Goal: Transaction & Acquisition: Purchase product/service

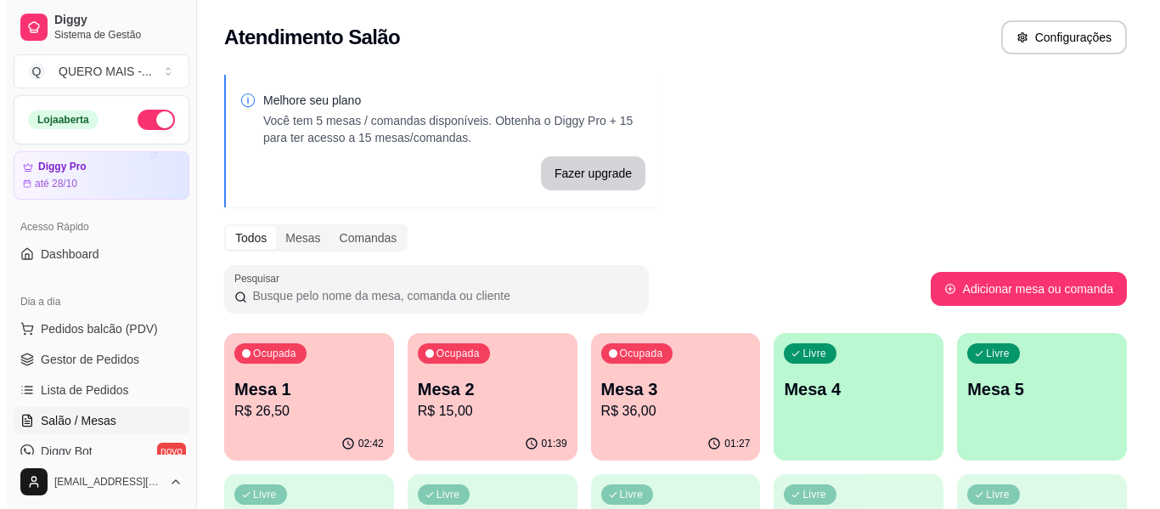
scroll to position [85, 0]
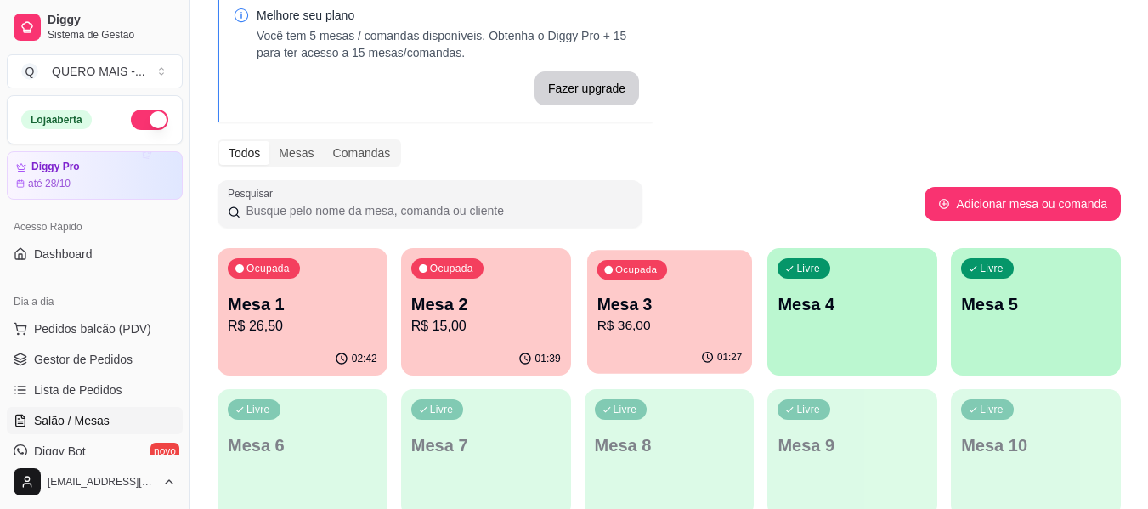
click at [655, 321] on p "R$ 36,00" at bounding box center [668, 326] width 145 height 20
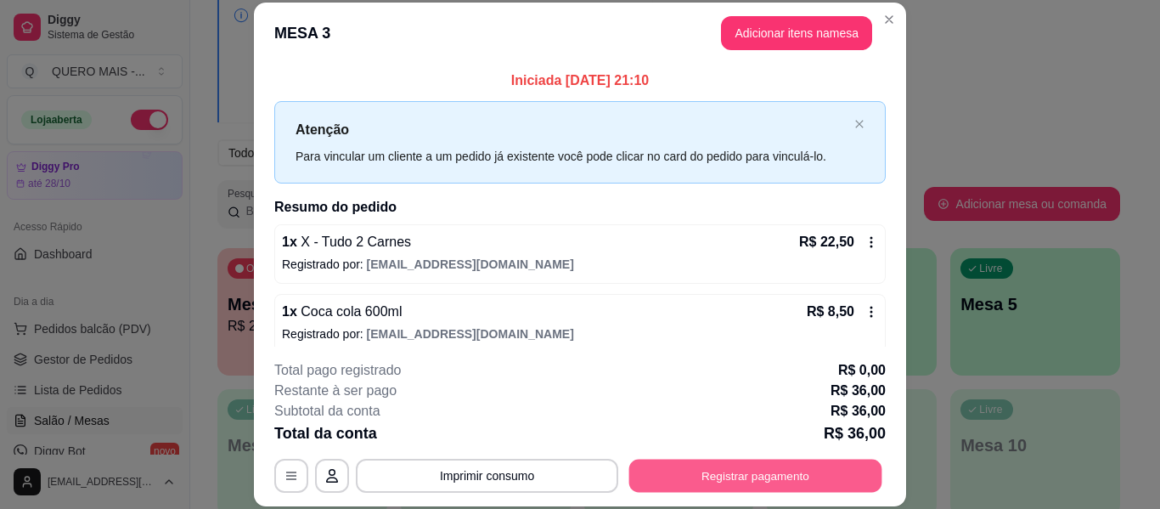
click at [747, 471] on button "Registrar pagamento" at bounding box center [755, 476] width 253 height 33
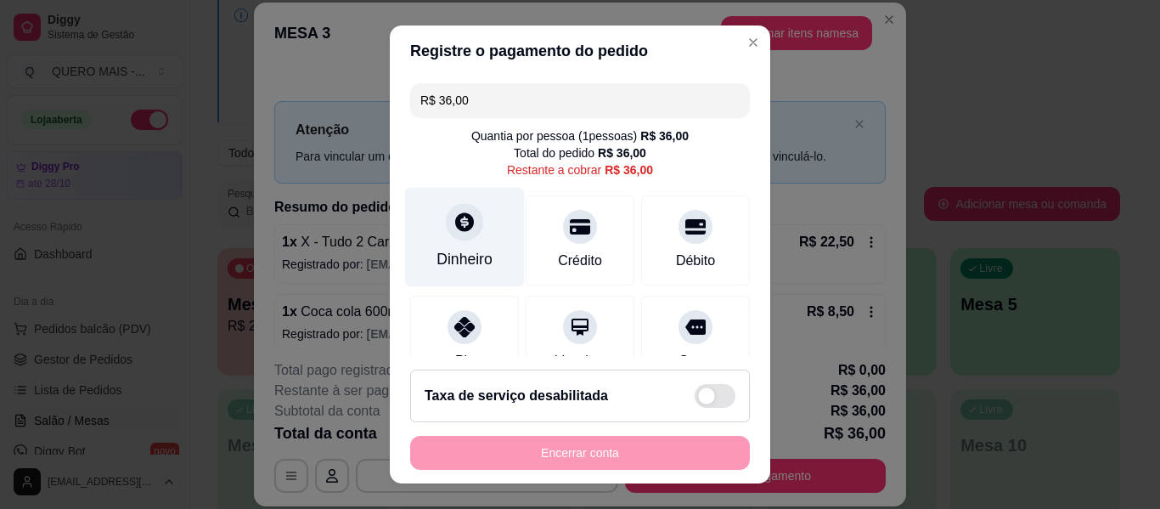
click at [443, 258] on div "Dinheiro" at bounding box center [465, 259] width 56 height 22
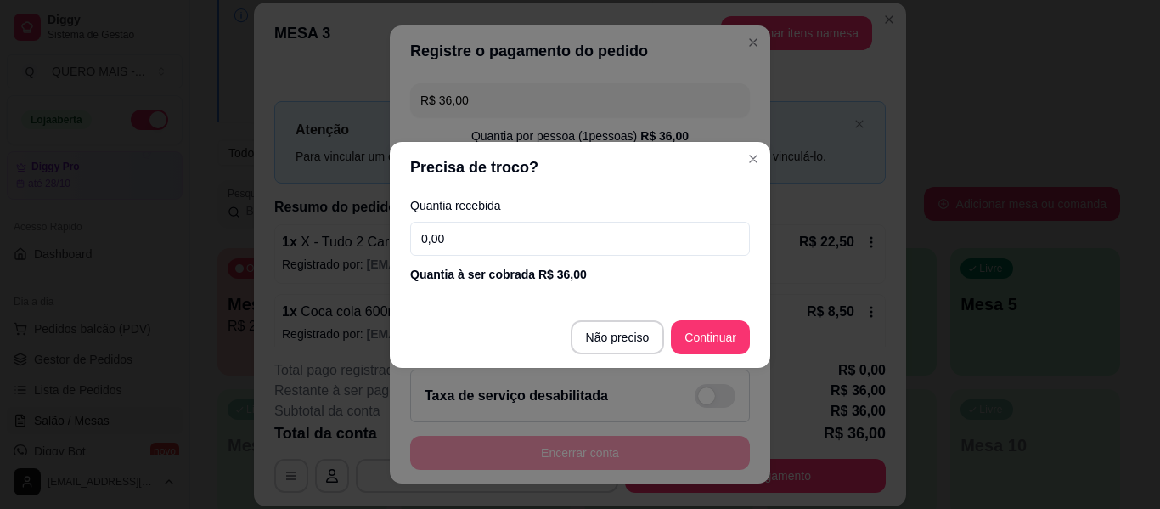
click at [467, 245] on input "0,00" at bounding box center [580, 239] width 340 height 34
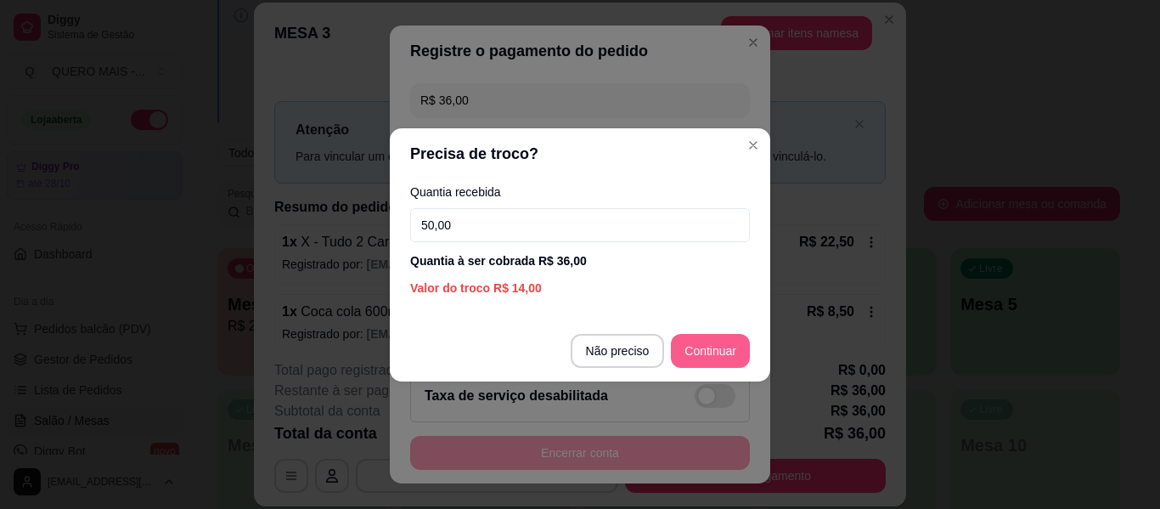
type input "50,00"
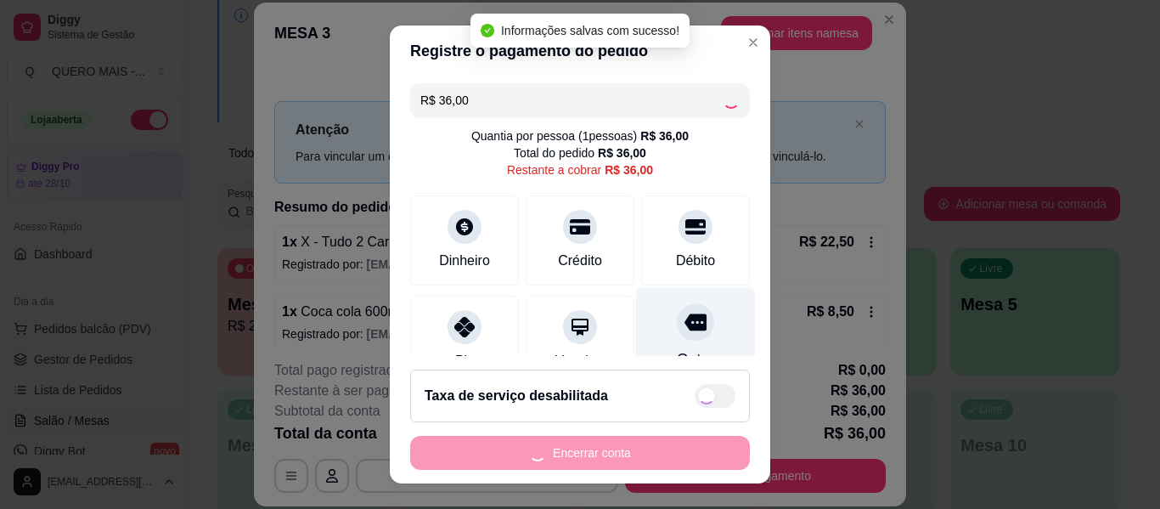
type input "R$ 0,00"
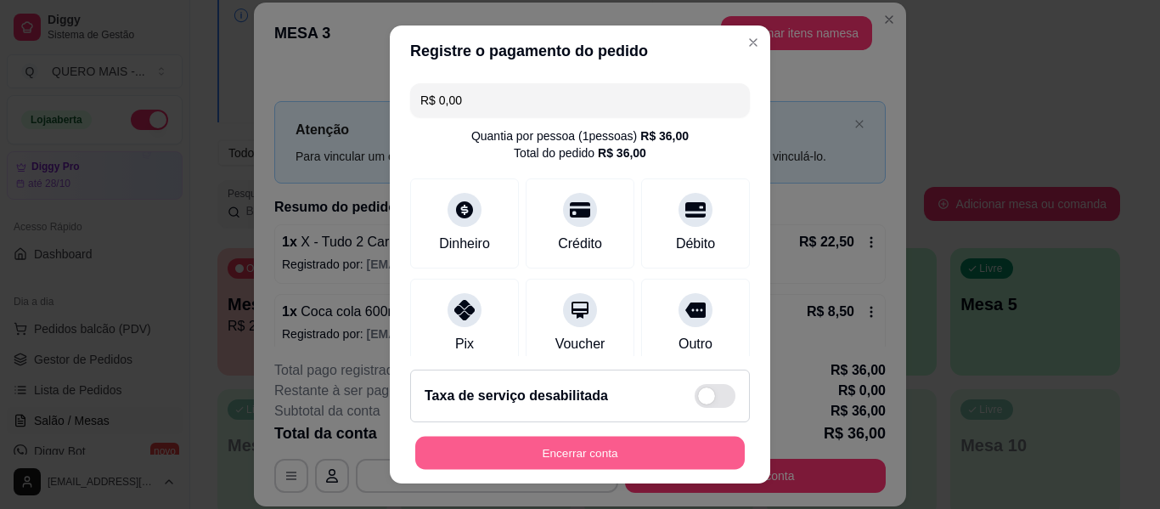
click at [589, 446] on button "Encerrar conta" at bounding box center [580, 453] width 330 height 33
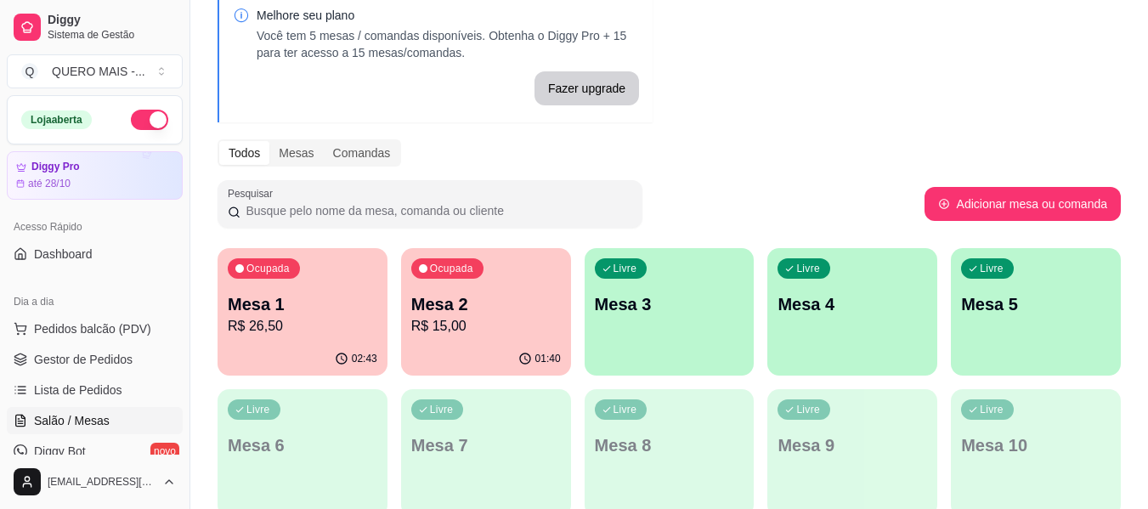
click at [507, 349] on div "01:40" at bounding box center [486, 358] width 170 height 33
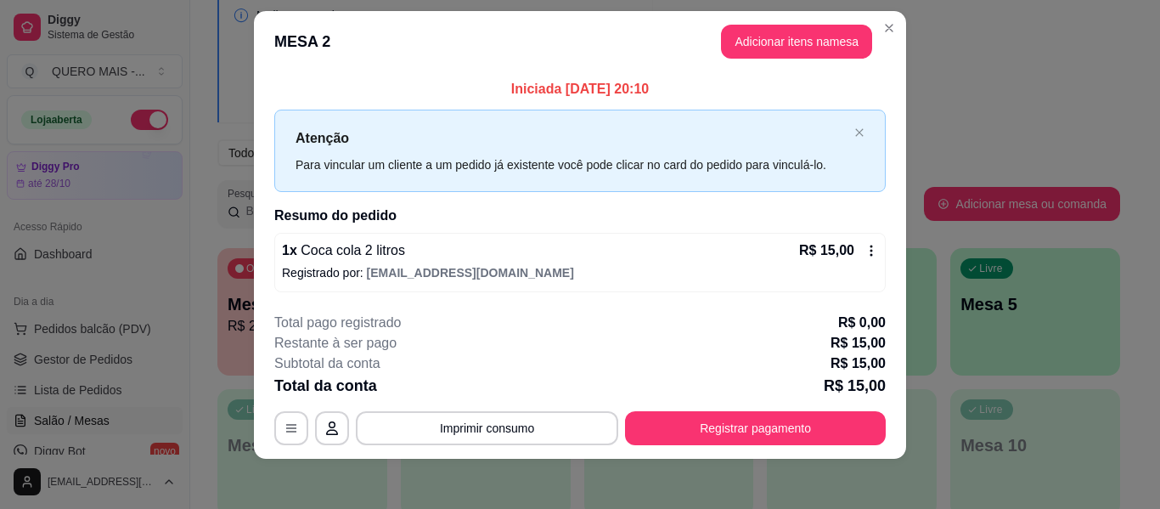
scroll to position [24, 0]
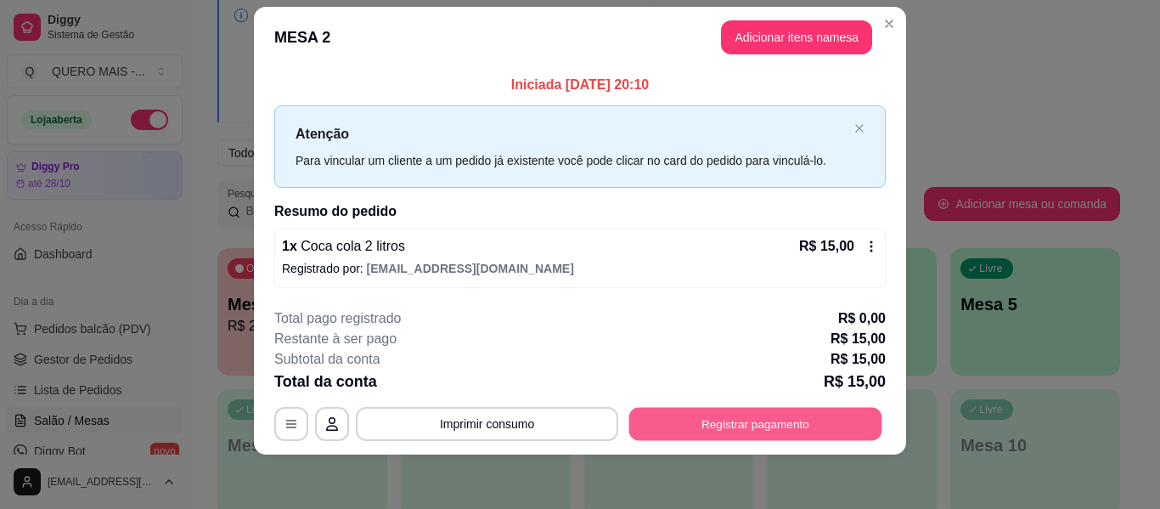
click at [734, 420] on button "Registrar pagamento" at bounding box center [755, 424] width 253 height 33
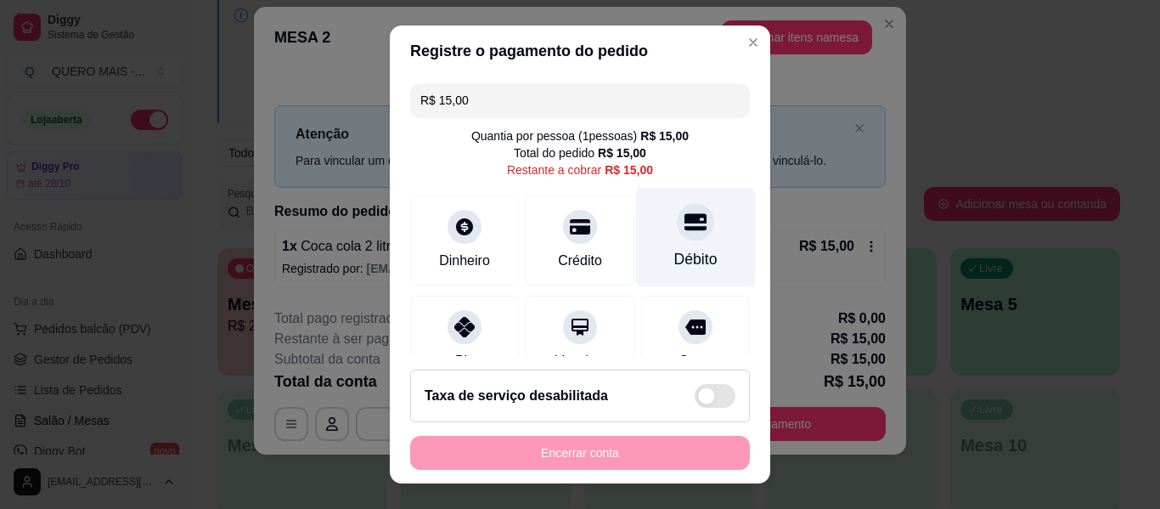
click at [677, 236] on div at bounding box center [695, 221] width 37 height 37
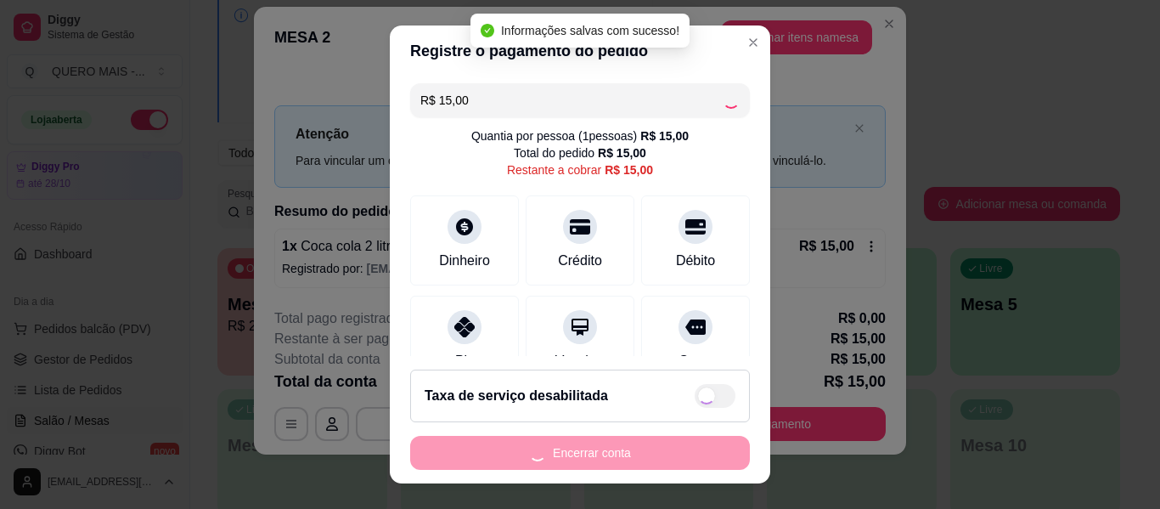
type input "R$ 0,00"
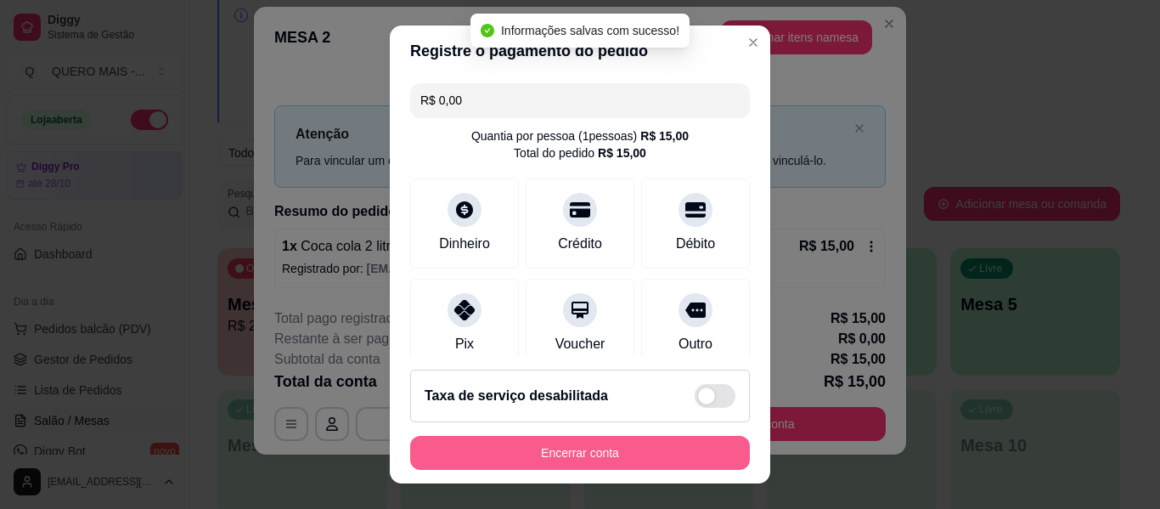
click at [569, 454] on button "Encerrar conta" at bounding box center [580, 453] width 340 height 34
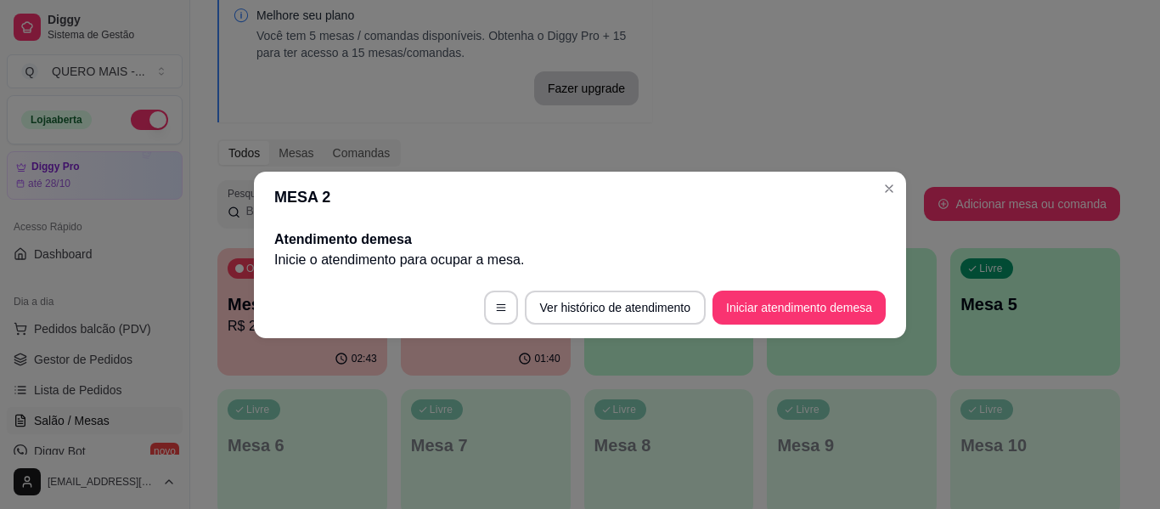
scroll to position [0, 0]
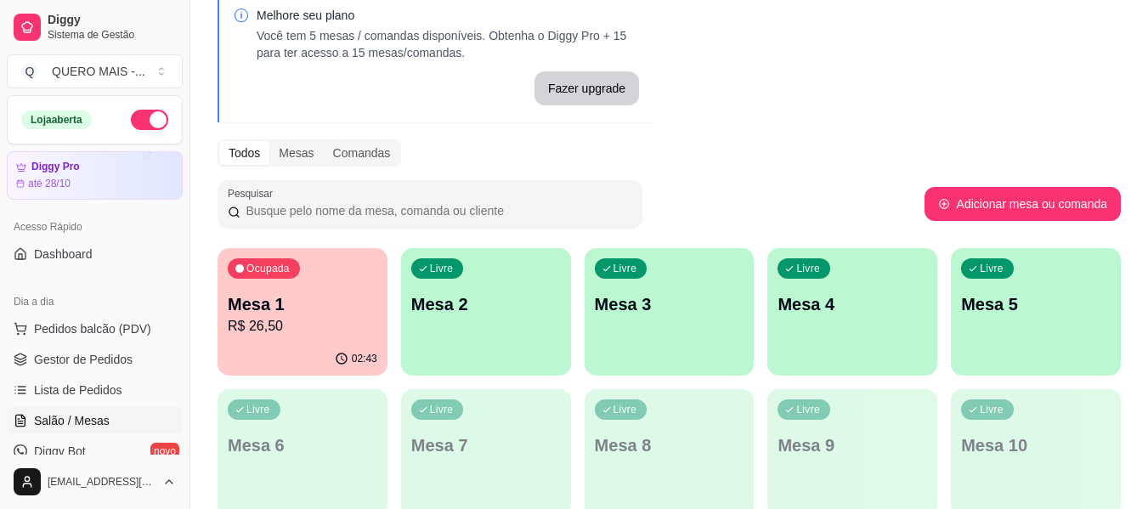
click at [324, 347] on div "02:43" at bounding box center [302, 358] width 170 height 33
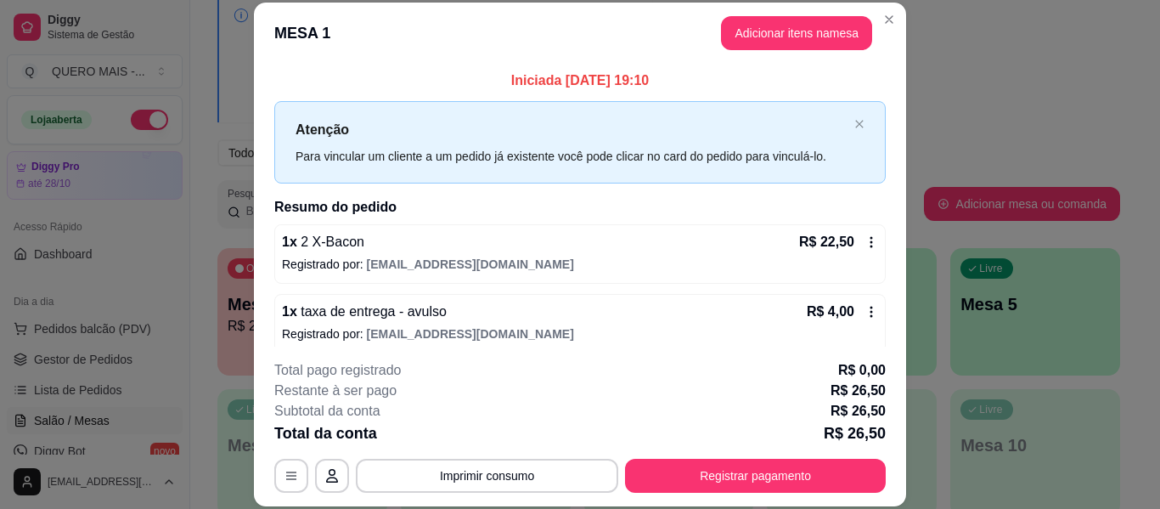
scroll to position [14, 0]
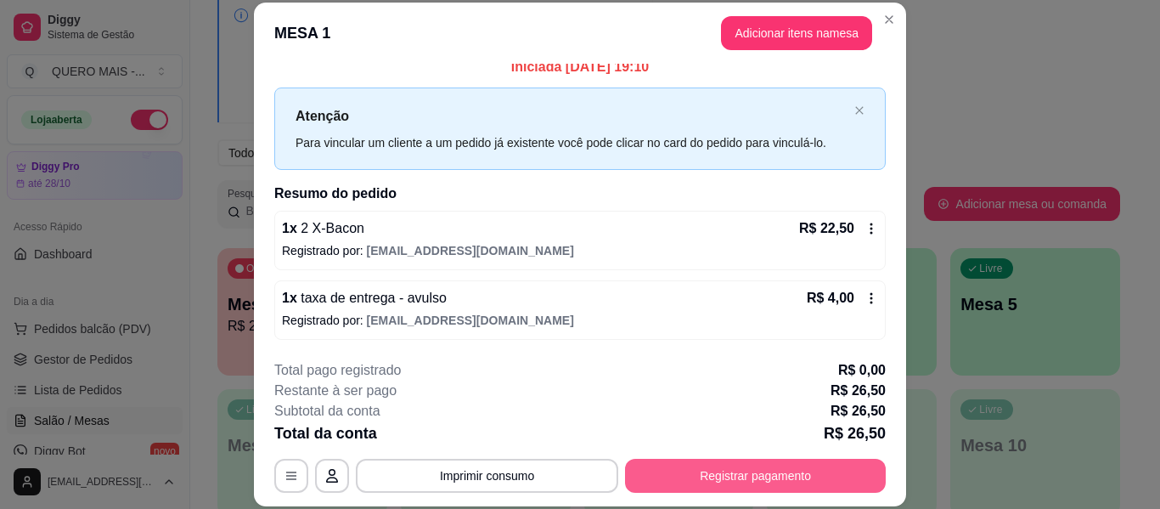
click at [737, 472] on button "Registrar pagamento" at bounding box center [755, 476] width 261 height 34
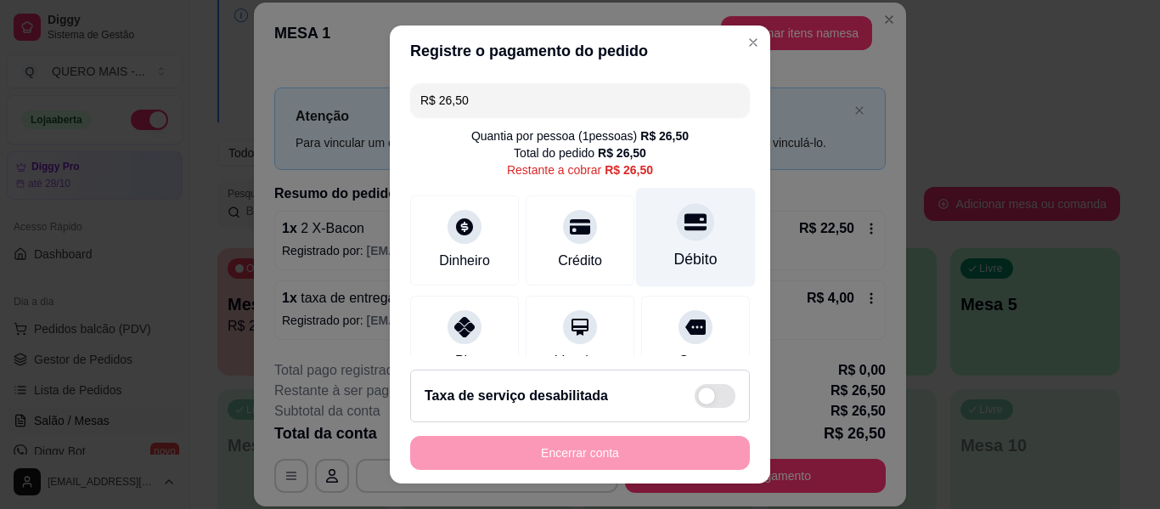
click at [685, 227] on icon at bounding box center [696, 221] width 22 height 17
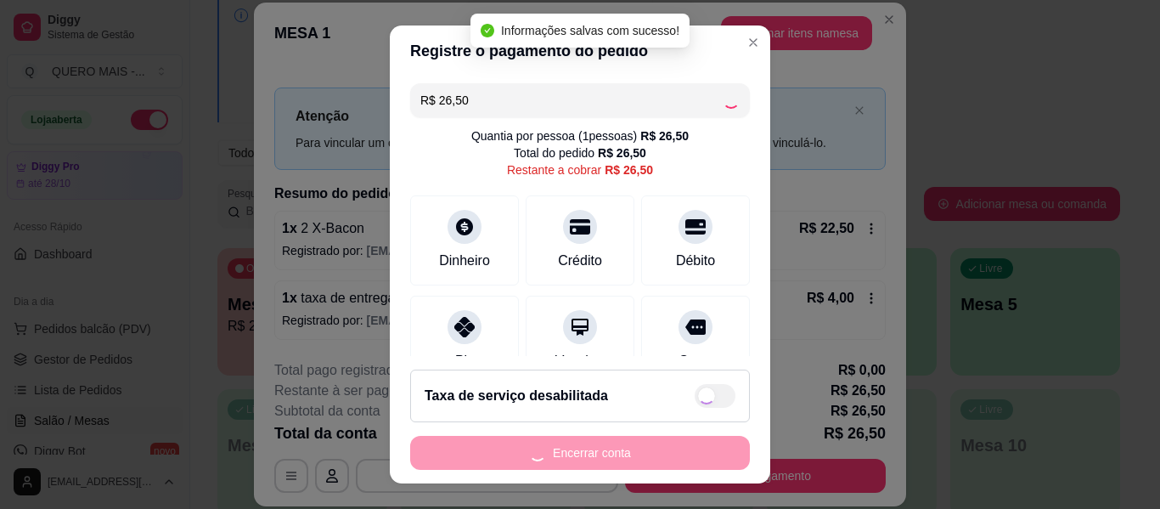
type input "R$ 0,00"
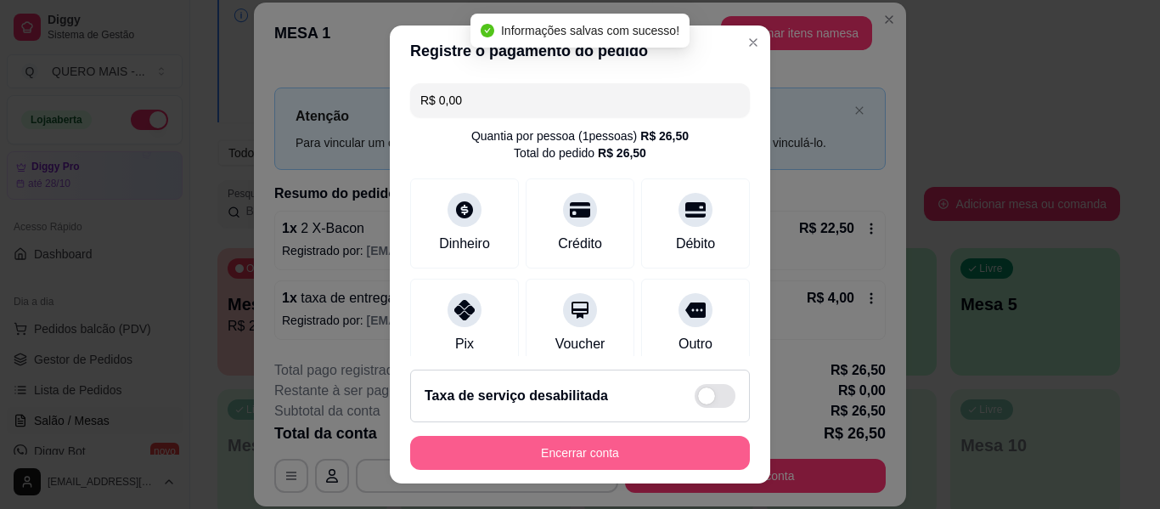
click at [594, 454] on button "Encerrar conta" at bounding box center [580, 453] width 340 height 34
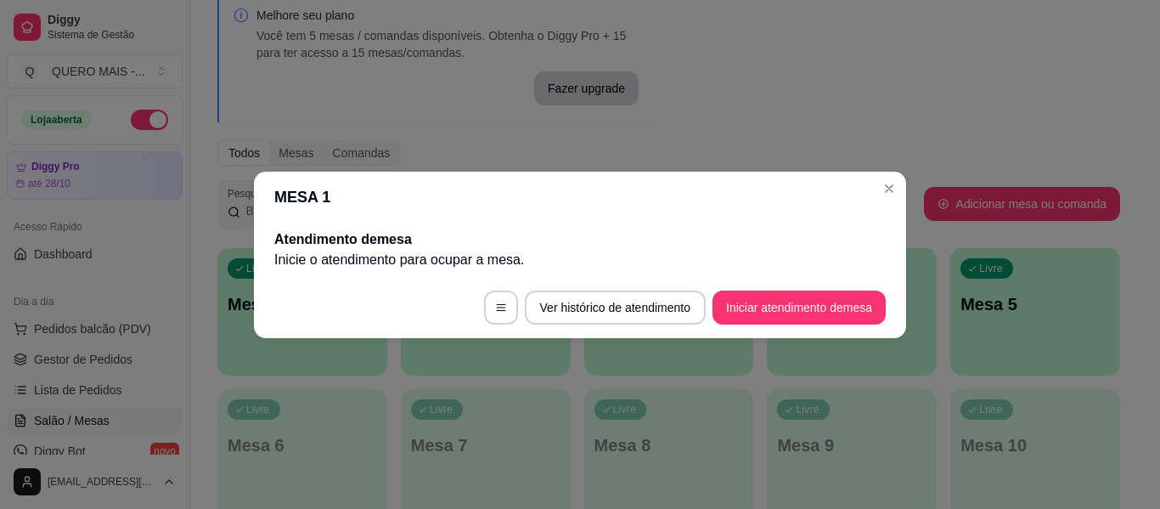
scroll to position [0, 0]
click at [807, 308] on button "Iniciar atendimento de mesa" at bounding box center [799, 307] width 173 height 34
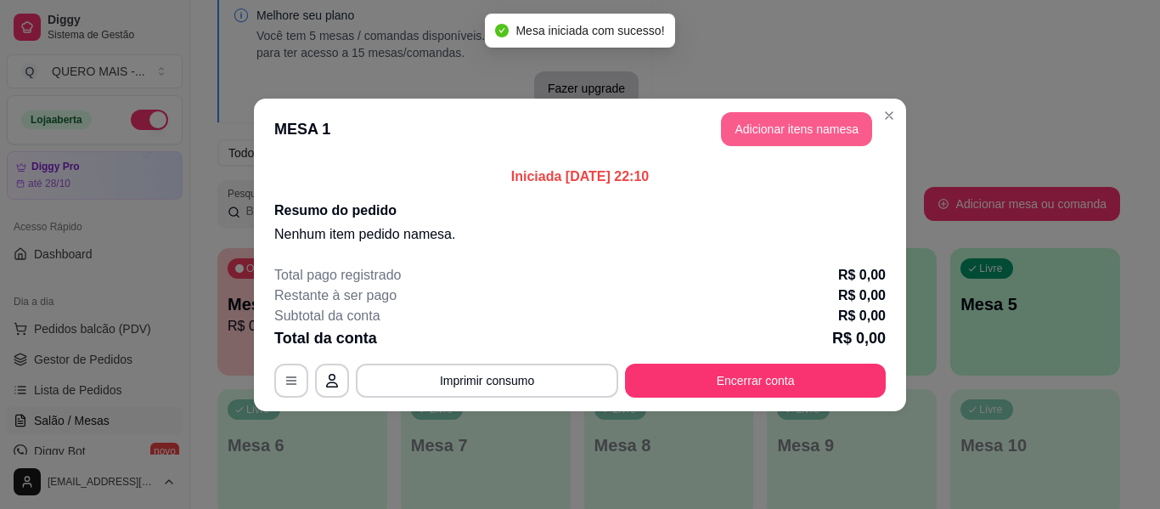
click at [770, 128] on button "Adicionar itens na mesa" at bounding box center [796, 129] width 151 height 34
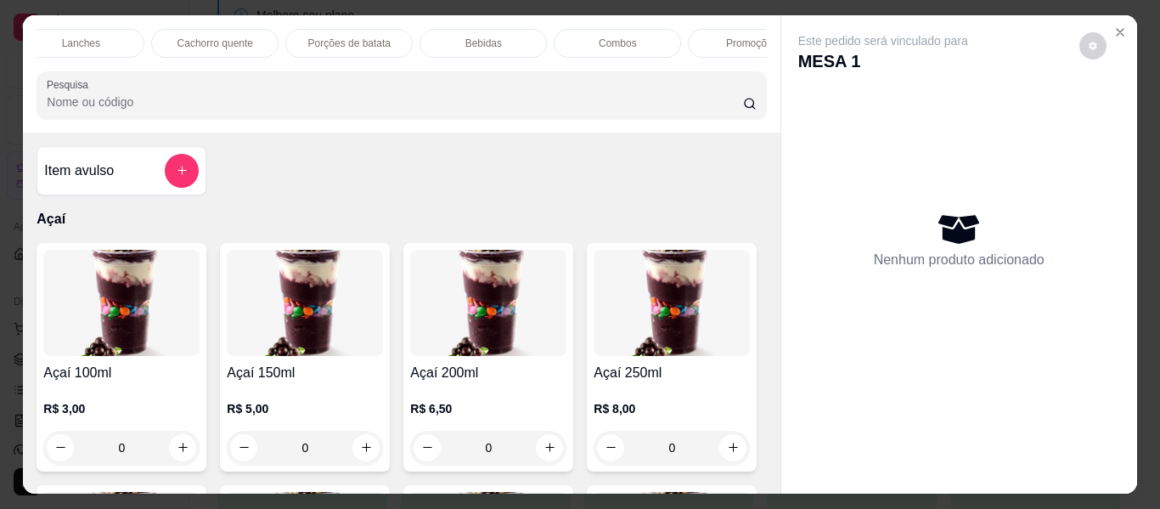
scroll to position [0, 874]
click at [165, 37] on p "Cachorro quente" at bounding box center [166, 44] width 76 height 14
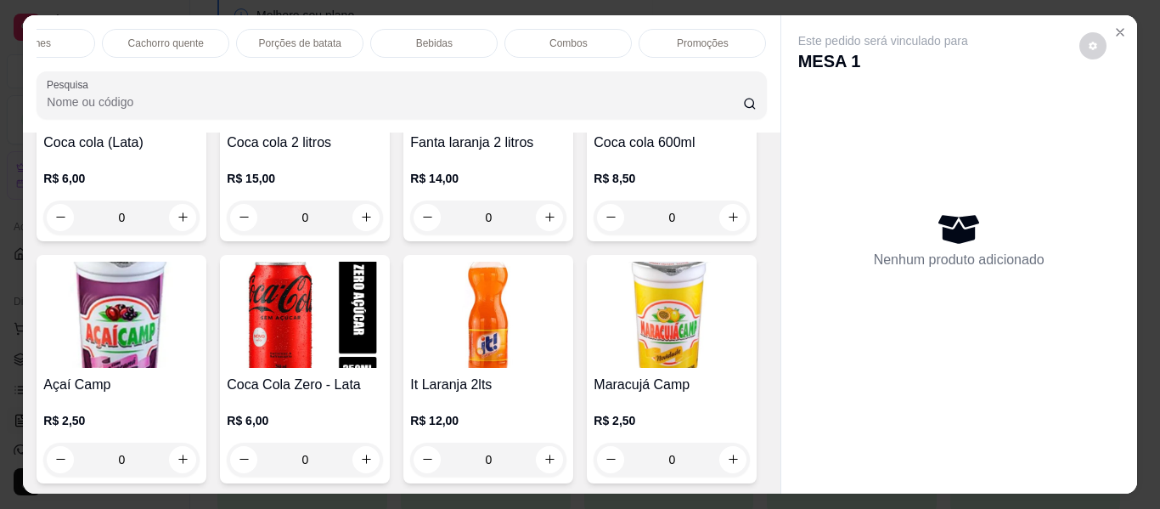
scroll to position [46, 0]
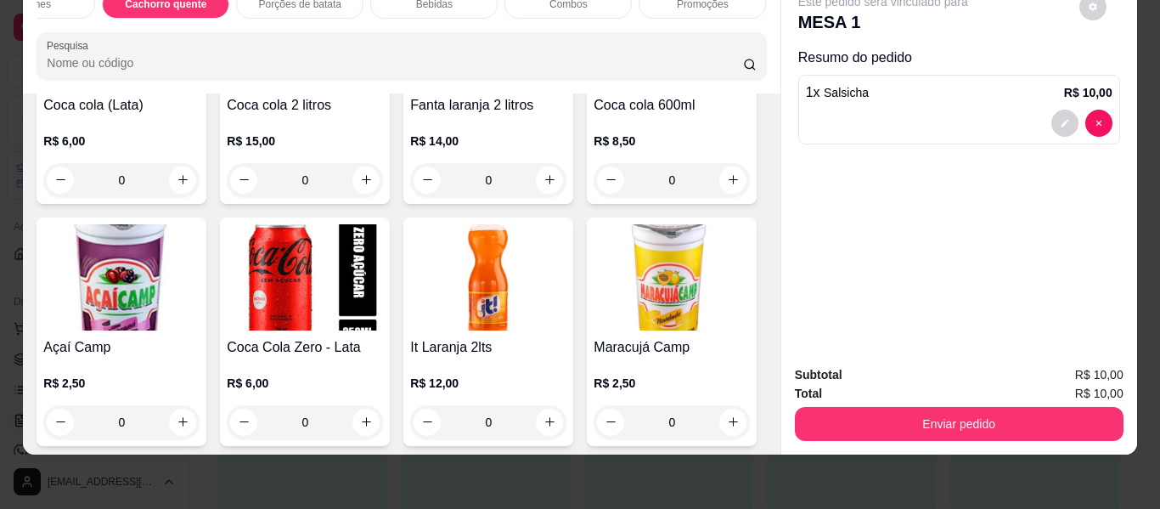
type input "1"
click at [1052, 112] on button "decrease-product-quantity" at bounding box center [1065, 123] width 27 height 27
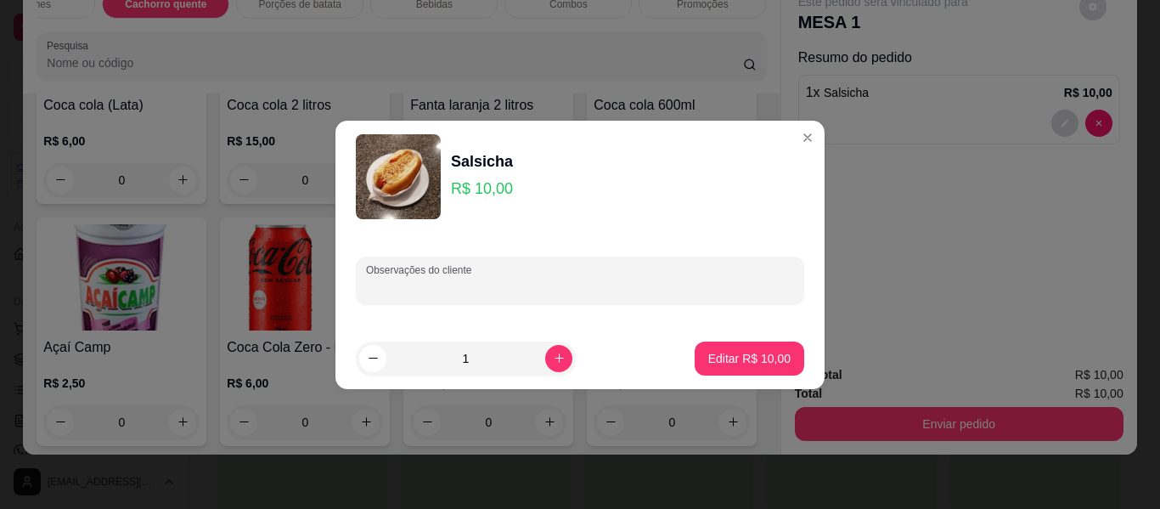
click at [584, 281] on input "Observações do cliente" at bounding box center [580, 287] width 428 height 17
type input "so com o caldinho - completo"
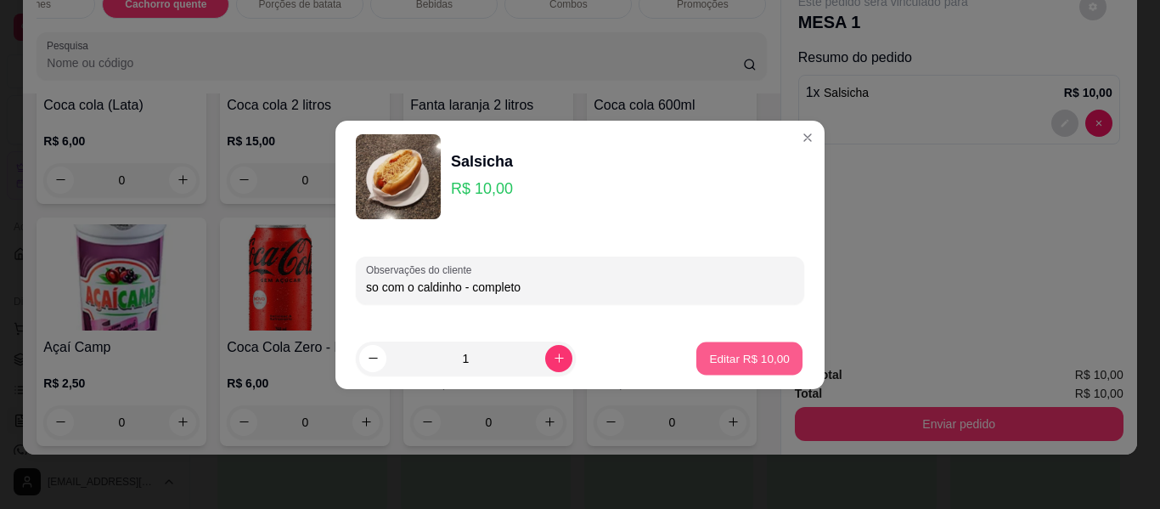
click at [709, 356] on p "Editar R$ 10,00" at bounding box center [749, 358] width 80 height 16
type input "0"
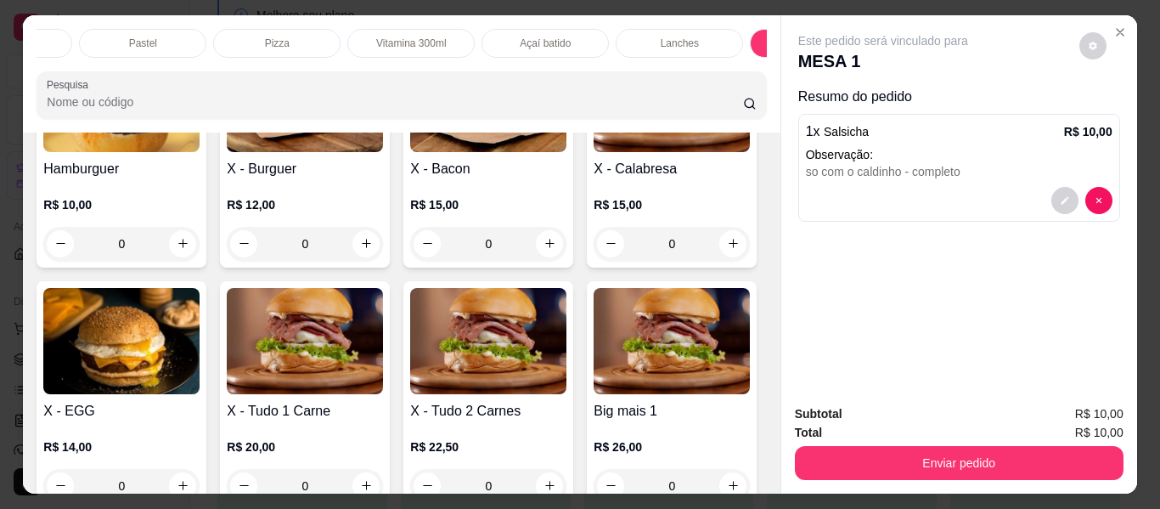
scroll to position [0, 0]
click at [122, 34] on div "Açaí" at bounding box center [100, 43] width 127 height 29
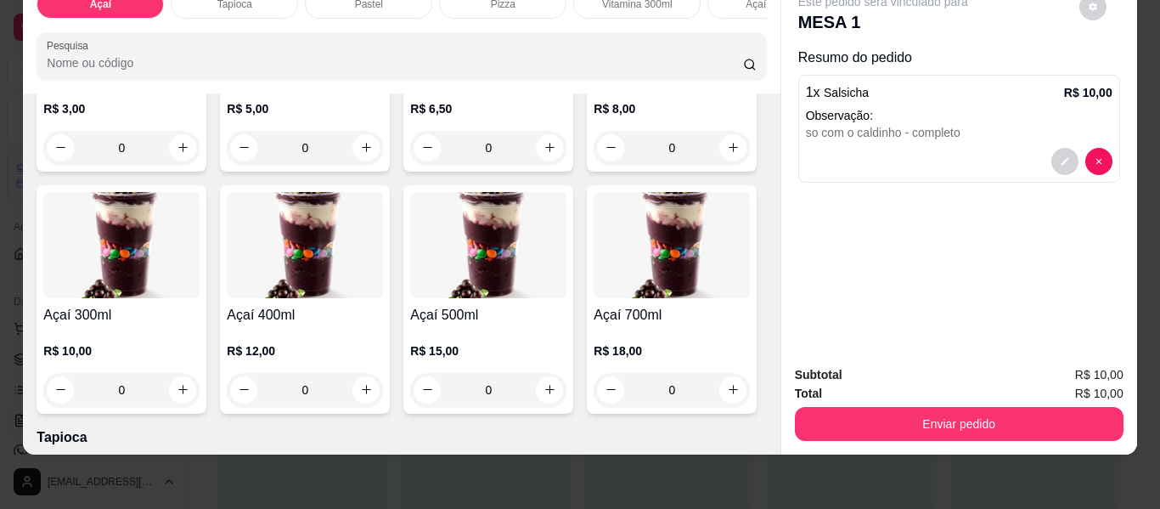
scroll to position [416, 0]
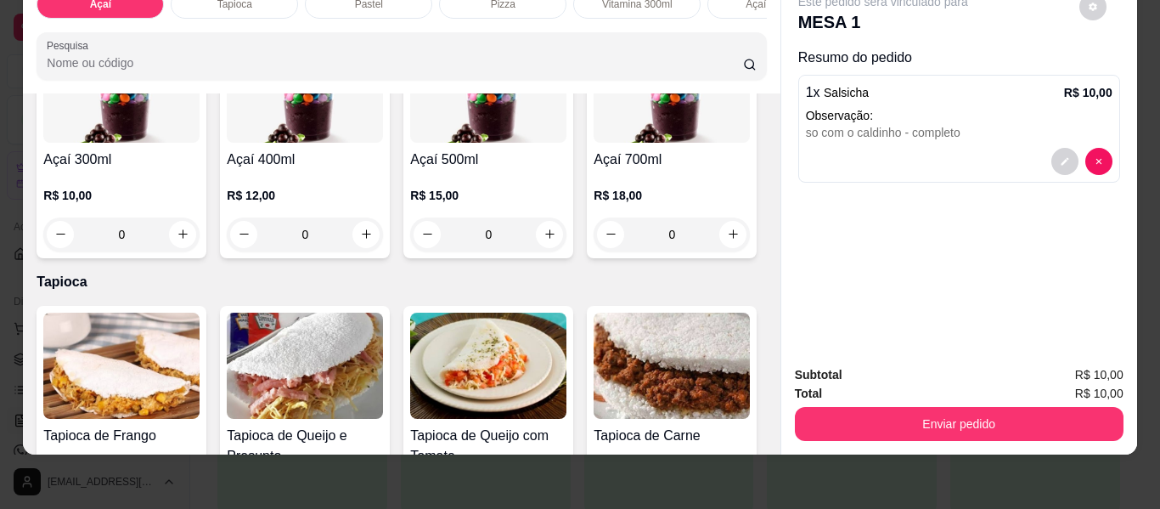
click at [383, 235] on div "0" at bounding box center [305, 234] width 156 height 34
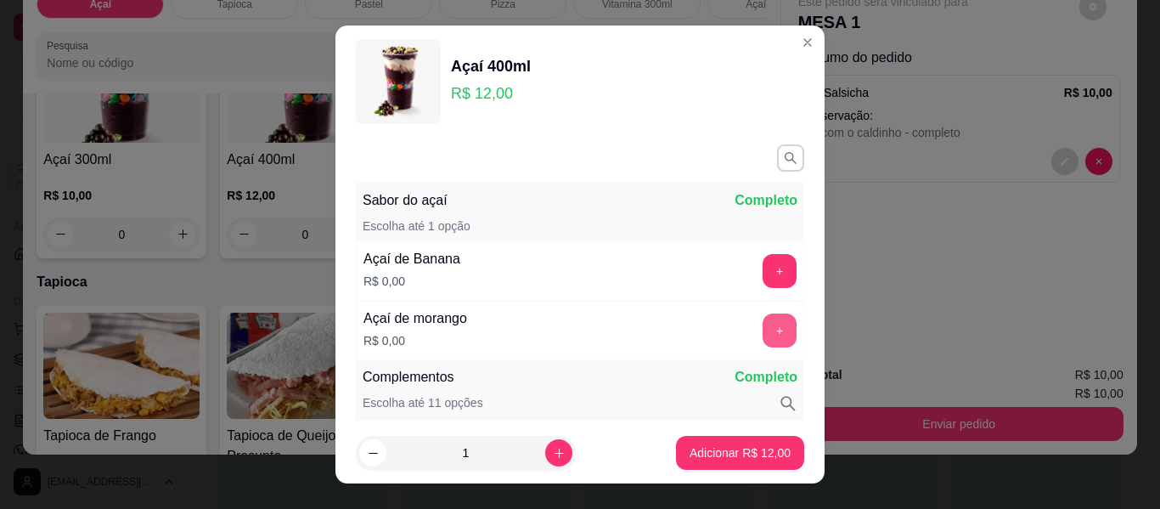
click at [763, 326] on button "+" at bounding box center [780, 330] width 34 height 34
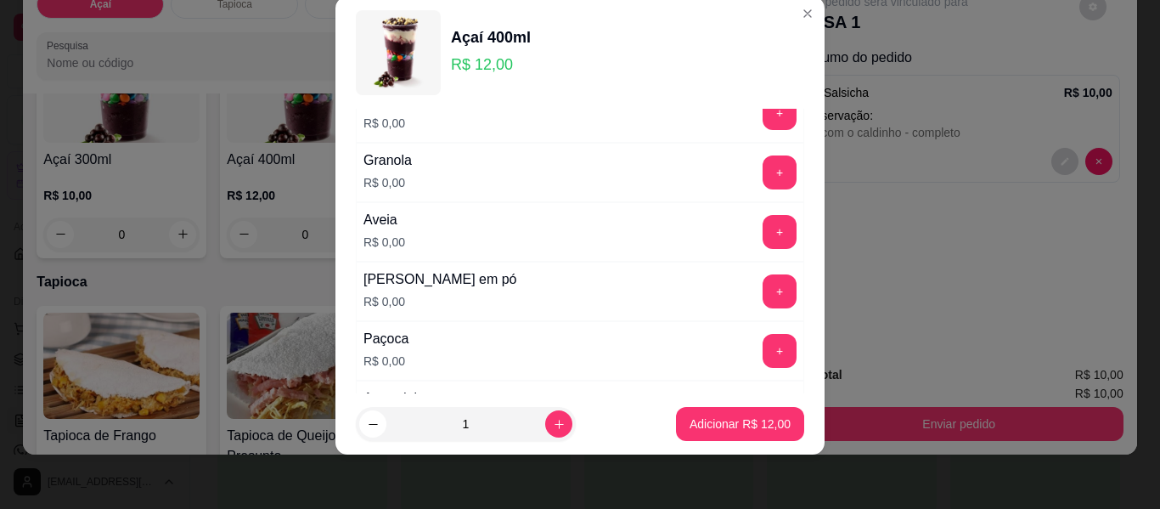
scroll to position [392, 0]
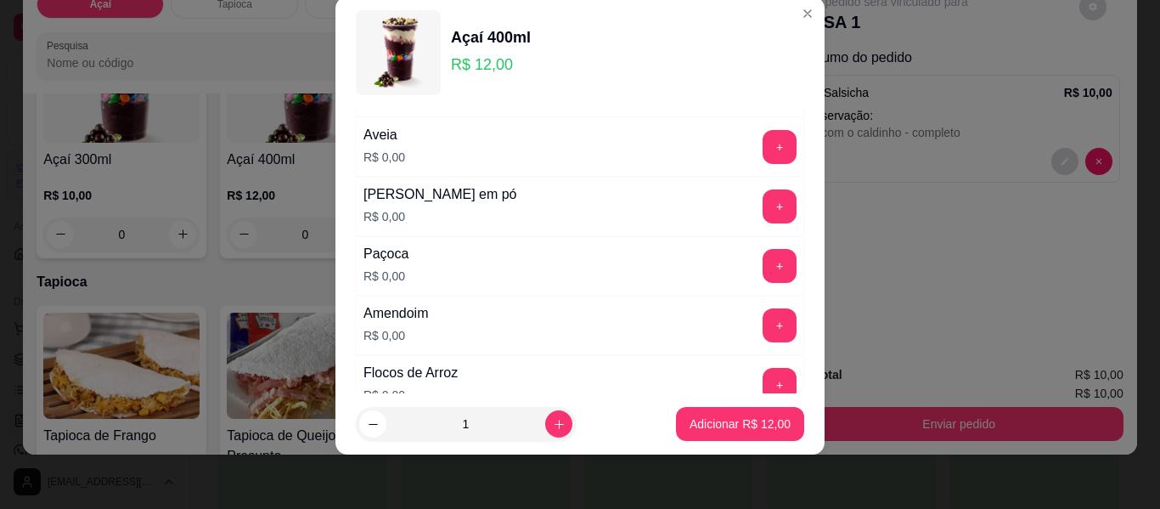
click at [763, 326] on button "+" at bounding box center [780, 325] width 34 height 34
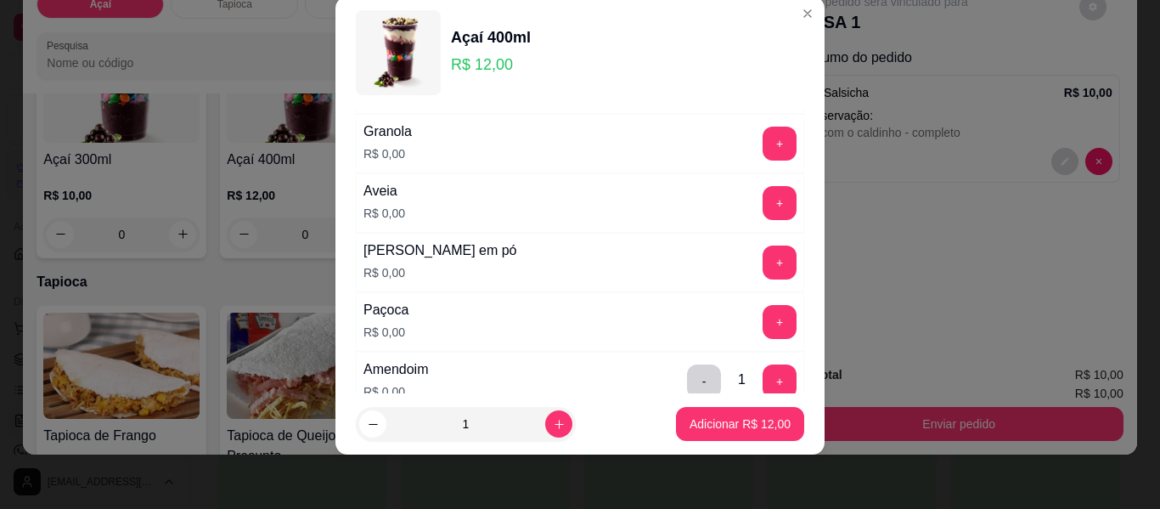
scroll to position [307, 0]
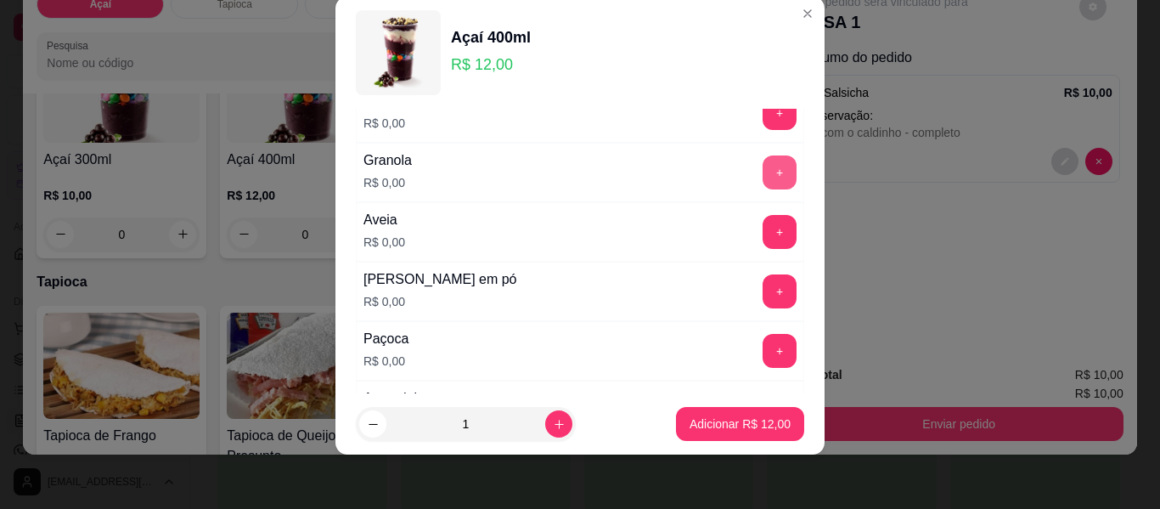
click at [763, 165] on button "+" at bounding box center [780, 172] width 34 height 34
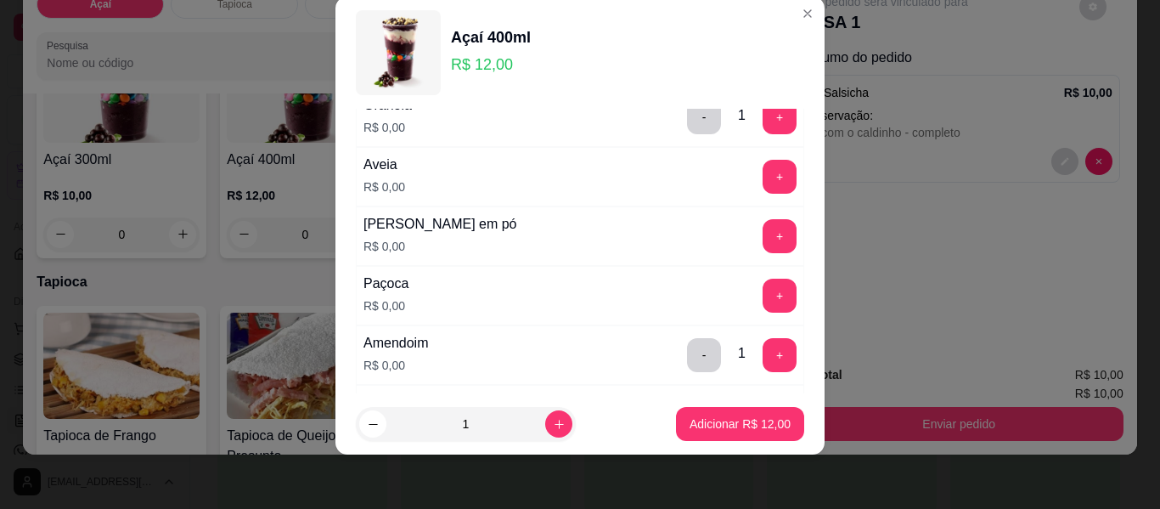
scroll to position [392, 0]
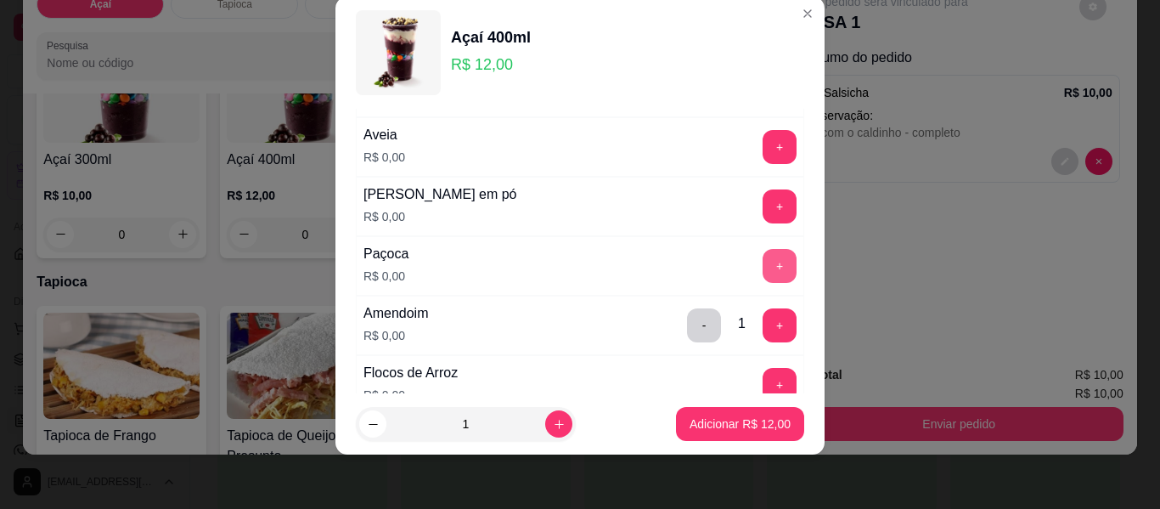
click at [763, 277] on button "+" at bounding box center [780, 266] width 34 height 34
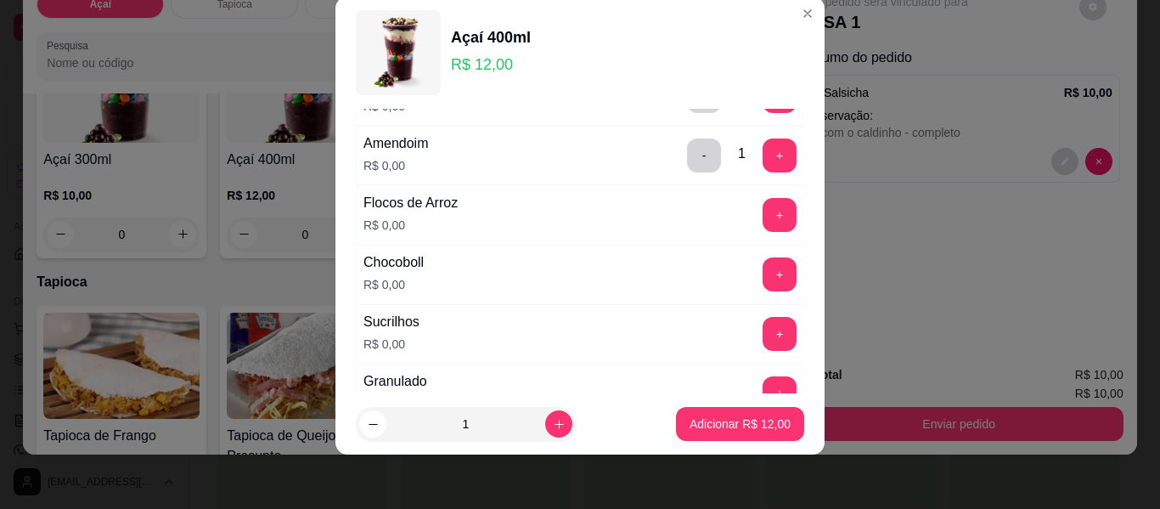
scroll to position [647, 0]
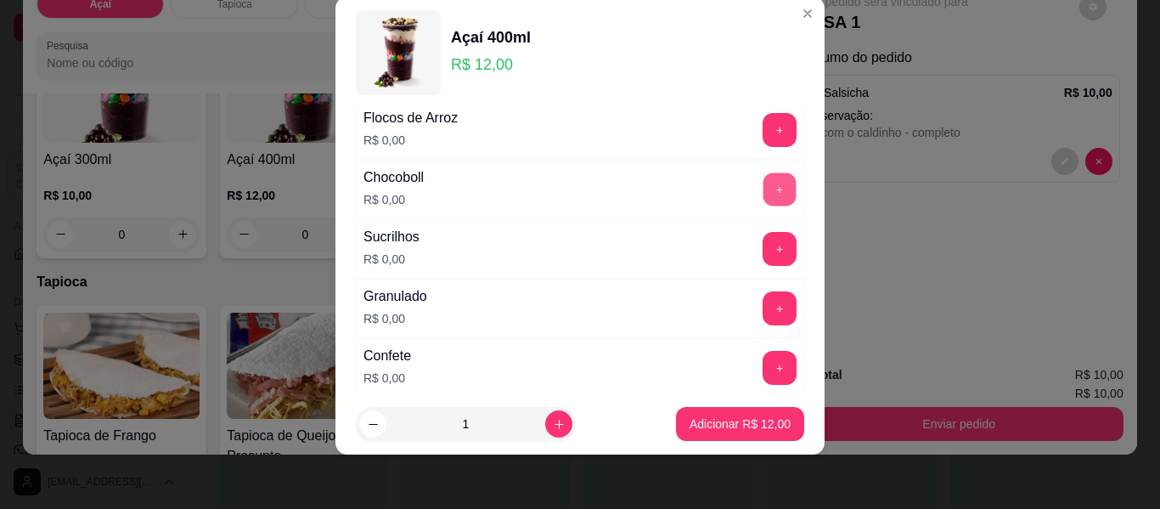
click at [764, 188] on button "+" at bounding box center [780, 189] width 33 height 33
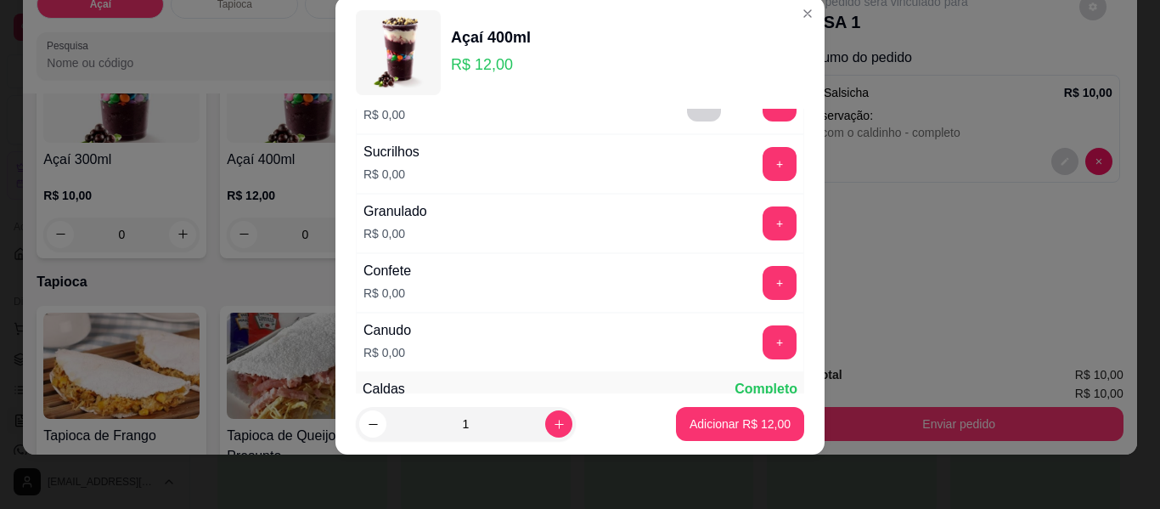
scroll to position [817, 0]
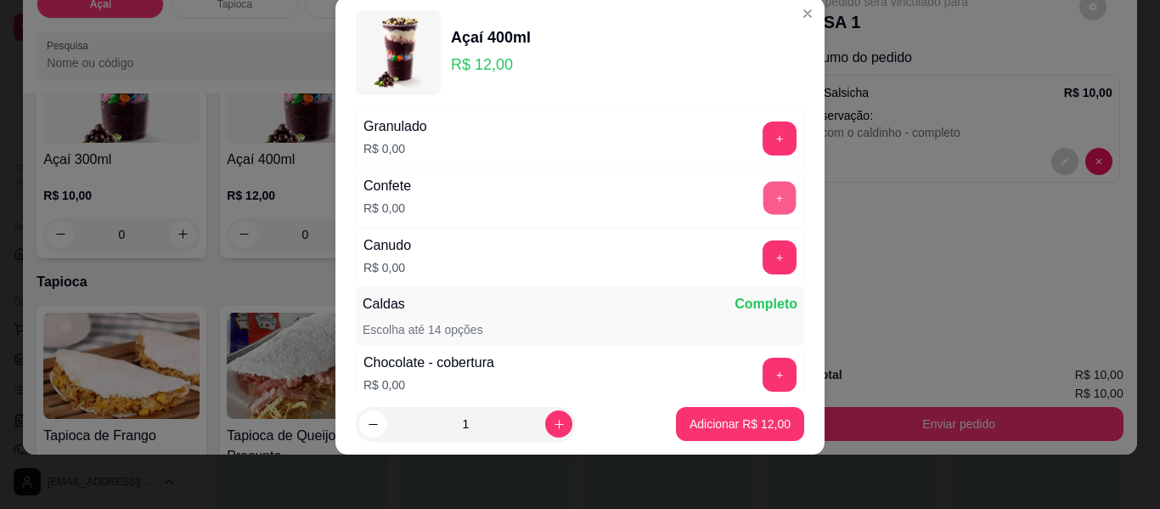
click at [764, 189] on button "+" at bounding box center [780, 198] width 33 height 33
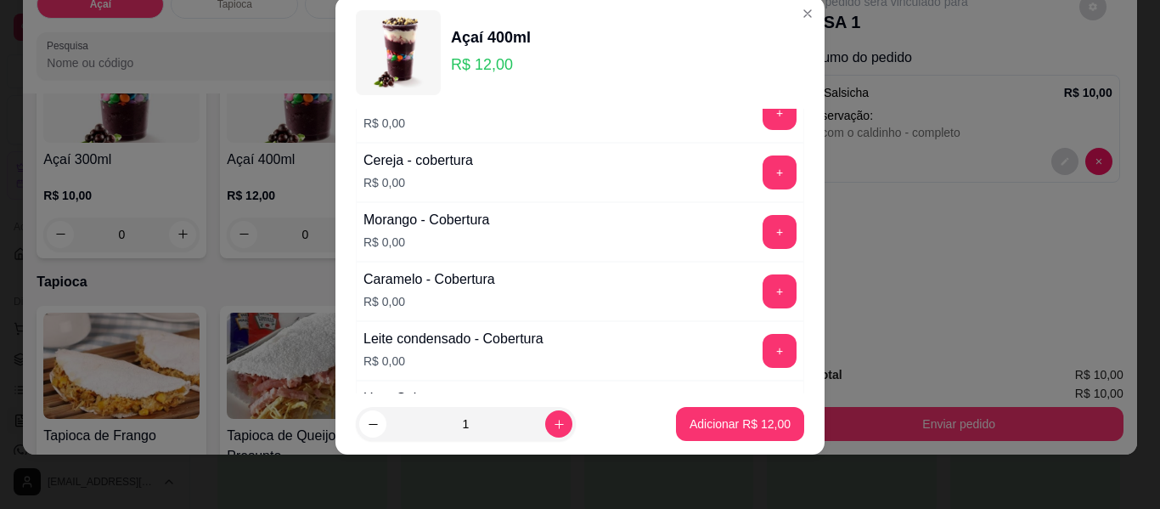
scroll to position [1072, 0]
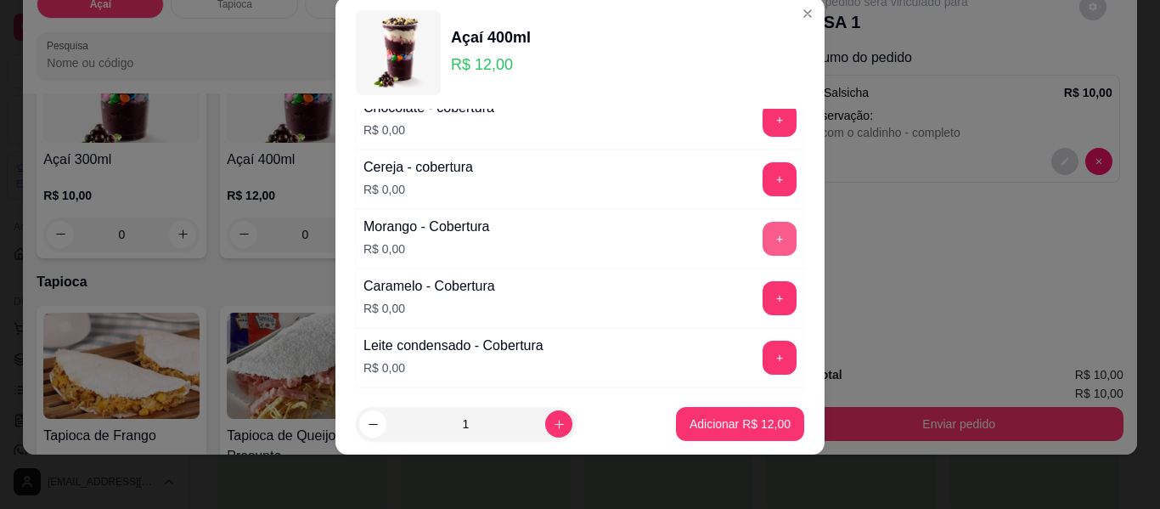
click at [763, 250] on button "+" at bounding box center [780, 239] width 34 height 34
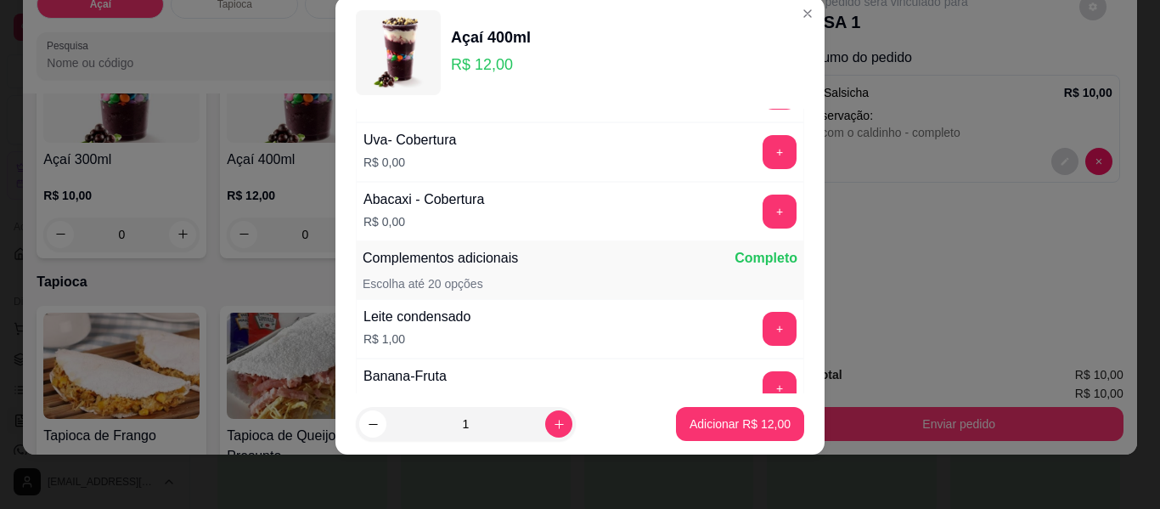
scroll to position [1472, 0]
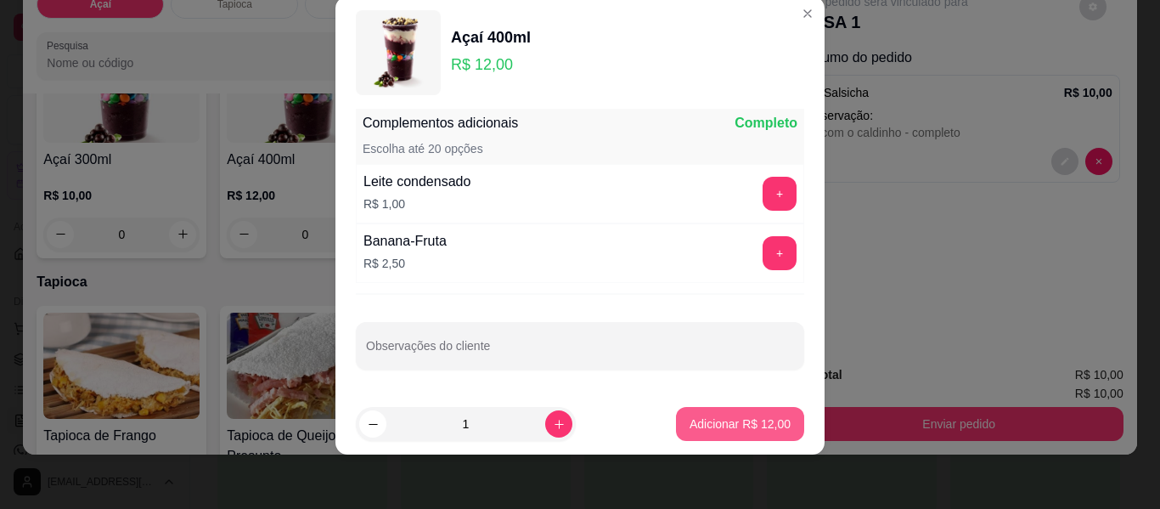
click at [757, 418] on p "Adicionar R$ 12,00" at bounding box center [740, 423] width 101 height 17
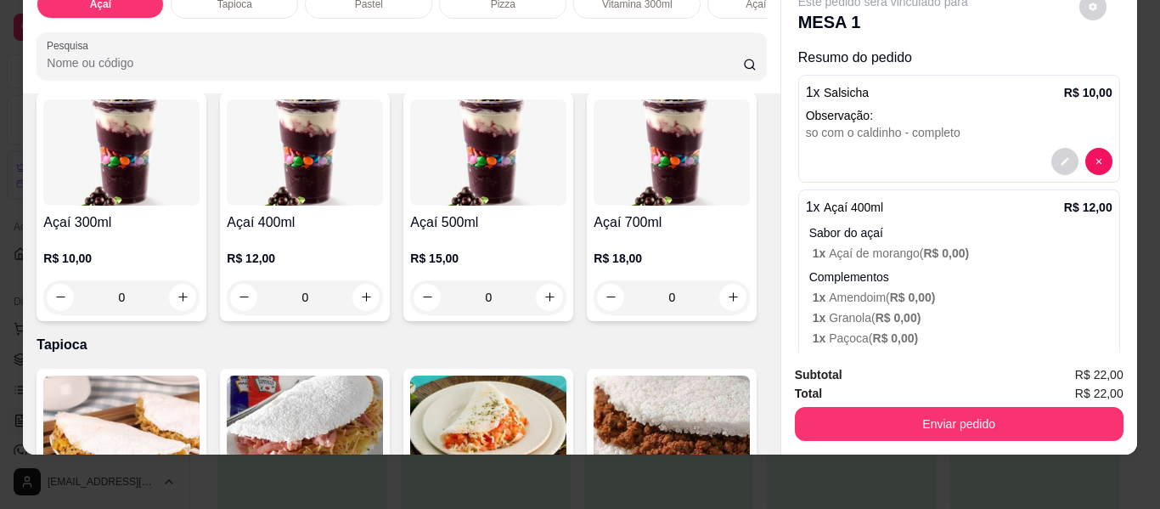
scroll to position [0, 0]
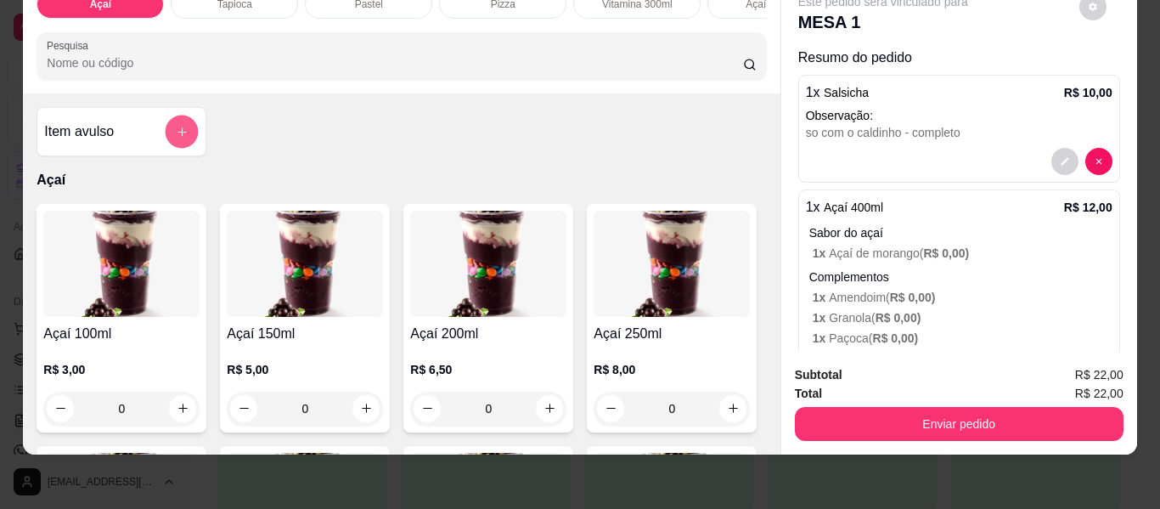
click at [168, 127] on button "add-separate-item" at bounding box center [182, 132] width 33 height 33
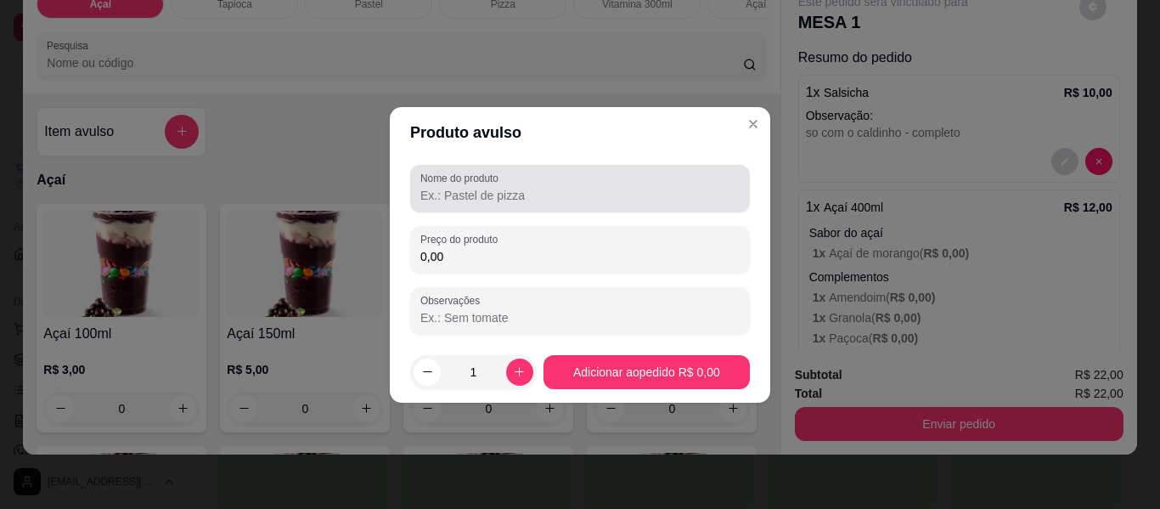
click at [454, 183] on label "Nome do produto" at bounding box center [462, 178] width 84 height 14
click at [454, 187] on input "Nome do produto" at bounding box center [579, 195] width 319 height 17
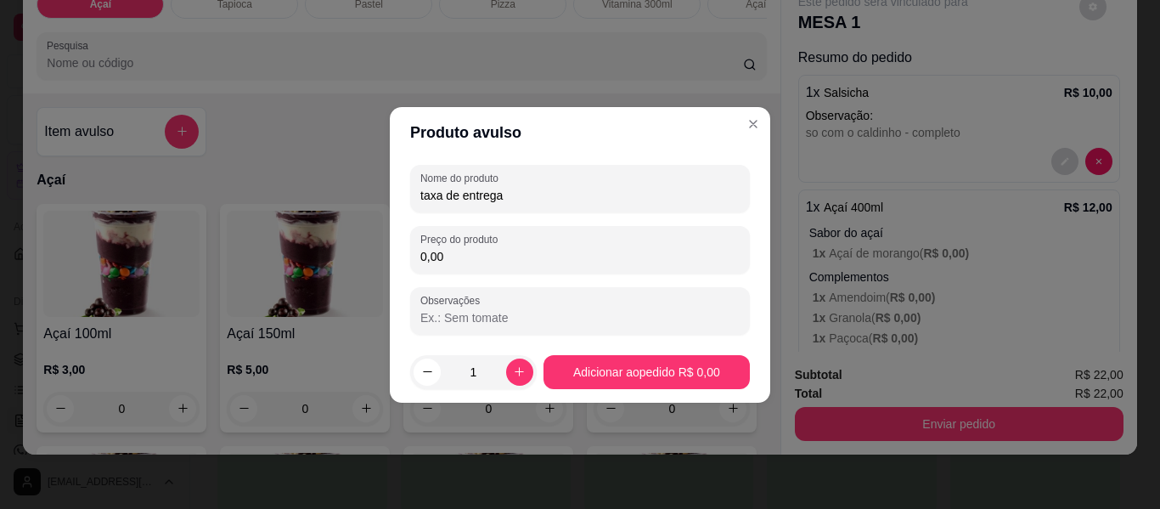
type input "taxa de entrega"
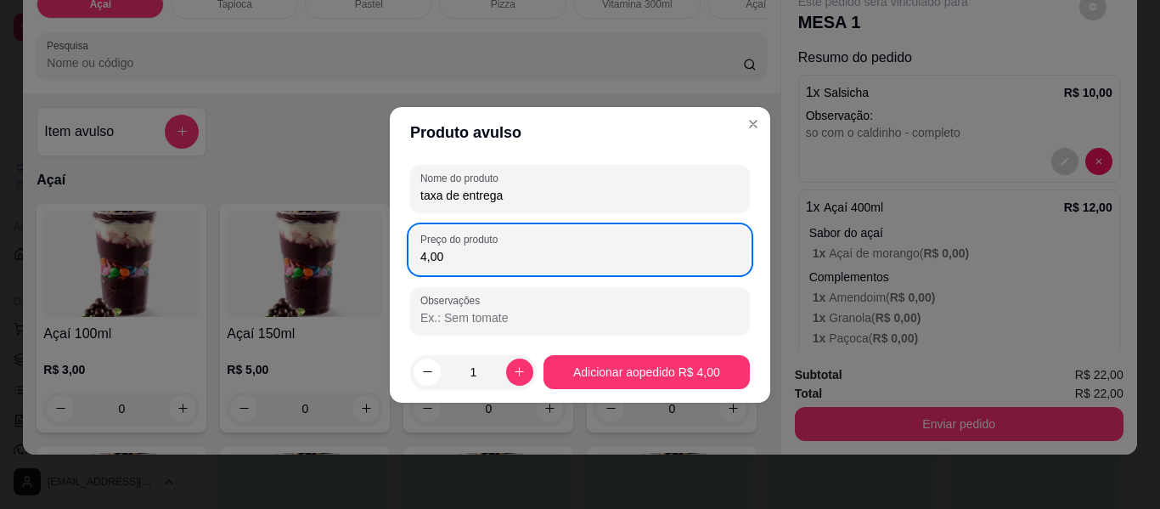
type input "4,00"
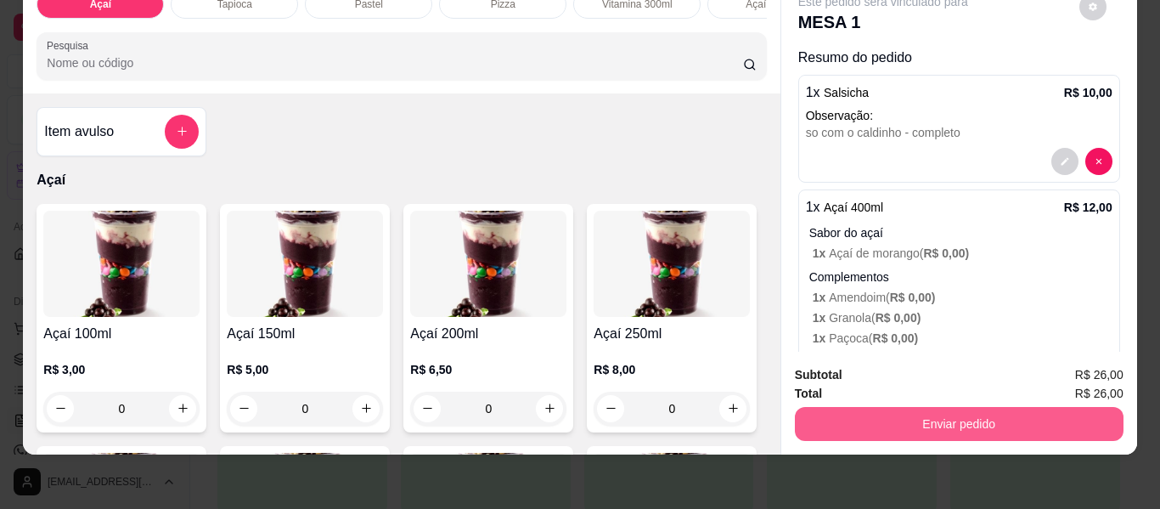
click at [878, 426] on button "Enviar pedido" at bounding box center [959, 424] width 329 height 34
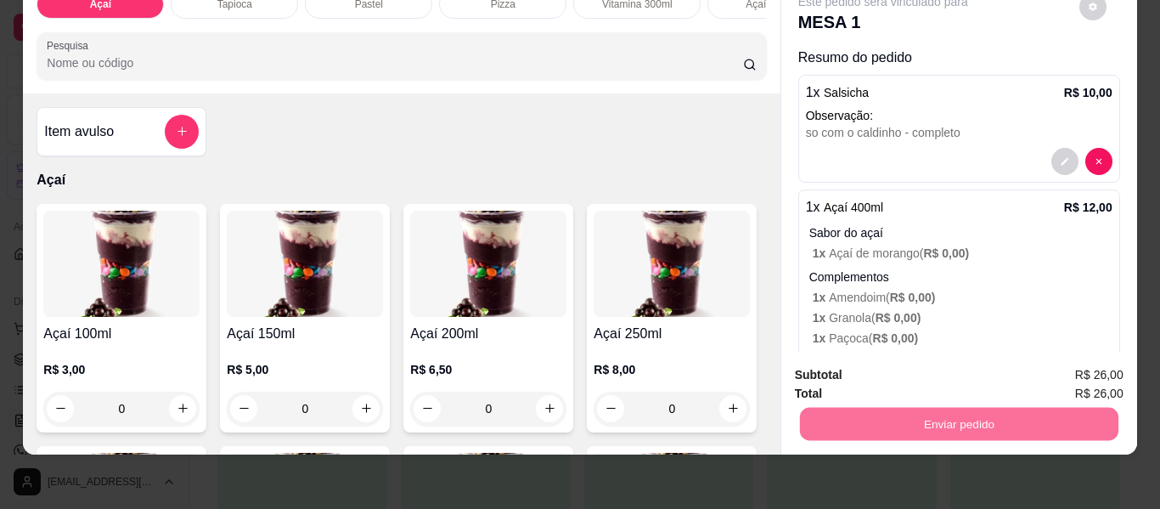
click at [1056, 365] on button "Enviar pedido" at bounding box center [1079, 368] width 96 height 32
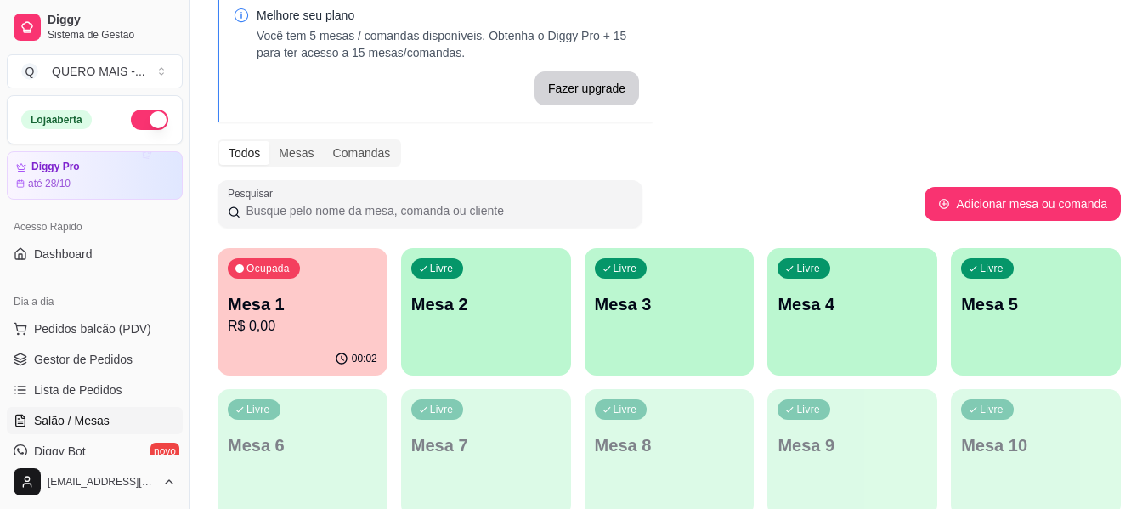
click at [457, 338] on div "Livre Mesa 2" at bounding box center [486, 301] width 170 height 107
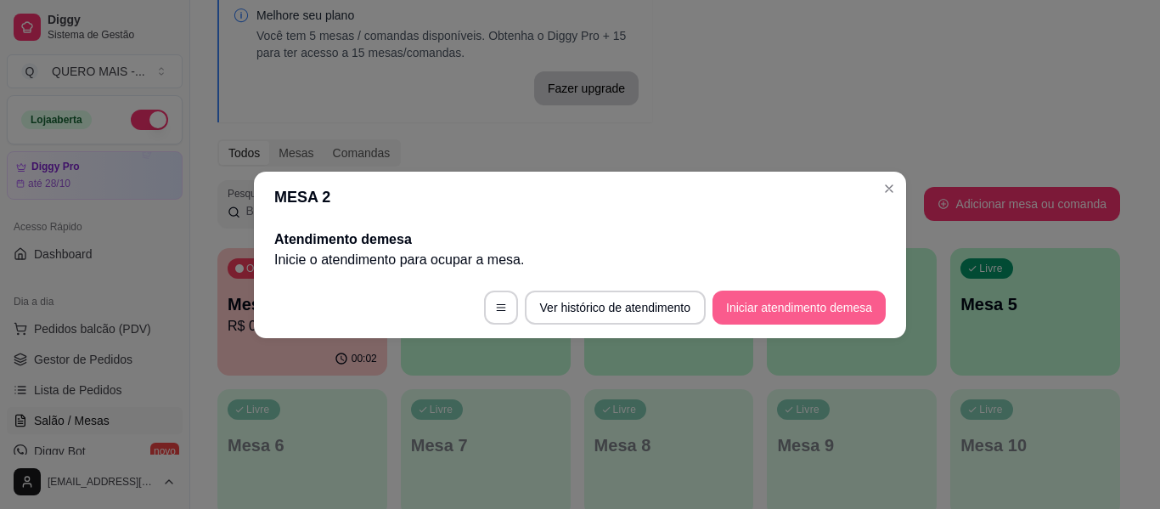
click at [762, 315] on button "Iniciar atendimento de mesa" at bounding box center [799, 307] width 173 height 34
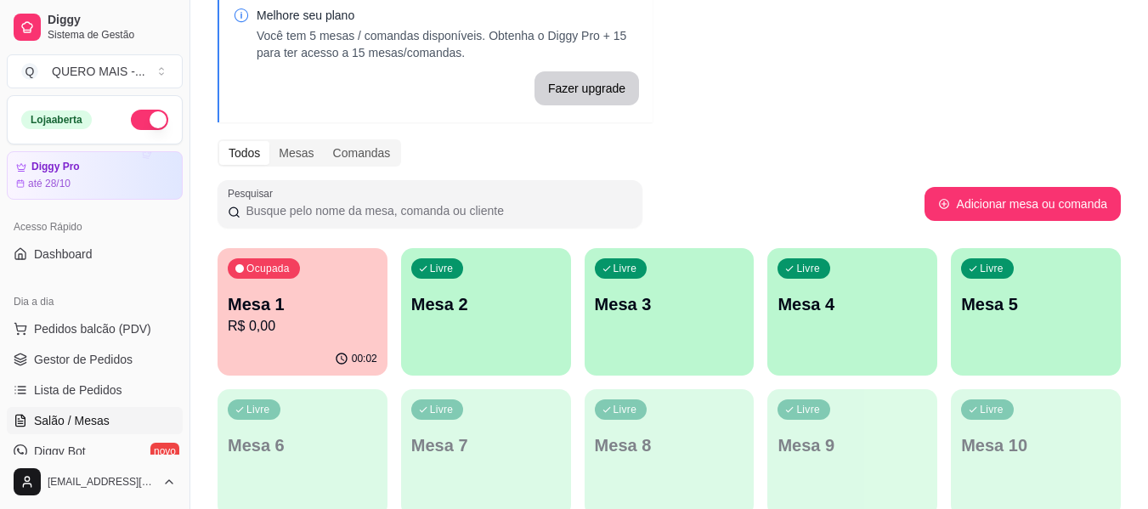
click at [889, 324] on div "Livre Mesa 4" at bounding box center [852, 301] width 170 height 107
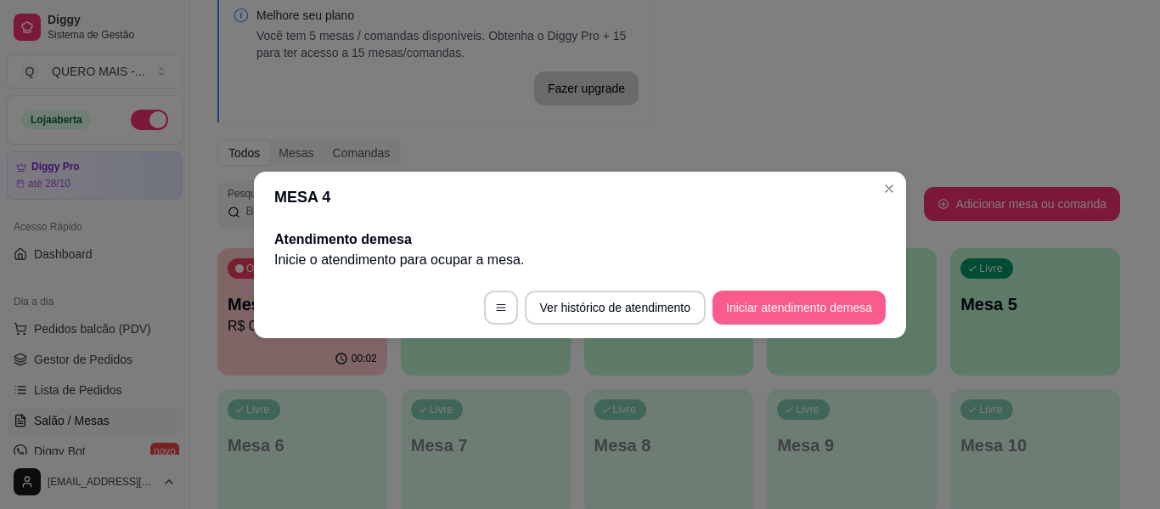
click at [754, 312] on button "Iniciar atendimento de mesa" at bounding box center [799, 307] width 173 height 34
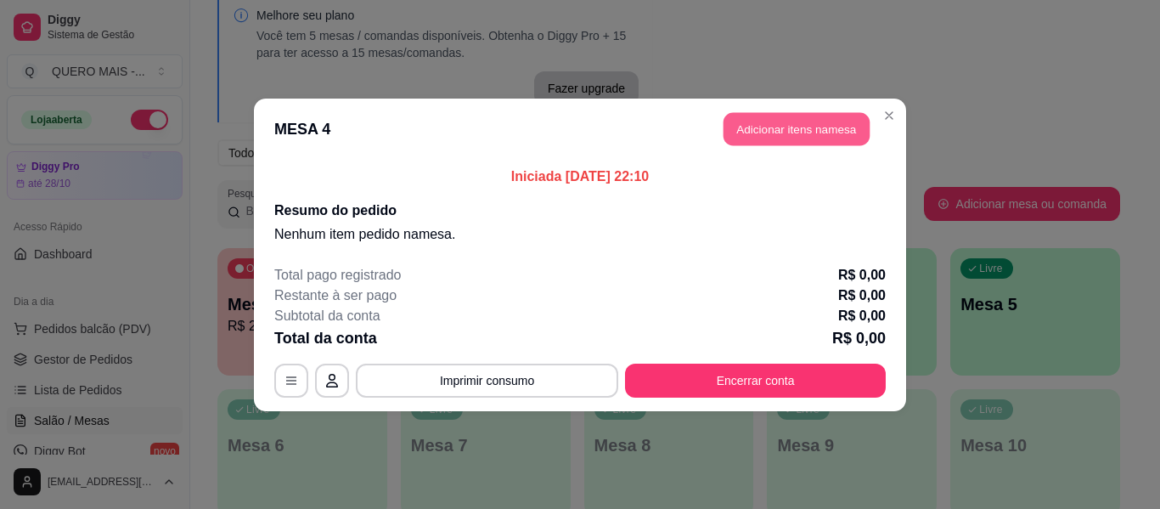
click at [790, 136] on button "Adicionar itens na mesa" at bounding box center [797, 128] width 146 height 33
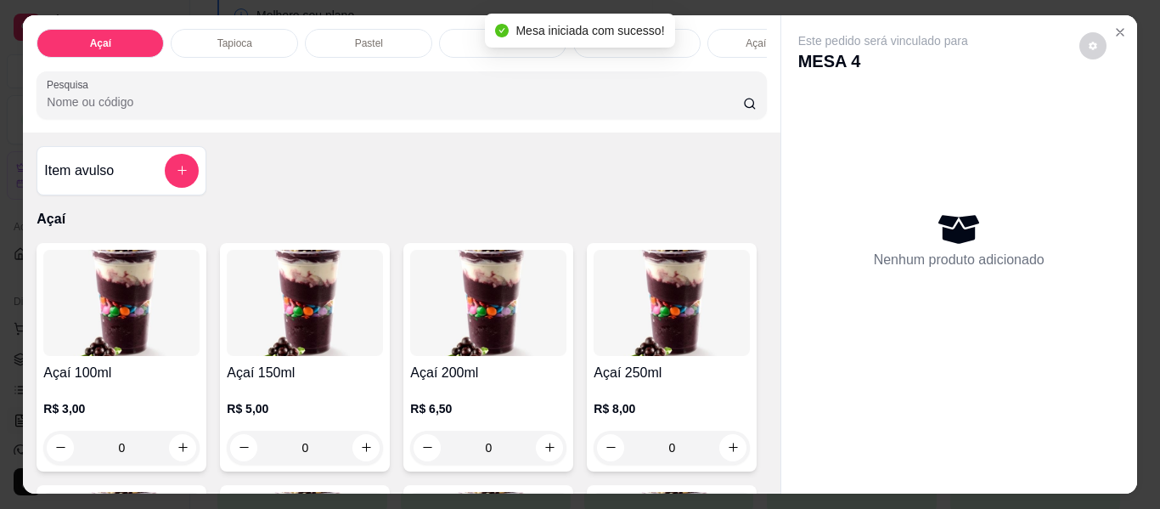
scroll to position [0, 437]
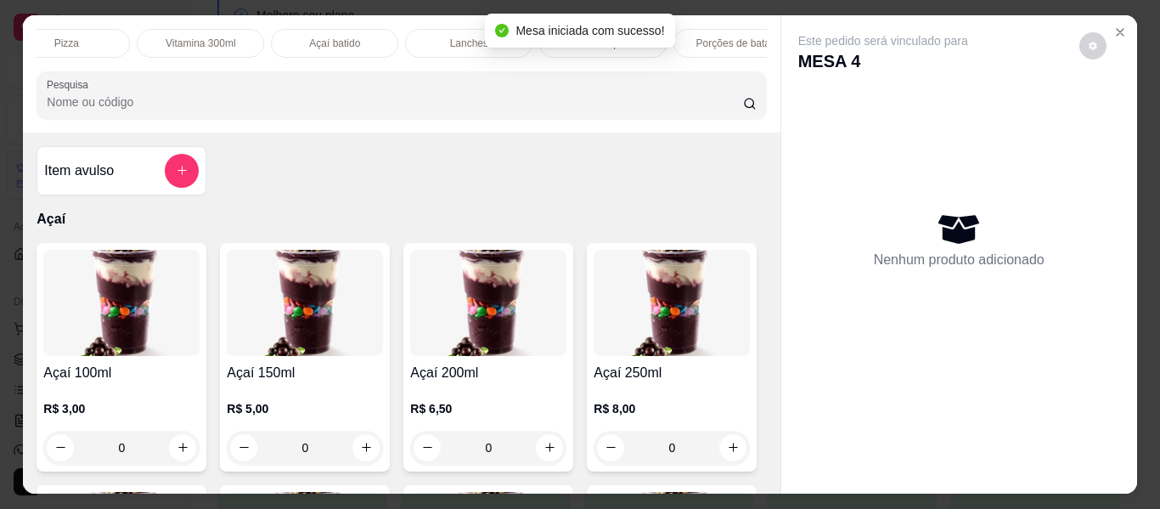
click at [462, 38] on p "Lanches" at bounding box center [469, 44] width 38 height 14
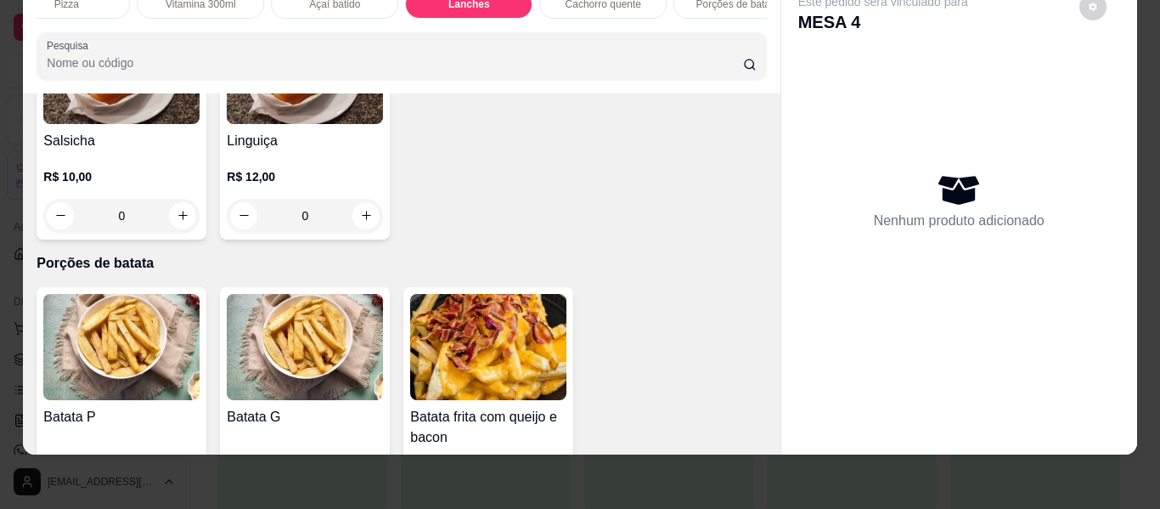
scroll to position [3684, 0]
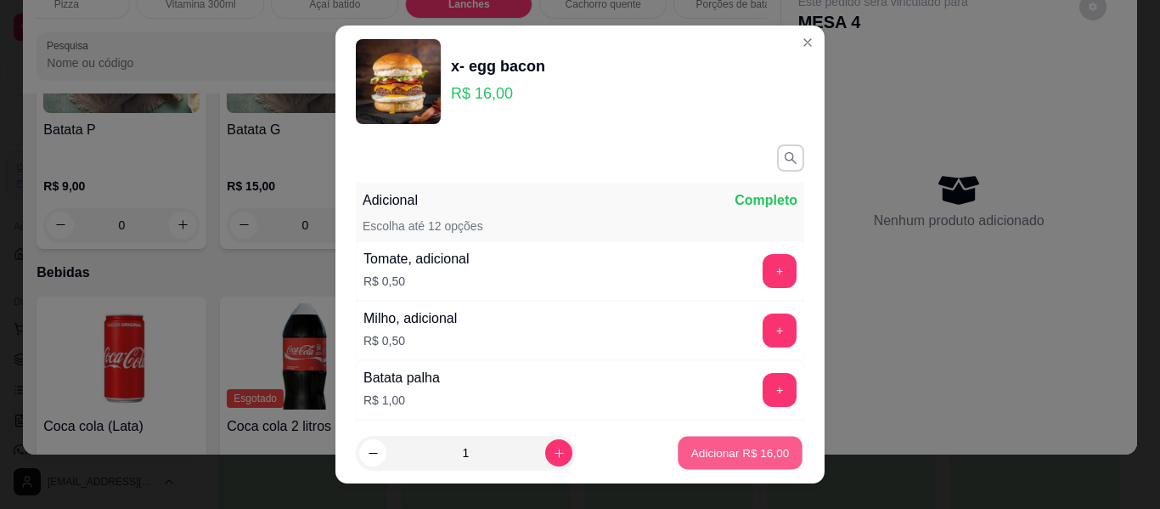
click at [713, 451] on p "Adicionar R$ 16,00" at bounding box center [740, 452] width 99 height 16
type input "1"
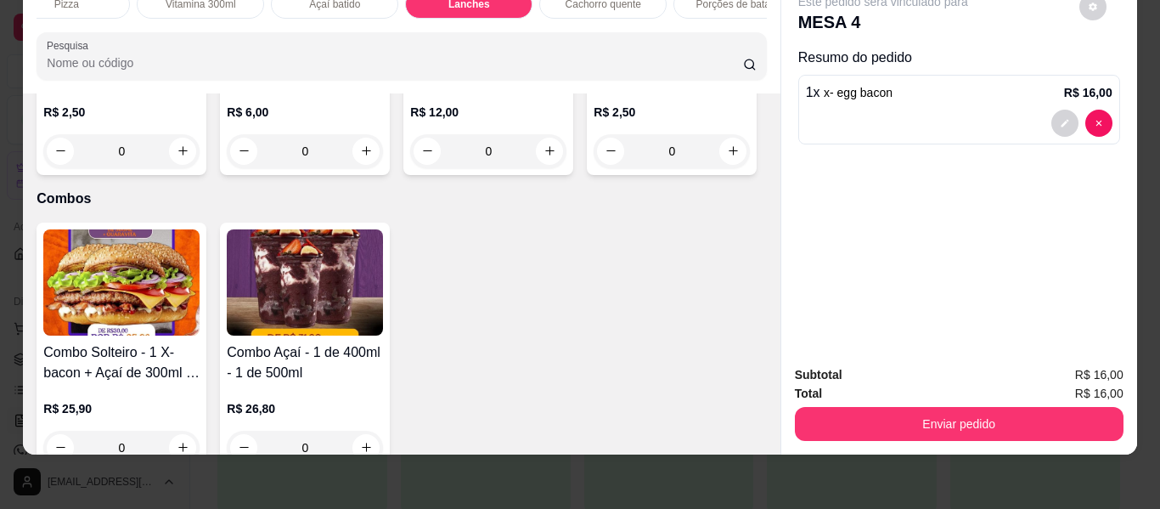
scroll to position [4278, 0]
type input "1"
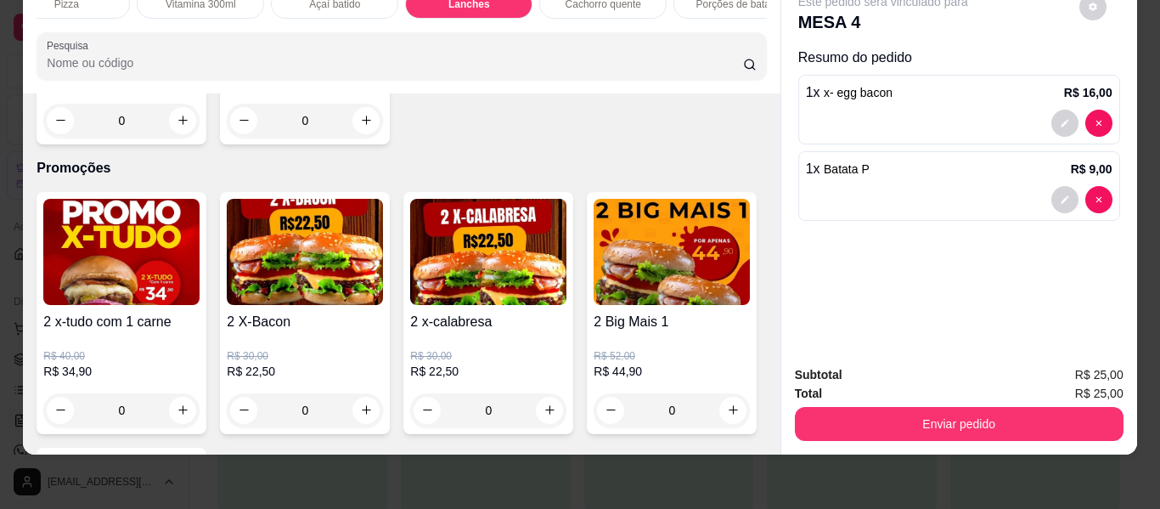
scroll to position [4788, 0]
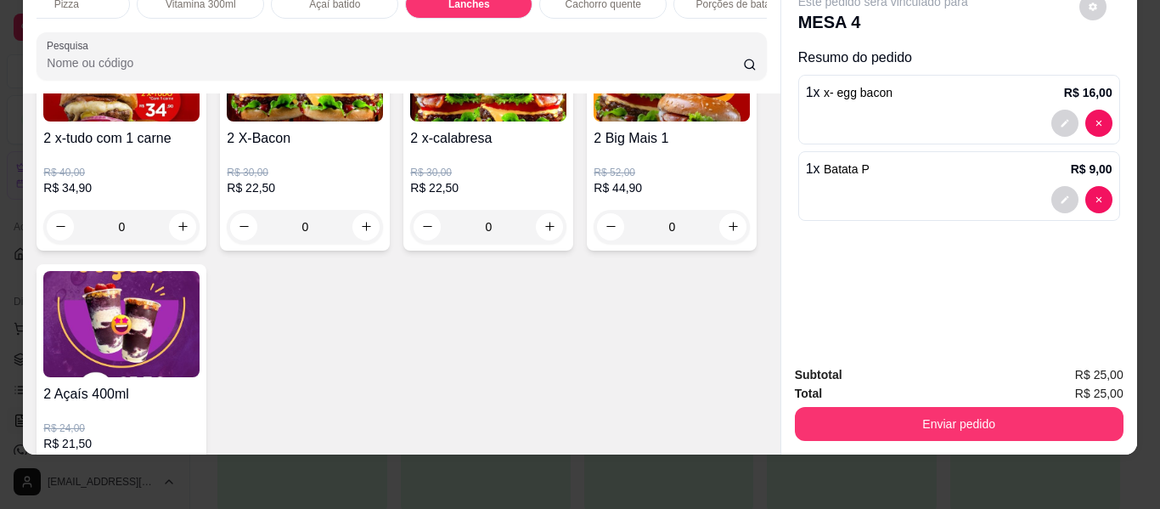
type input "1"
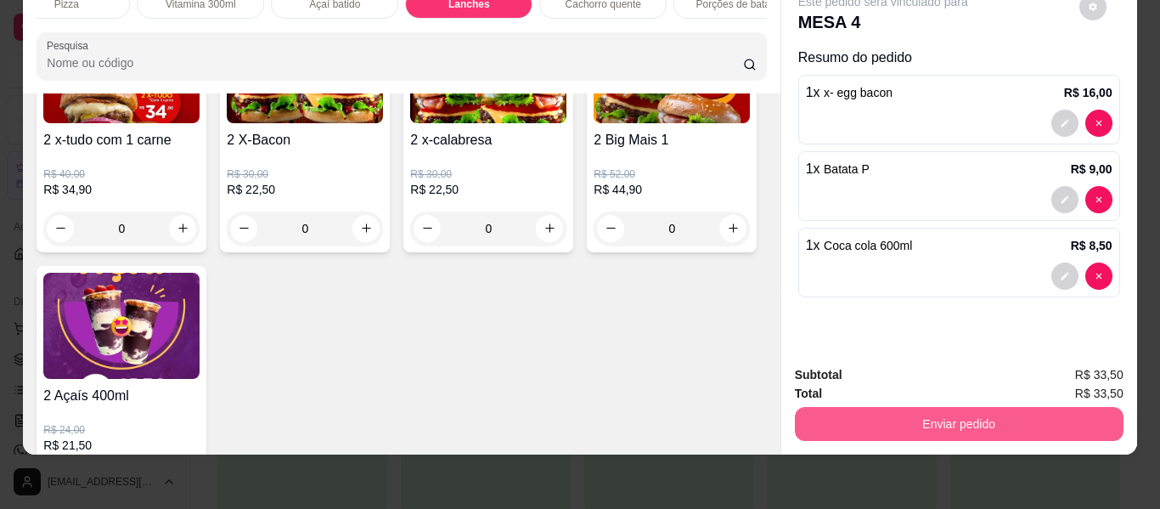
click at [918, 415] on button "Enviar pedido" at bounding box center [959, 424] width 329 height 34
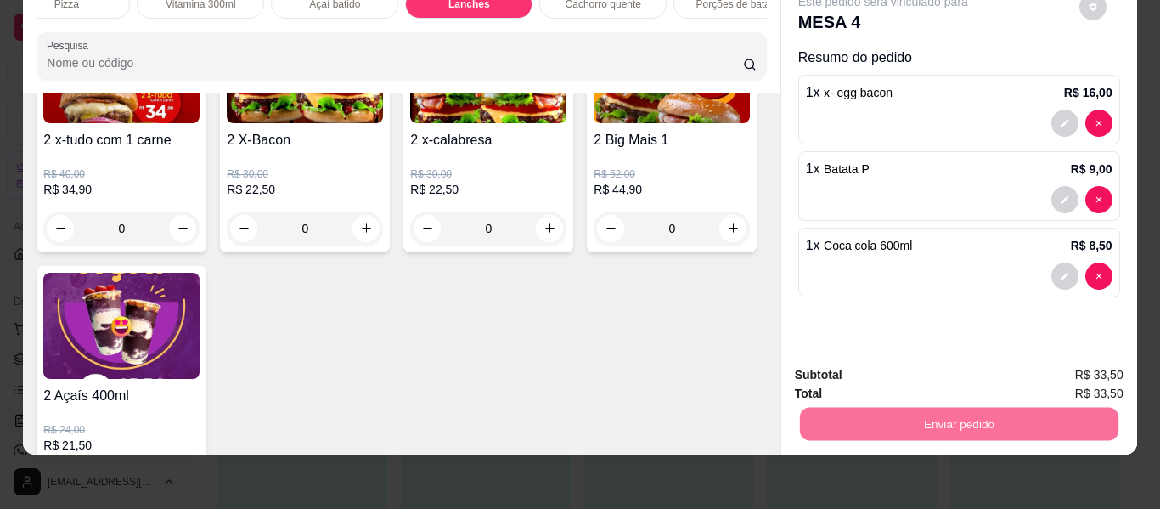
click at [1064, 364] on button "Enviar pedido" at bounding box center [1079, 368] width 96 height 32
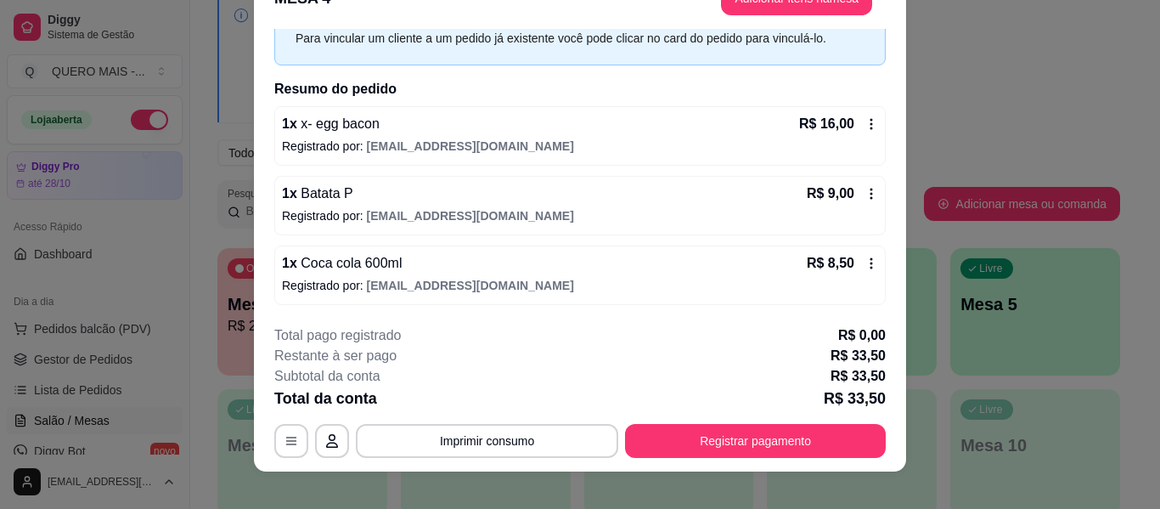
scroll to position [52, 0]
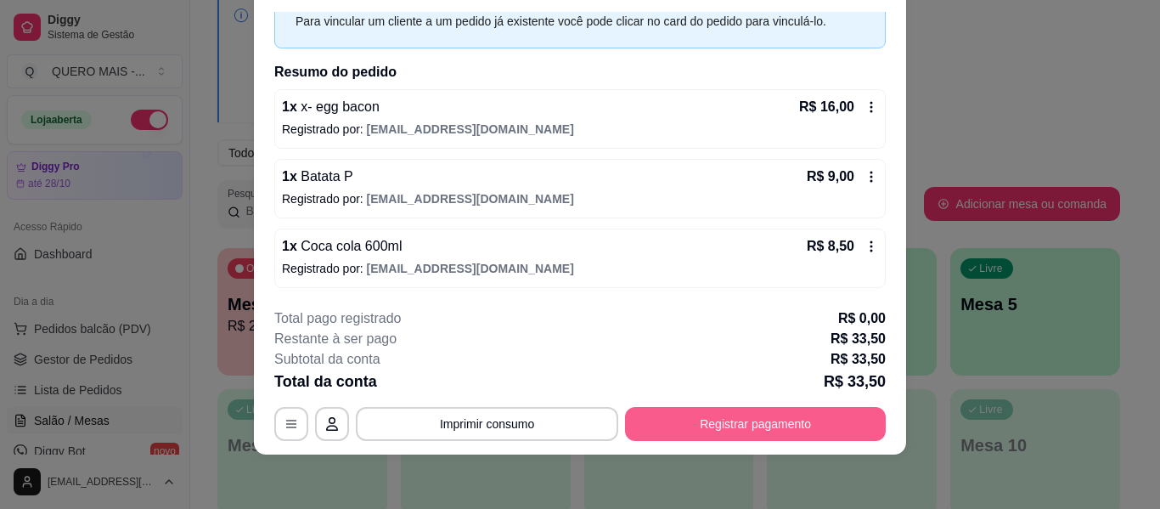
click at [756, 417] on button "Registrar pagamento" at bounding box center [755, 424] width 261 height 34
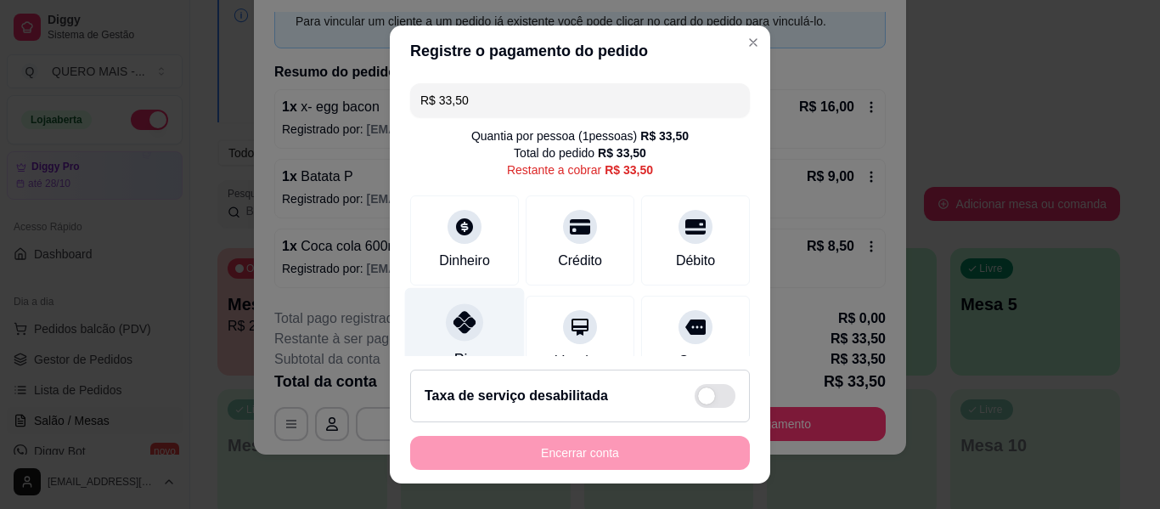
click at [455, 333] on icon at bounding box center [465, 322] width 22 height 22
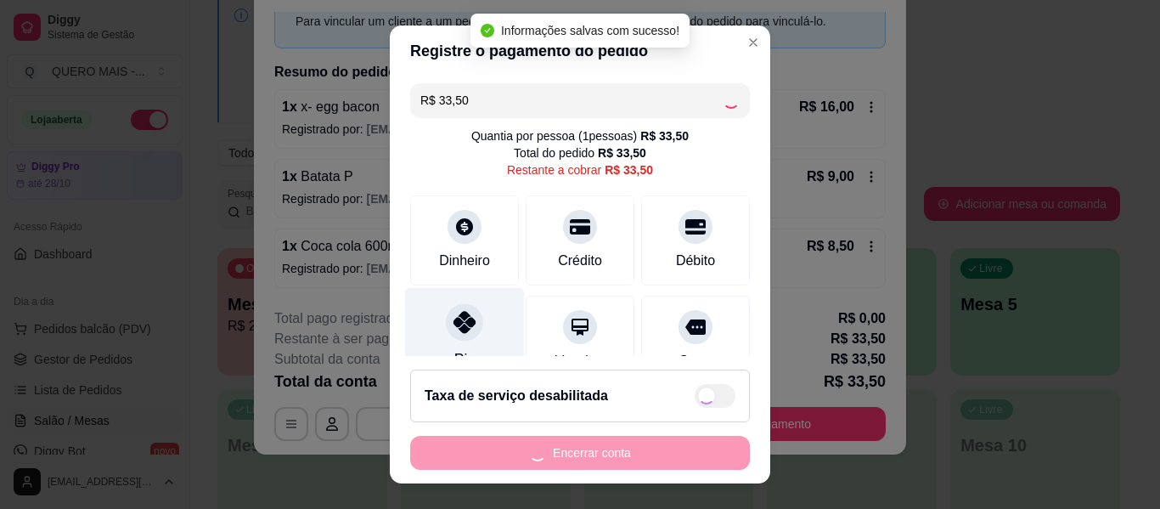
type input "R$ 0,00"
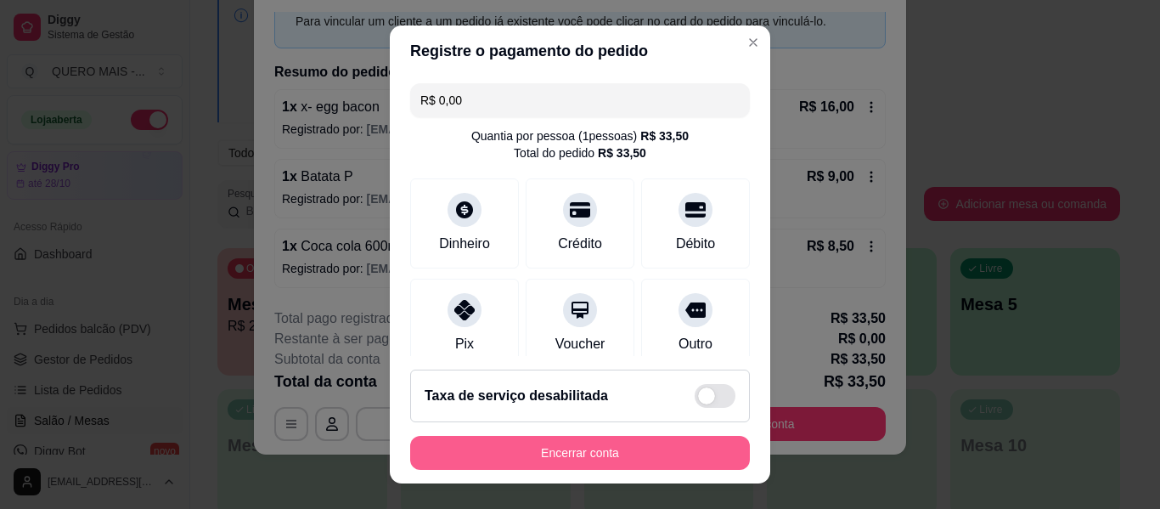
click at [549, 449] on button "Encerrar conta" at bounding box center [580, 453] width 340 height 34
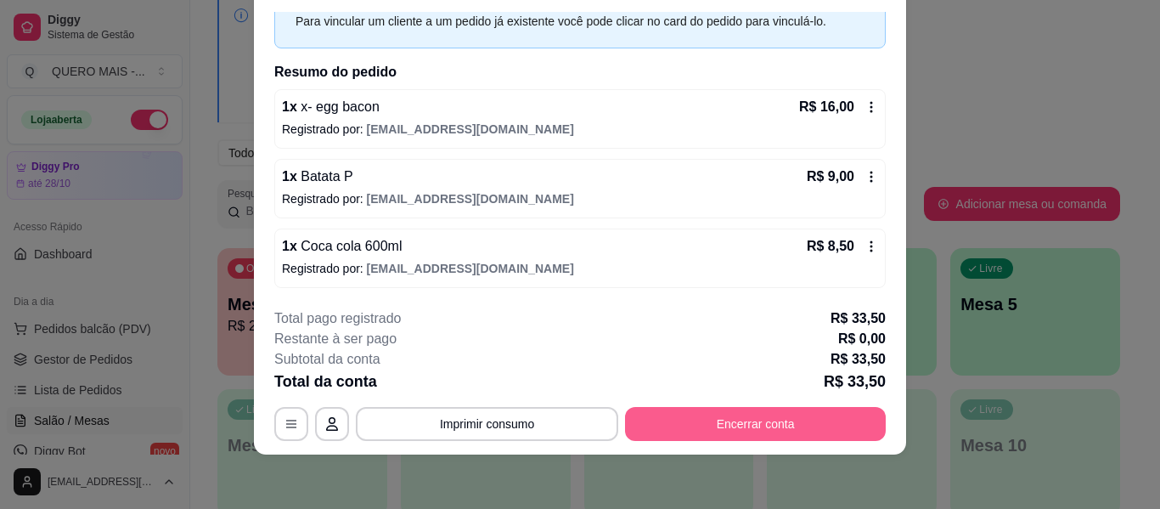
click at [708, 426] on button "Encerrar conta" at bounding box center [755, 424] width 261 height 34
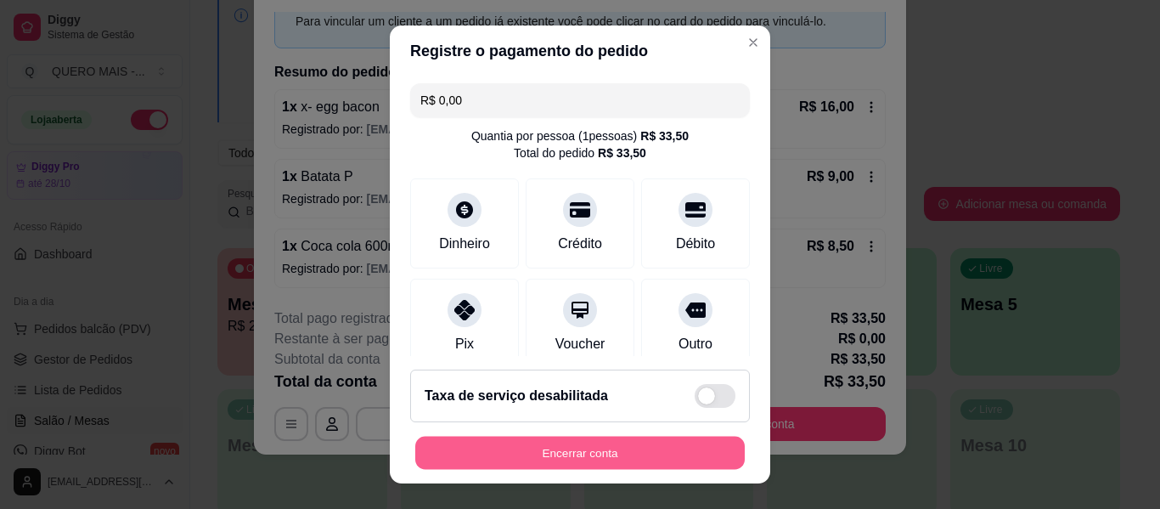
click at [649, 456] on button "Encerrar conta" at bounding box center [580, 453] width 330 height 33
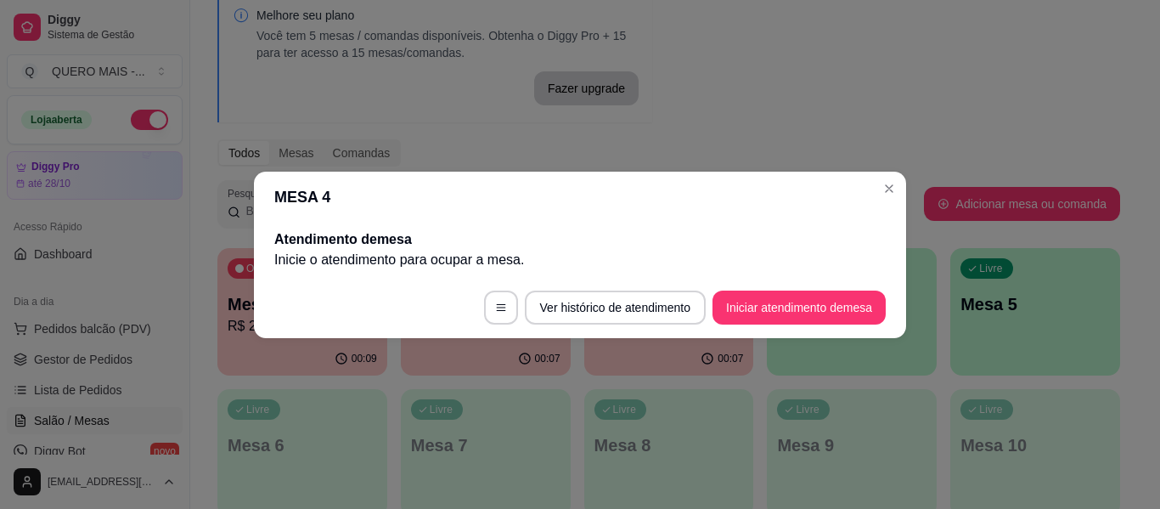
scroll to position [0, 0]
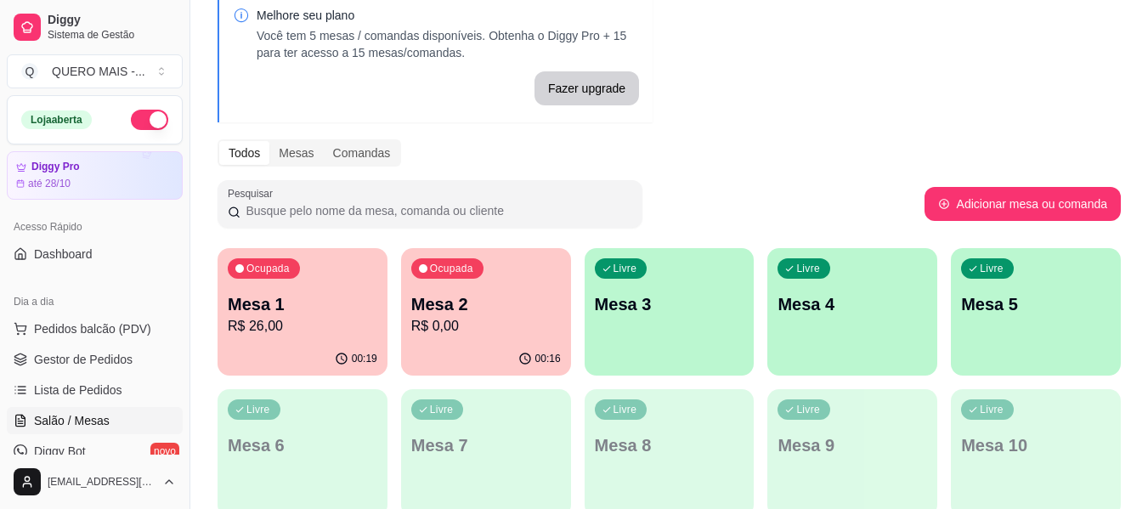
click at [528, 341] on div "Ocupada Mesa 2 R$ 0,00" at bounding box center [486, 295] width 170 height 94
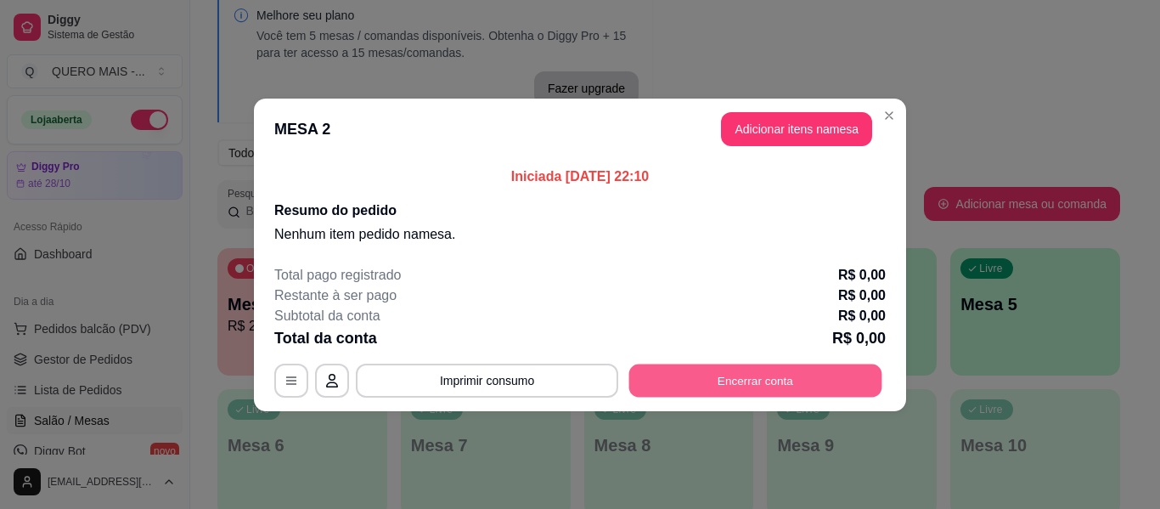
click at [730, 389] on button "Encerrar conta" at bounding box center [755, 380] width 253 height 33
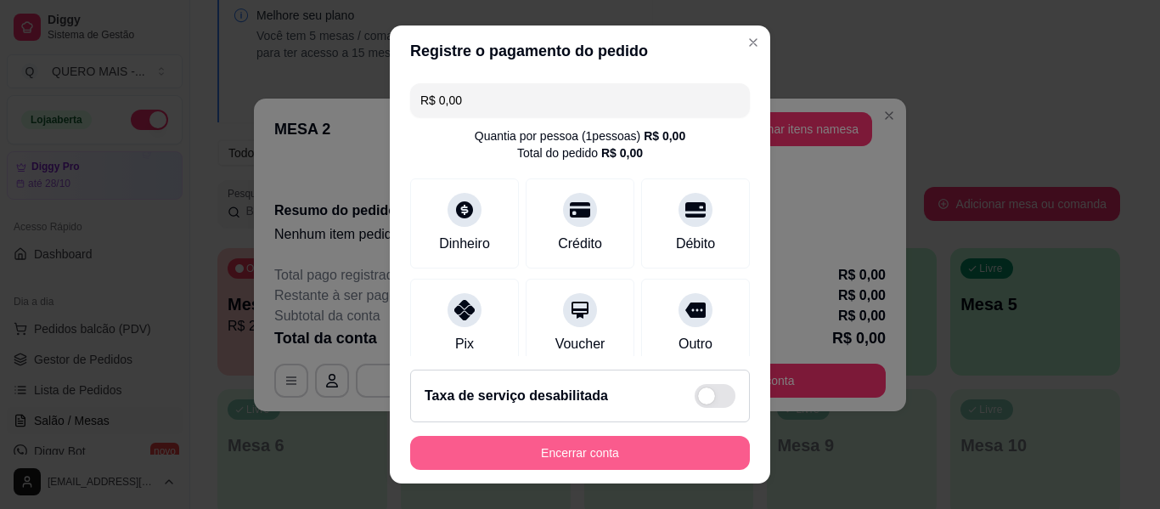
click at [669, 446] on button "Encerrar conta" at bounding box center [580, 453] width 340 height 34
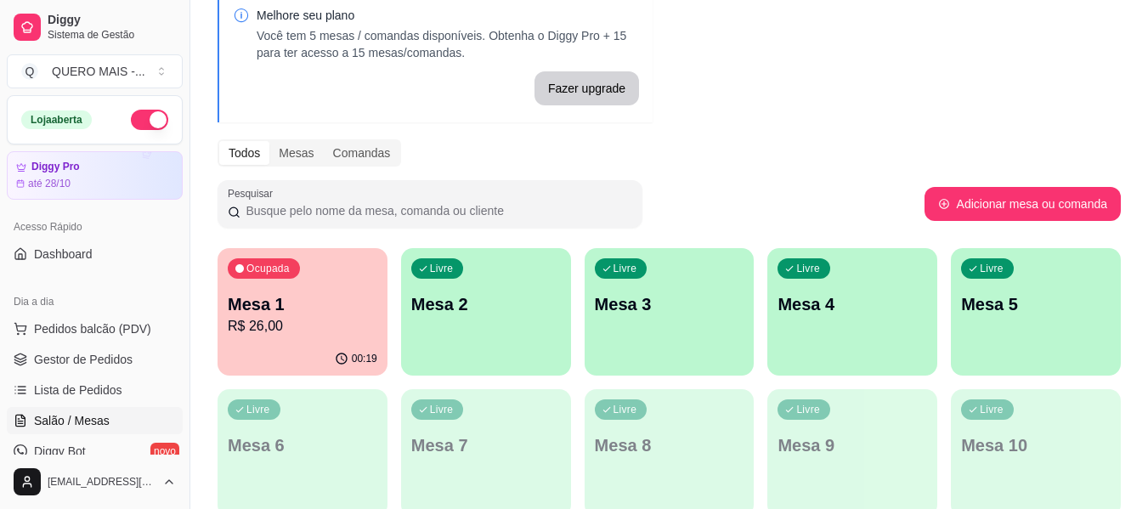
click at [487, 346] on div "Livre Mesa 2" at bounding box center [486, 301] width 170 height 107
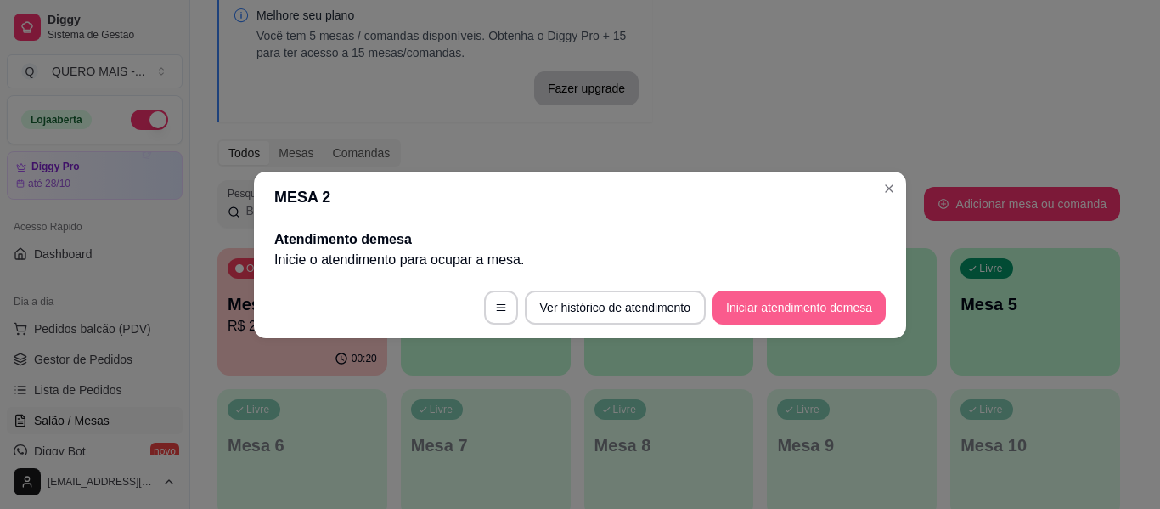
click at [741, 316] on button "Iniciar atendimento de mesa" at bounding box center [799, 307] width 173 height 34
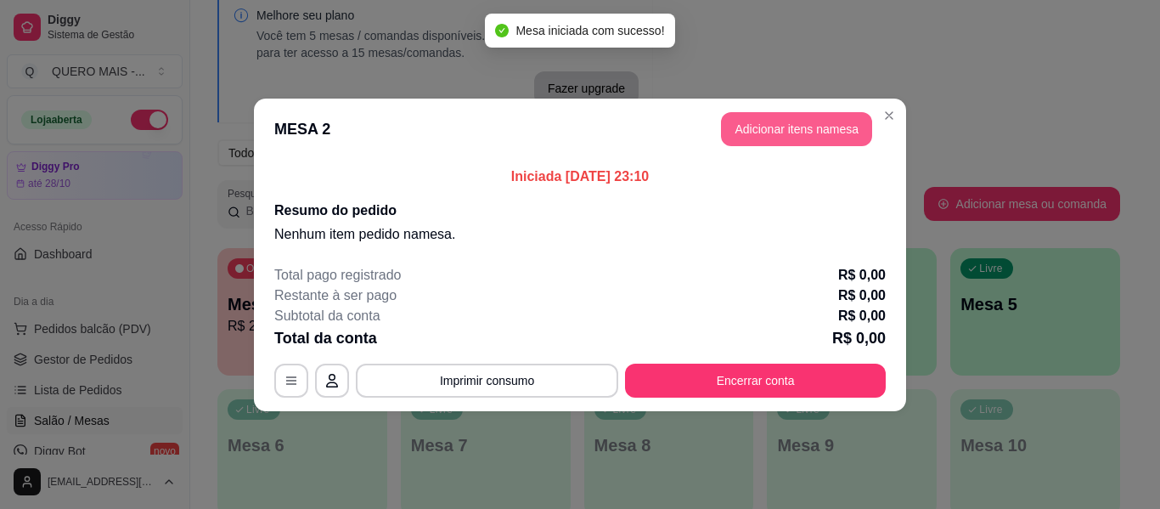
click at [798, 128] on button "Adicionar itens na mesa" at bounding box center [796, 129] width 151 height 34
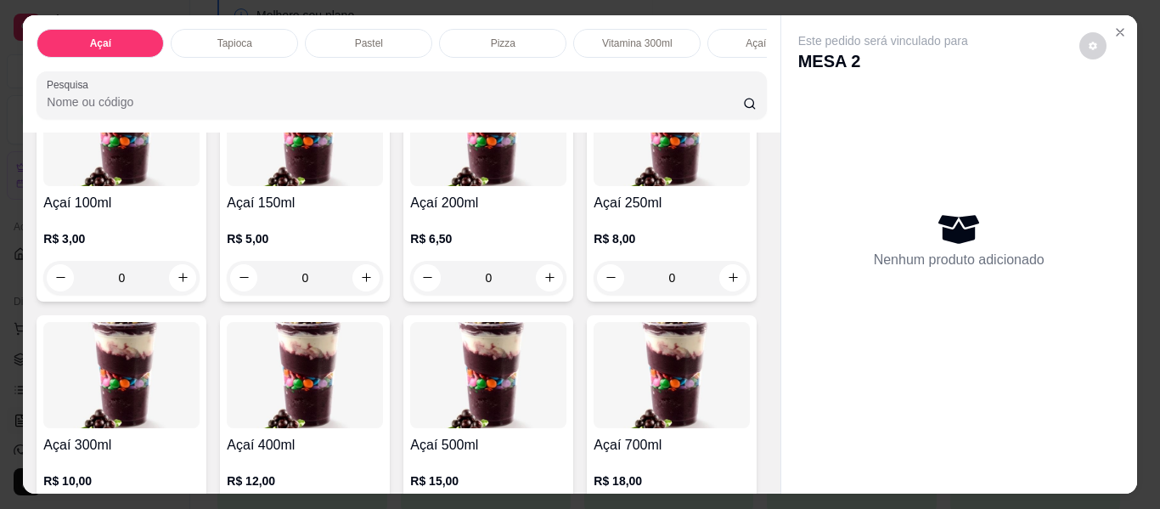
scroll to position [255, 0]
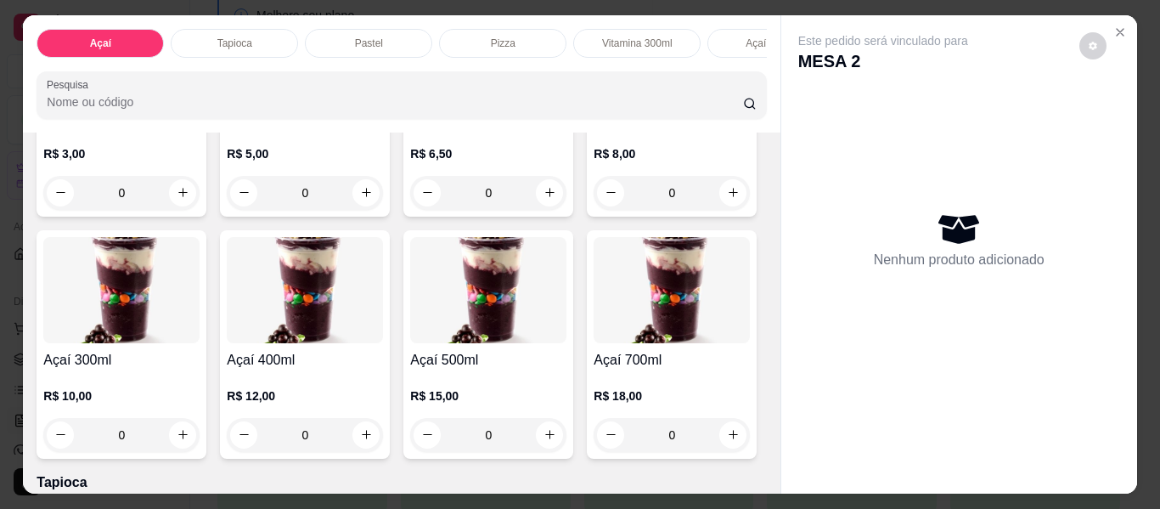
click at [200, 443] on div "0" at bounding box center [121, 435] width 156 height 34
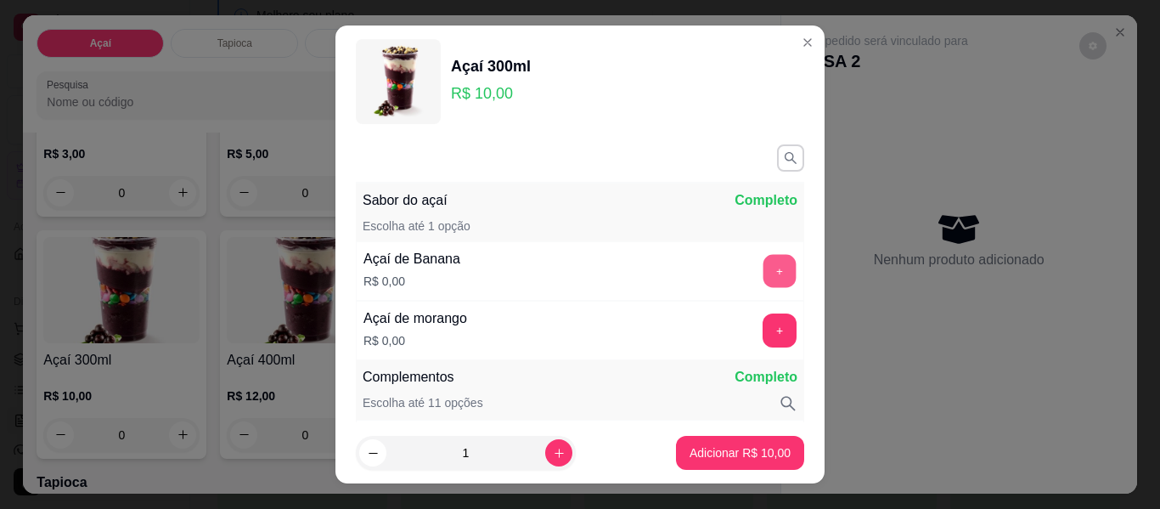
click at [764, 274] on button "+" at bounding box center [780, 271] width 33 height 33
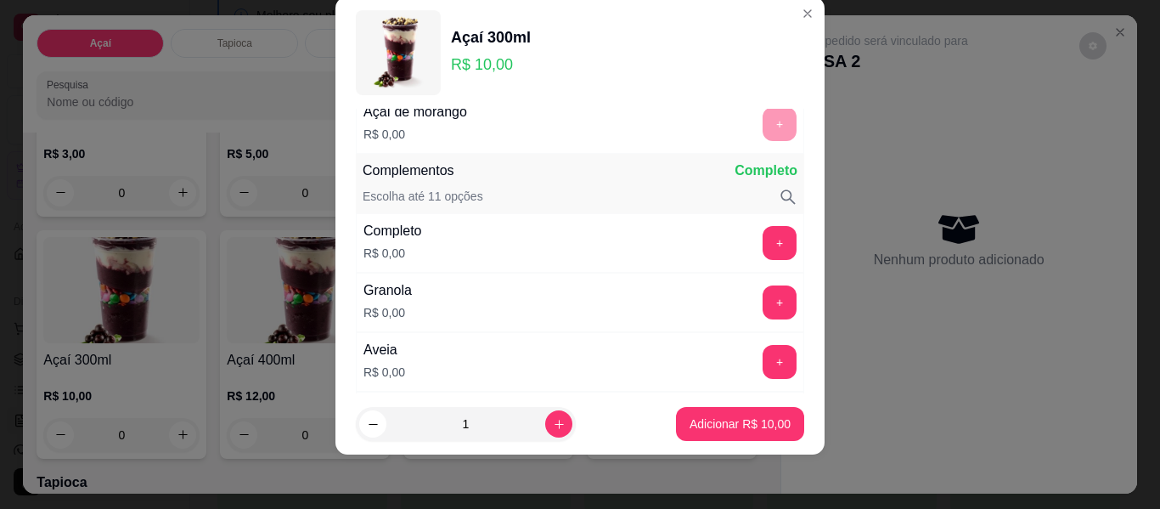
scroll to position [223, 0]
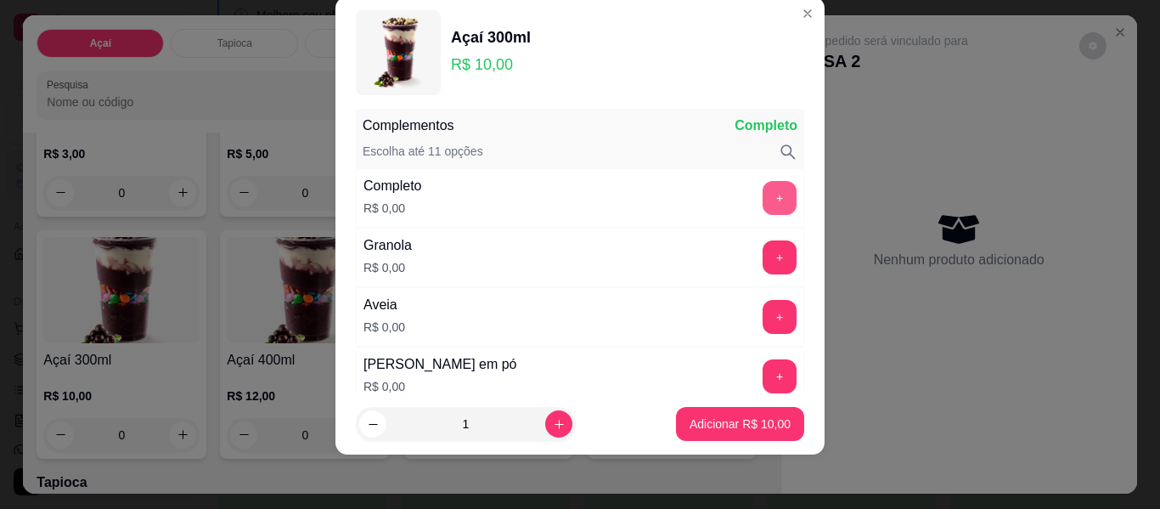
click at [763, 200] on button "+" at bounding box center [780, 198] width 34 height 34
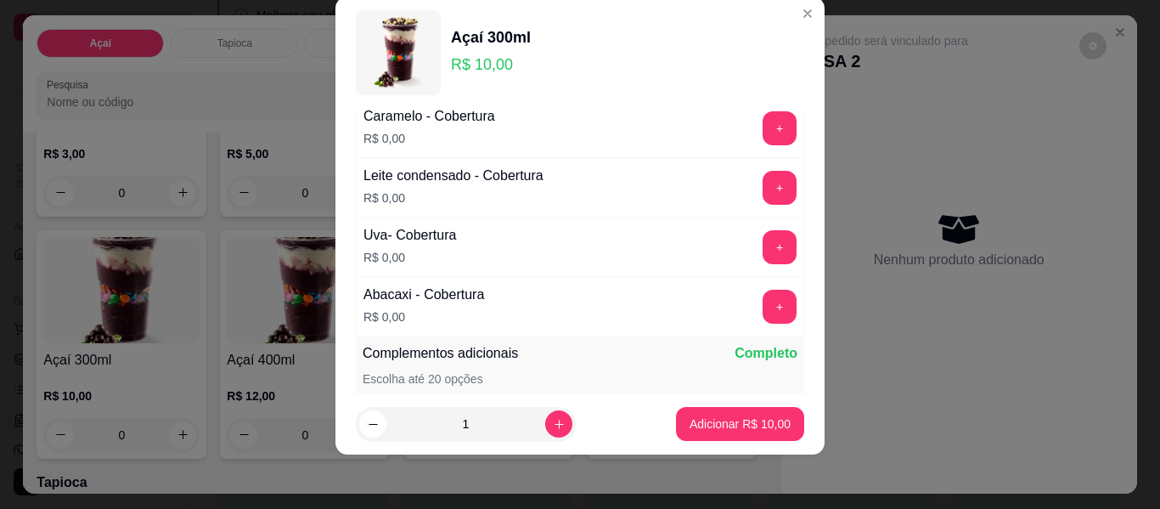
scroll to position [1472, 0]
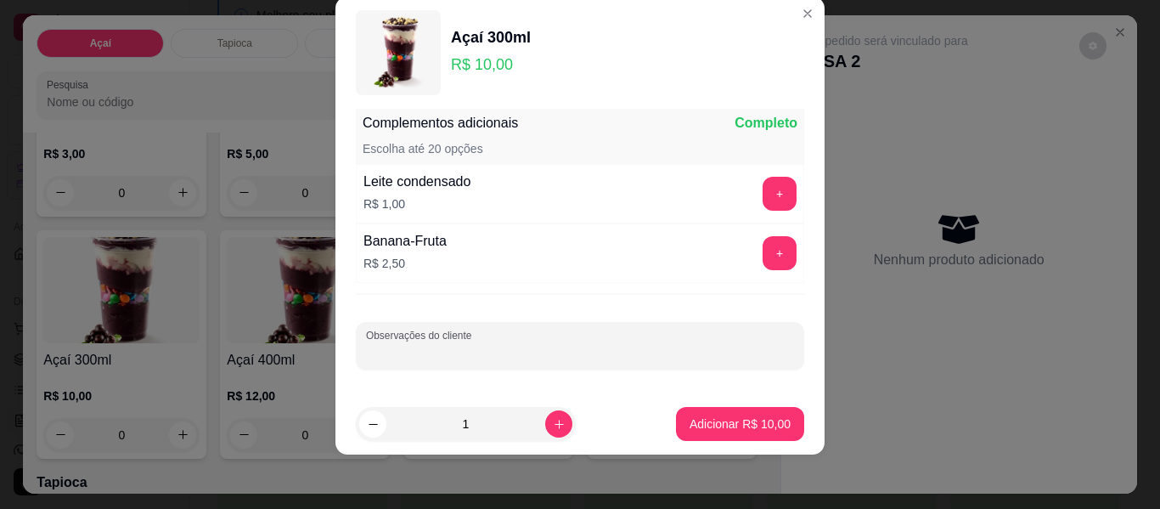
click at [539, 360] on input "Observações do cliente" at bounding box center [580, 352] width 428 height 17
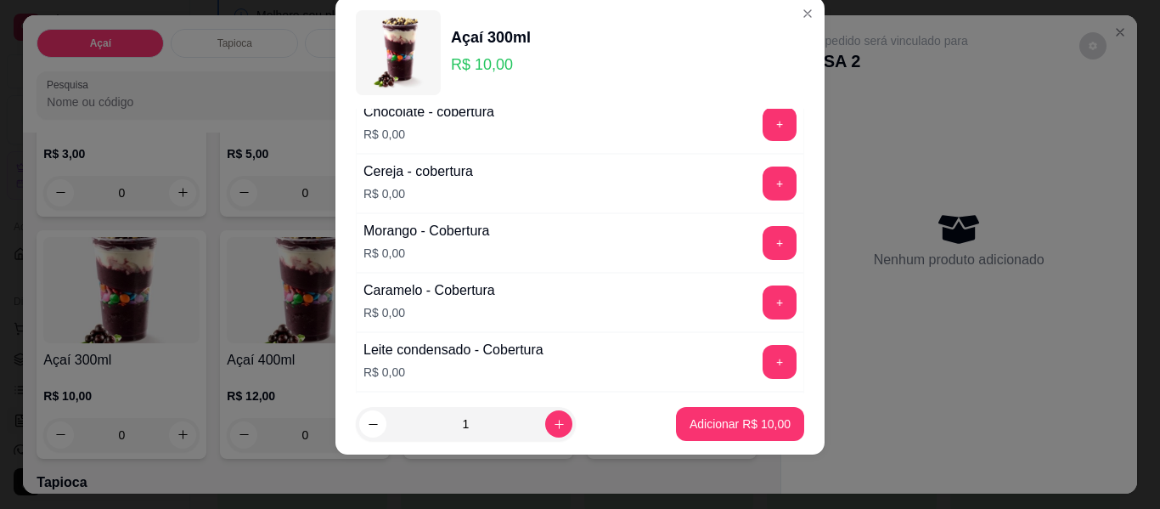
scroll to position [962, 0]
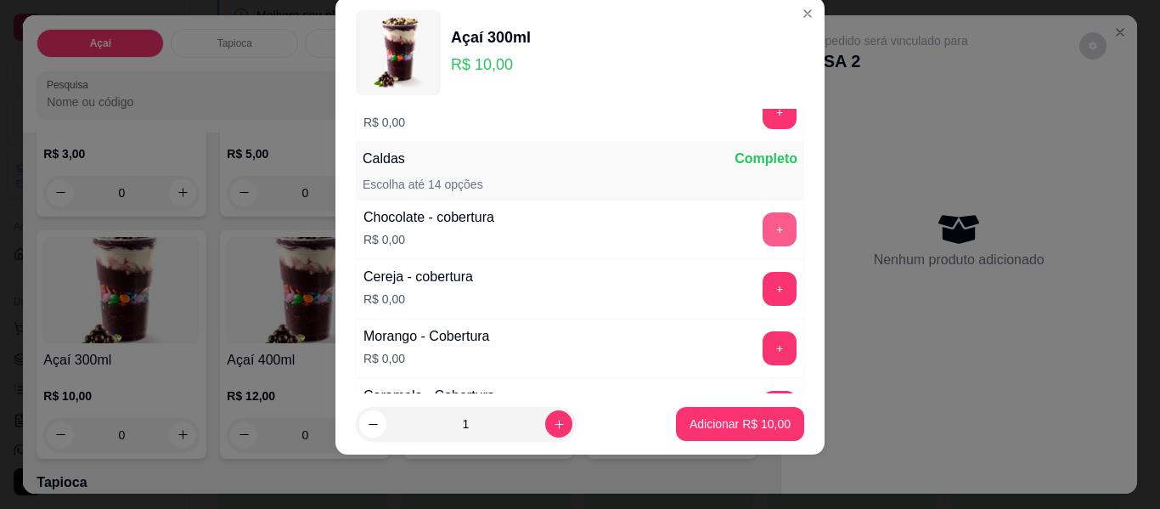
type input "sem amendoim e sem paçoca"
click at [763, 228] on button "+" at bounding box center [780, 229] width 34 height 34
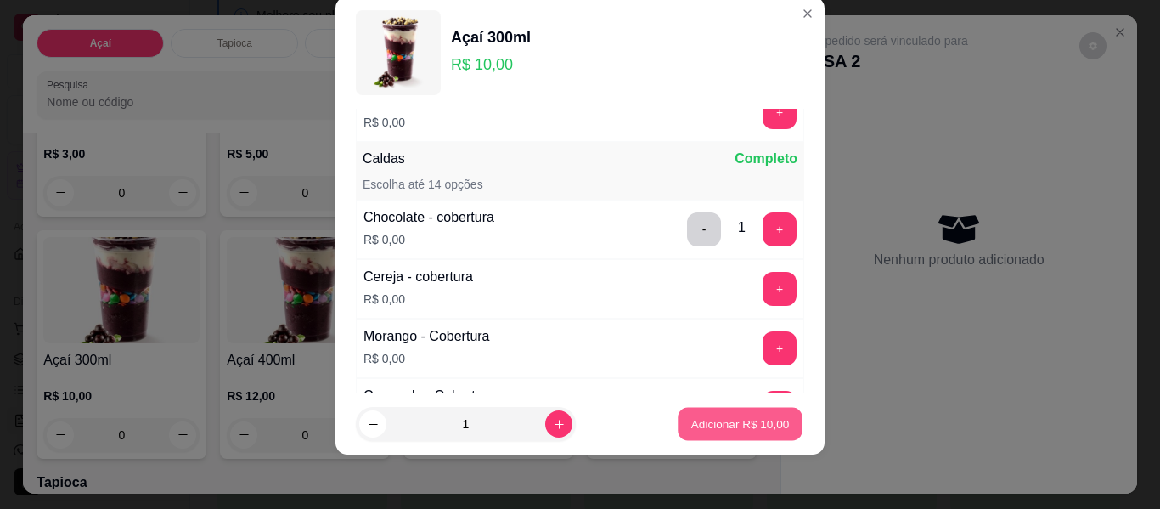
click at [708, 423] on p "Adicionar R$ 10,00" at bounding box center [740, 423] width 99 height 16
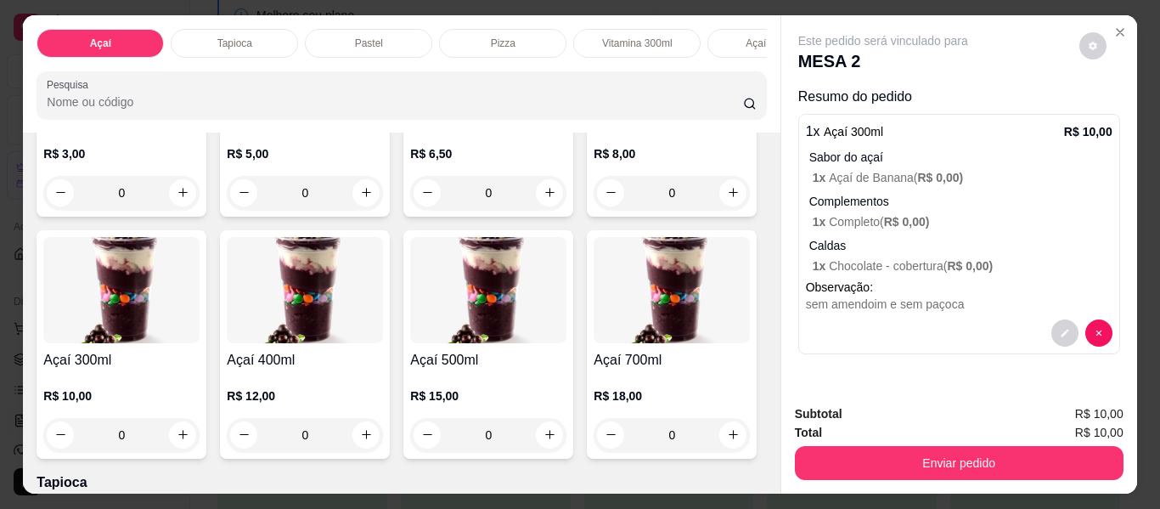
click at [200, 447] on div "0" at bounding box center [121, 435] width 156 height 34
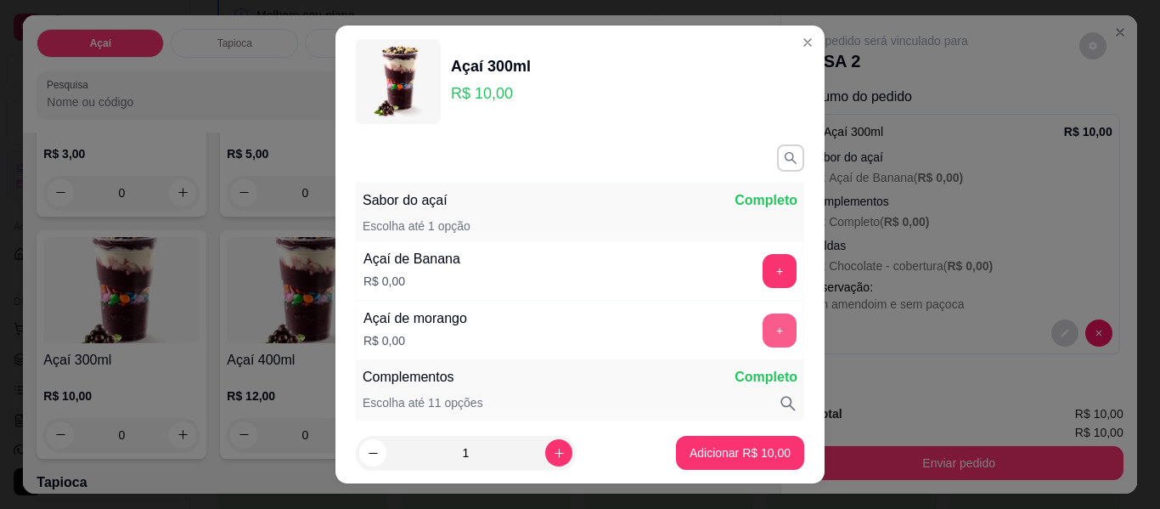
click at [763, 326] on button "+" at bounding box center [780, 330] width 34 height 34
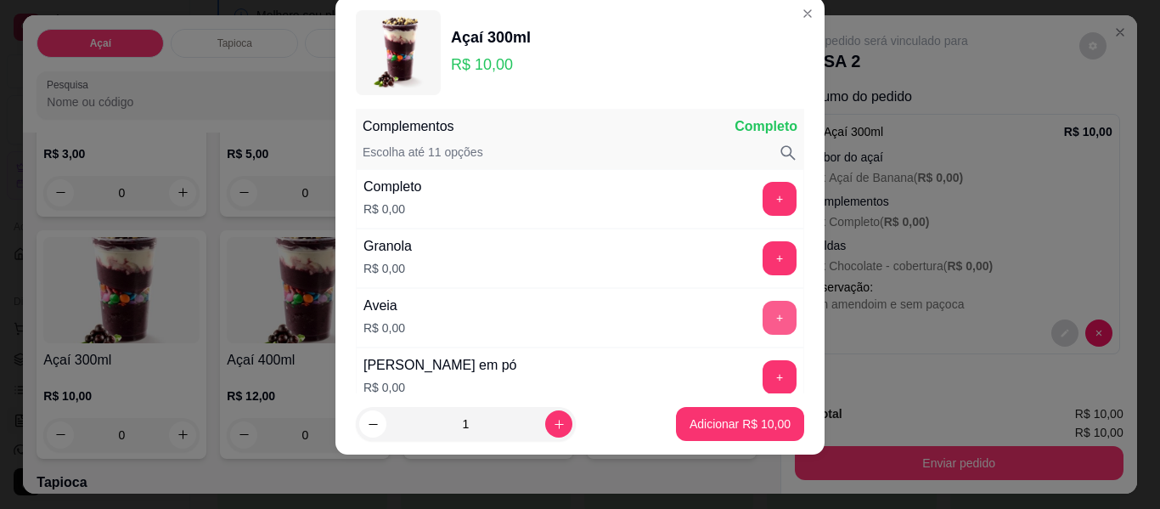
scroll to position [223, 0]
click at [763, 195] on button "+" at bounding box center [780, 198] width 34 height 34
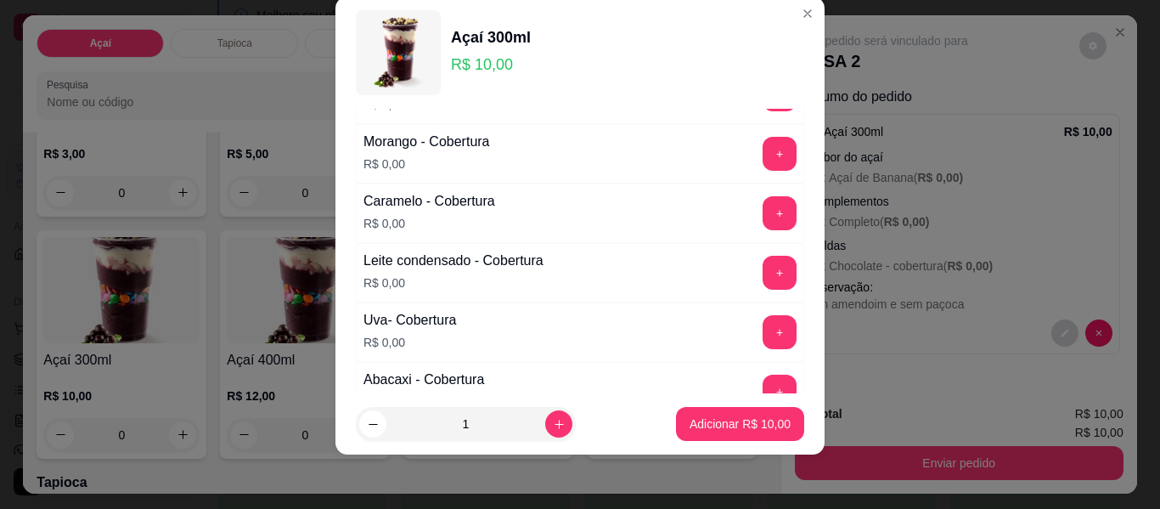
scroll to position [1472, 0]
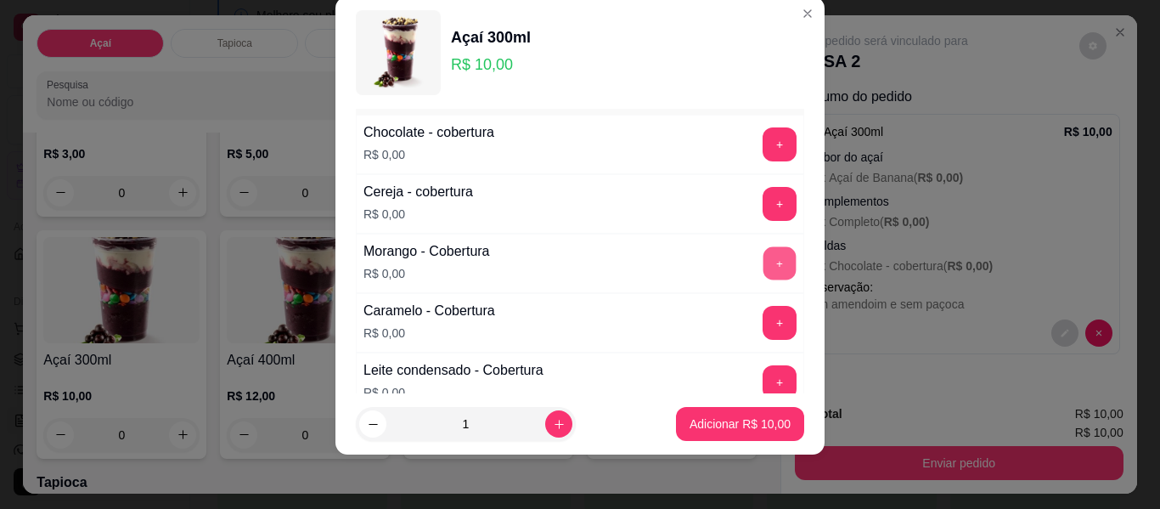
click at [764, 262] on button "+" at bounding box center [780, 263] width 33 height 33
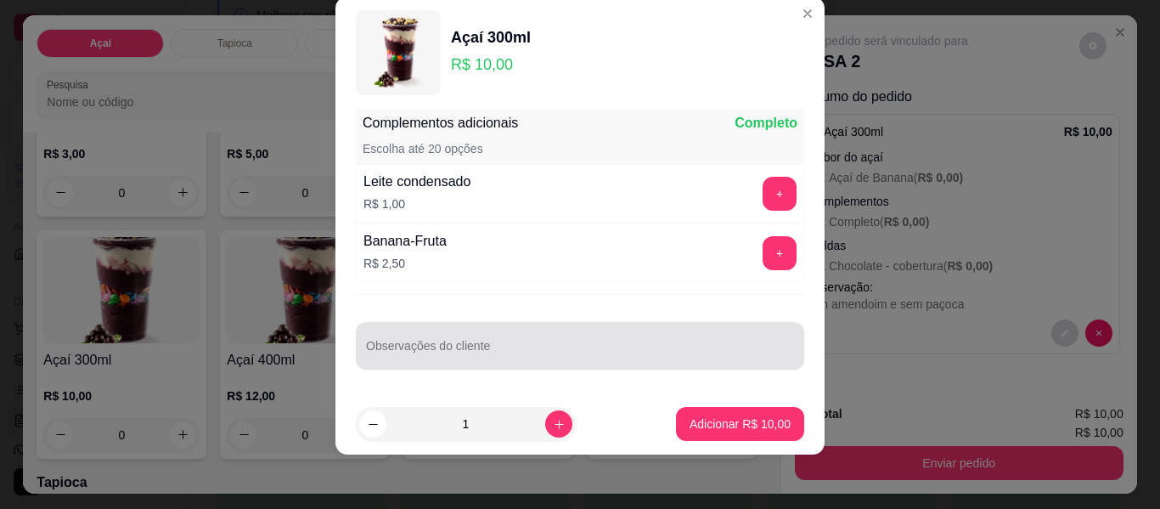
click at [621, 347] on input "Observações do cliente" at bounding box center [580, 352] width 428 height 17
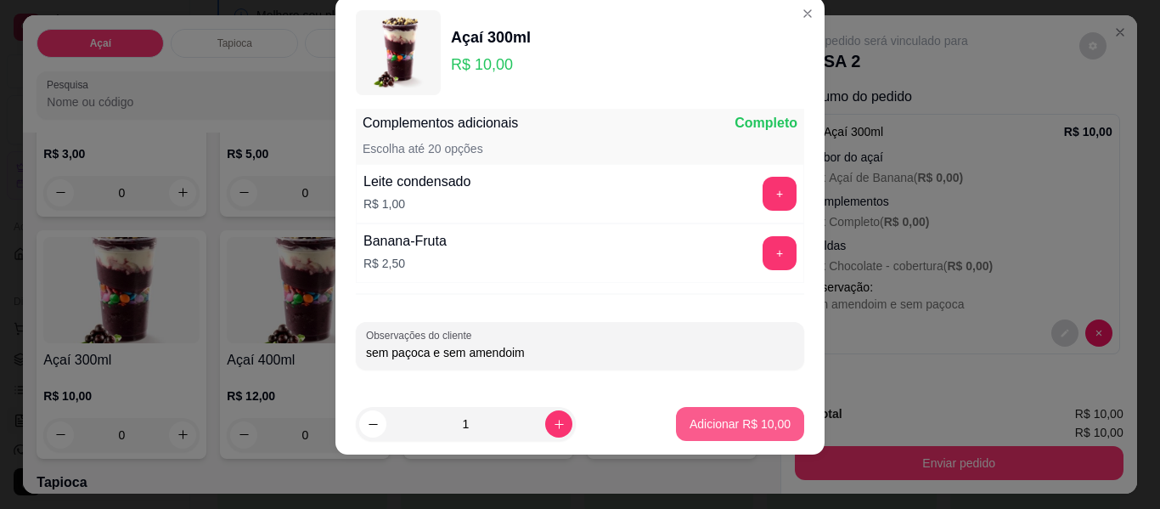
type input "sem paçoca e sem amendoim"
click at [690, 421] on p "Adicionar R$ 10,00" at bounding box center [740, 423] width 101 height 17
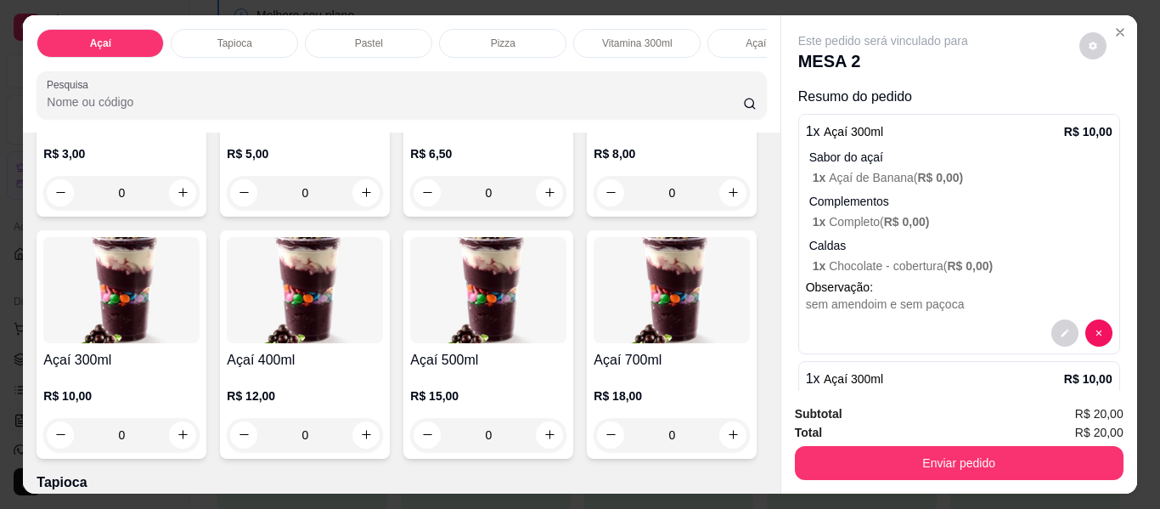
click at [200, 439] on div "0" at bounding box center [121, 435] width 156 height 34
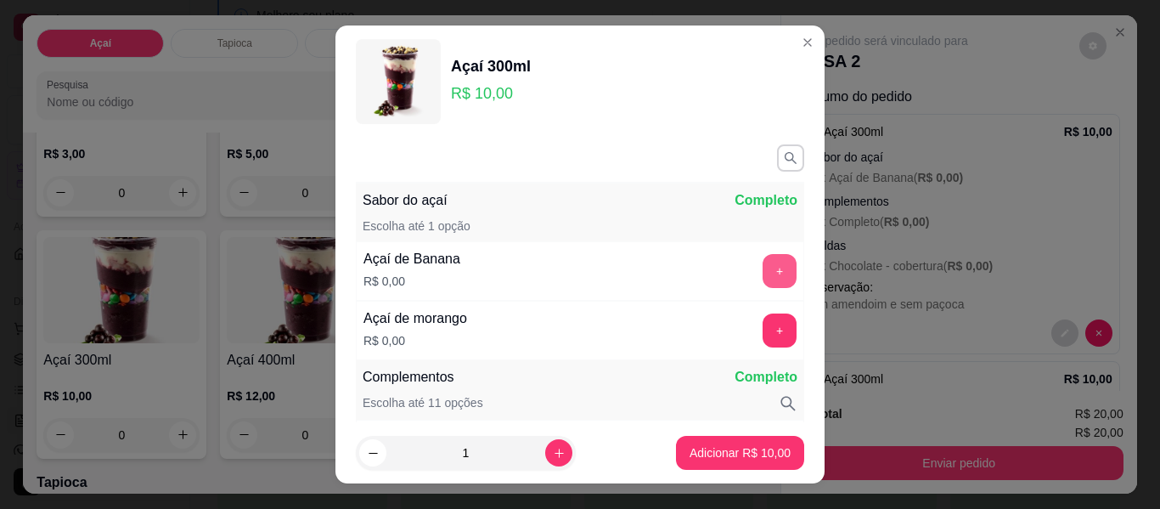
click at [763, 278] on button "+" at bounding box center [780, 271] width 34 height 34
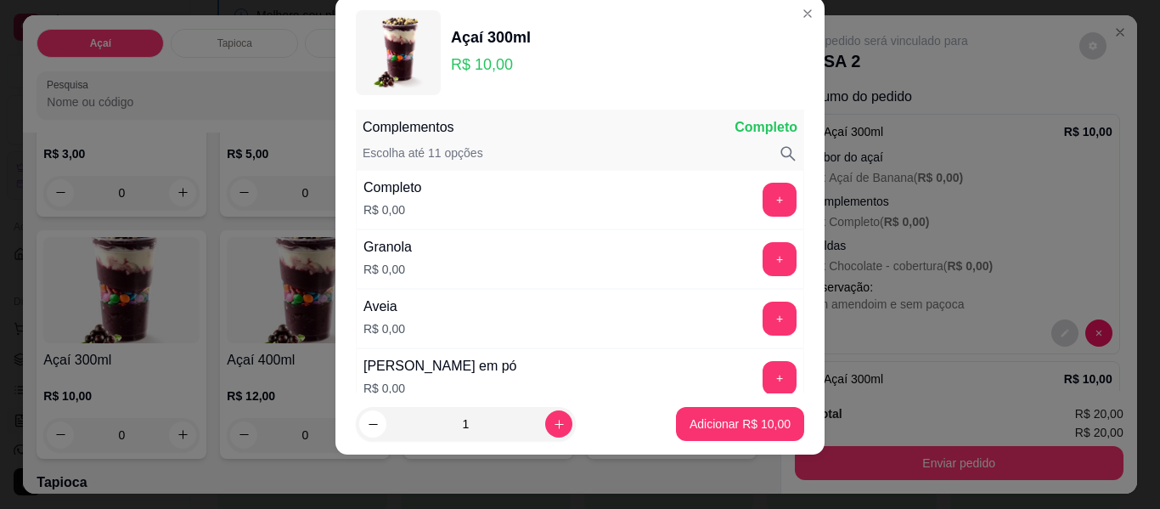
scroll to position [223, 0]
click at [763, 210] on button "+" at bounding box center [780, 198] width 34 height 34
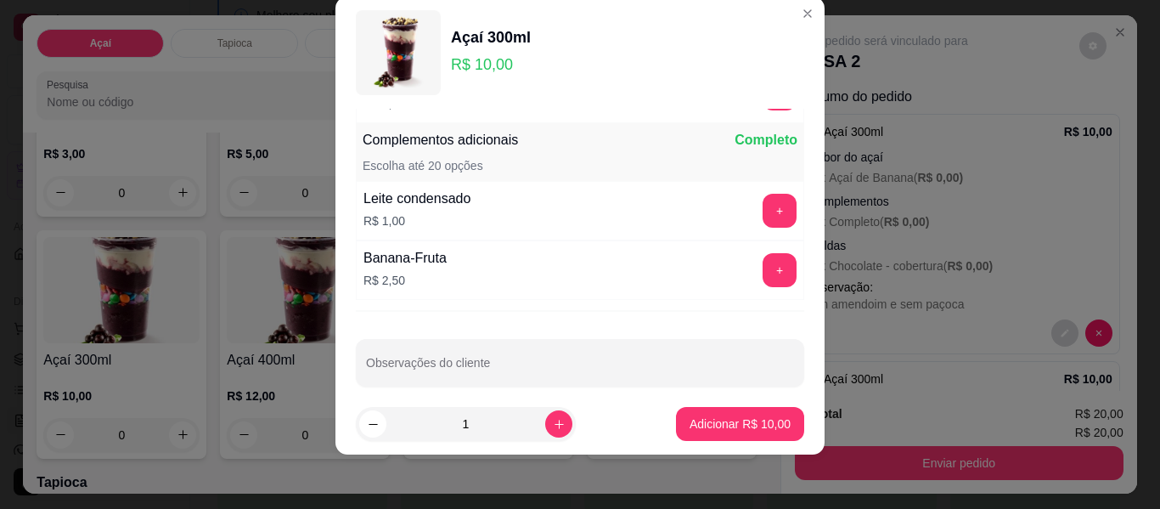
scroll to position [1472, 0]
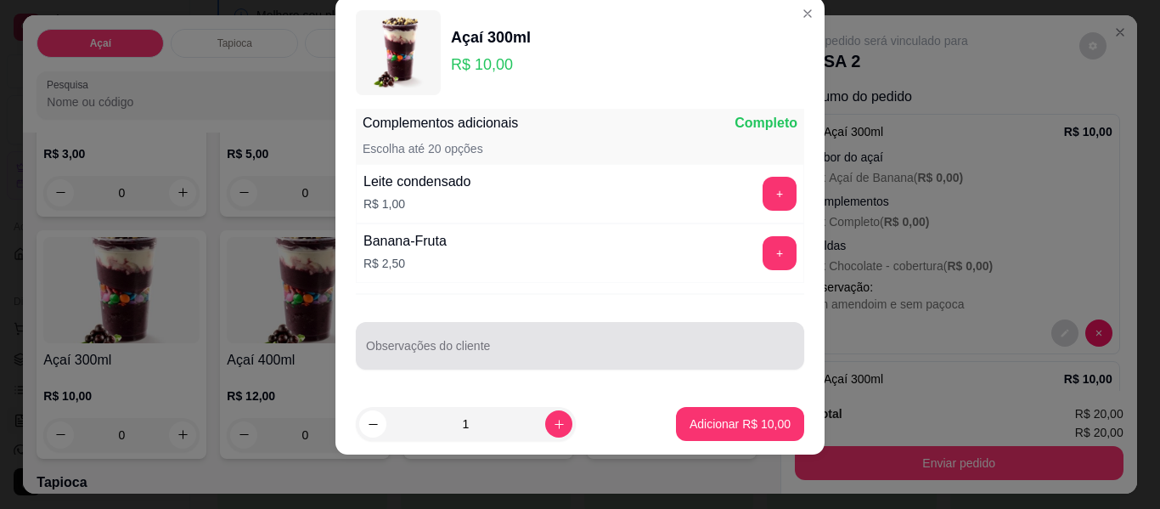
click at [623, 341] on div at bounding box center [580, 346] width 428 height 34
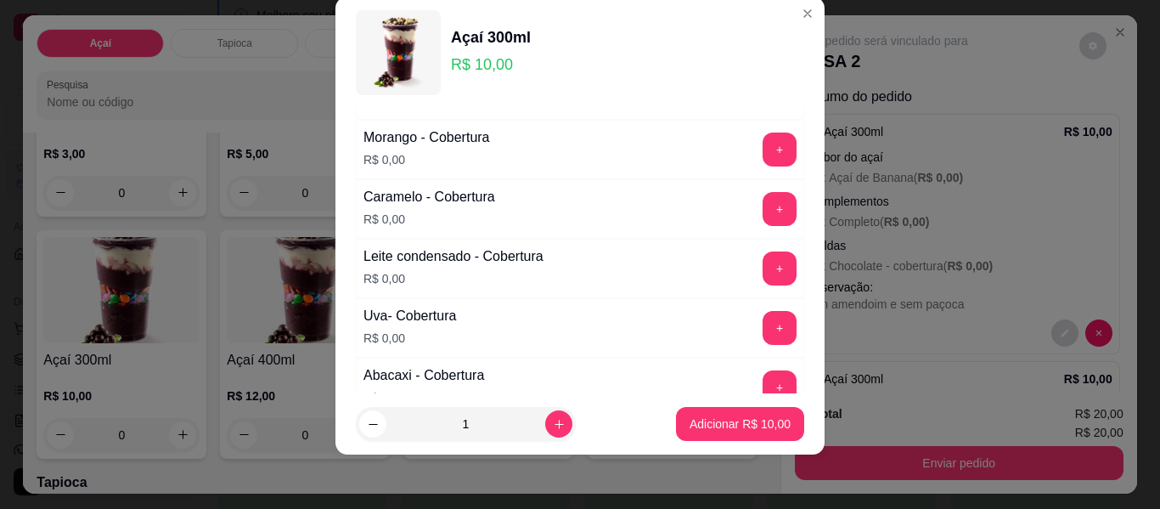
scroll to position [1132, 0]
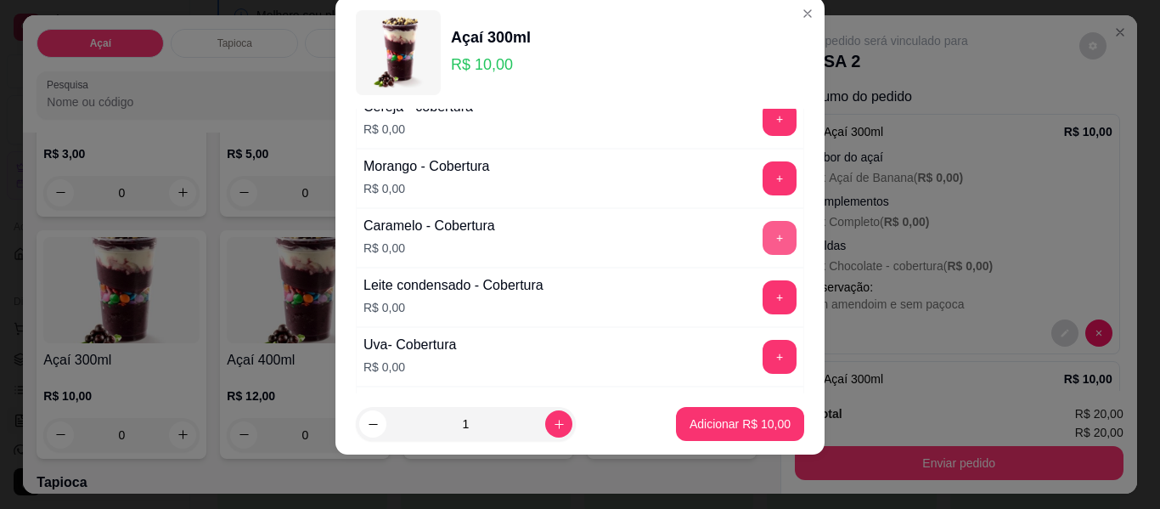
type input "sem flocos"
click at [764, 249] on button "+" at bounding box center [780, 238] width 33 height 33
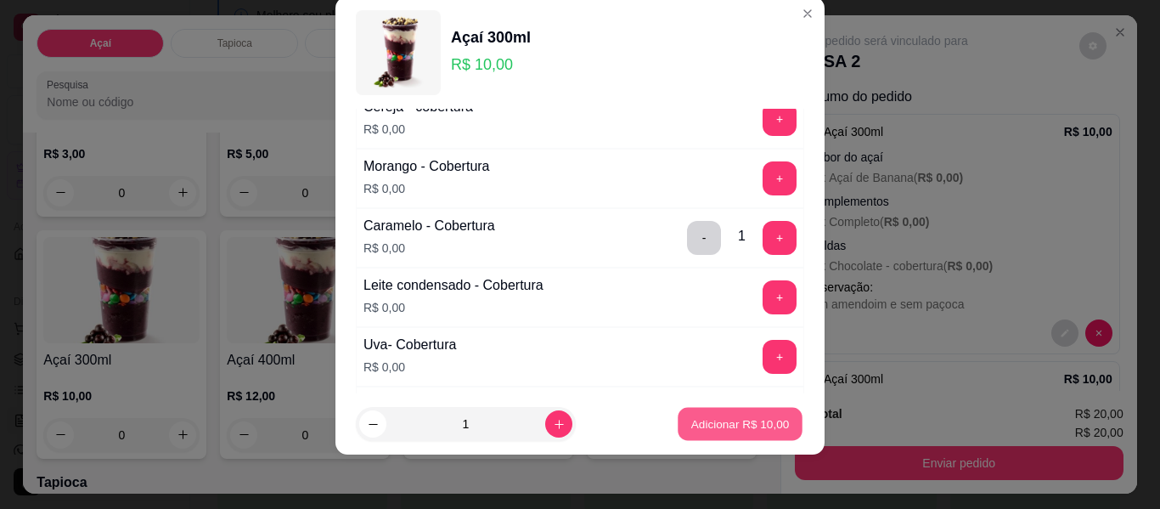
click at [722, 427] on p "Adicionar R$ 10,00" at bounding box center [740, 423] width 99 height 16
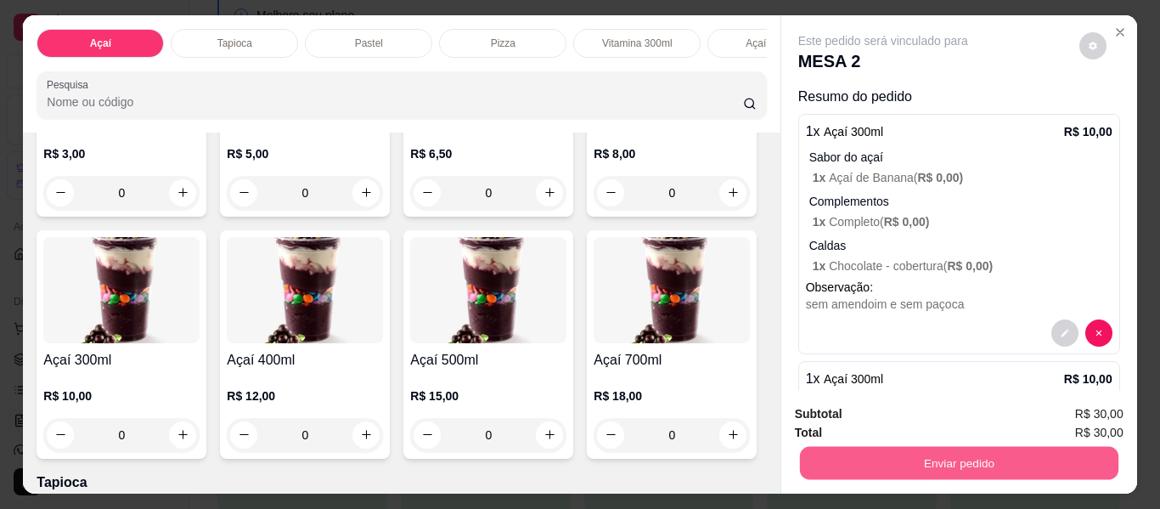
click at [950, 452] on button "Enviar pedido" at bounding box center [958, 463] width 319 height 33
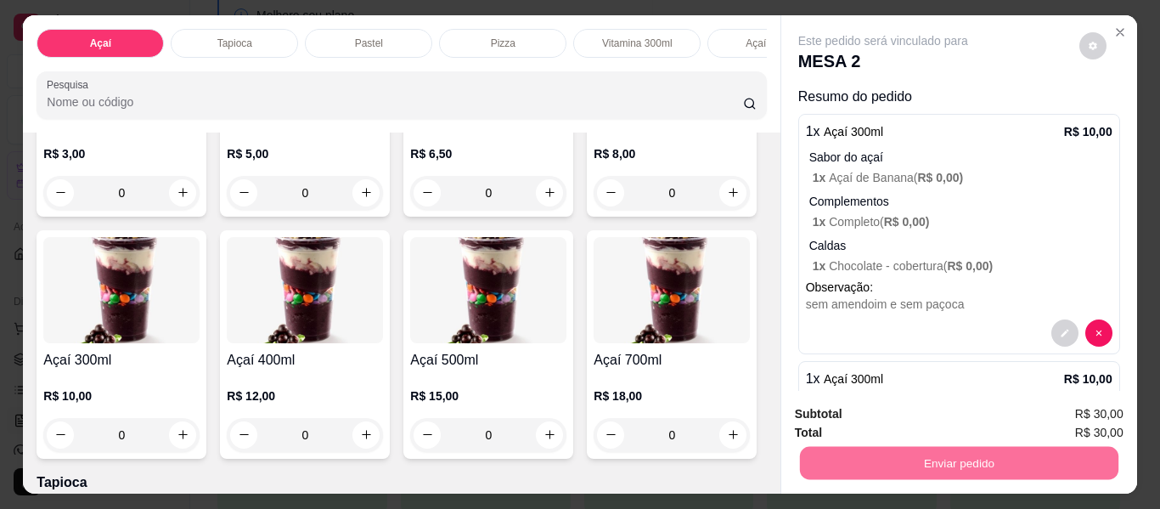
click at [1060, 413] on button "Enviar pedido" at bounding box center [1079, 415] width 96 height 32
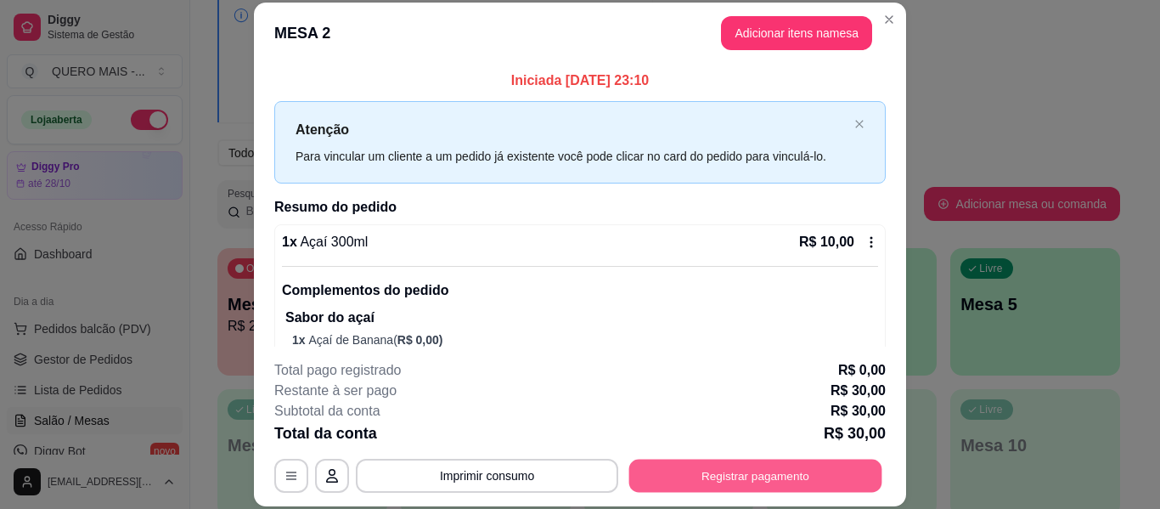
click at [750, 487] on button "Registrar pagamento" at bounding box center [755, 476] width 253 height 33
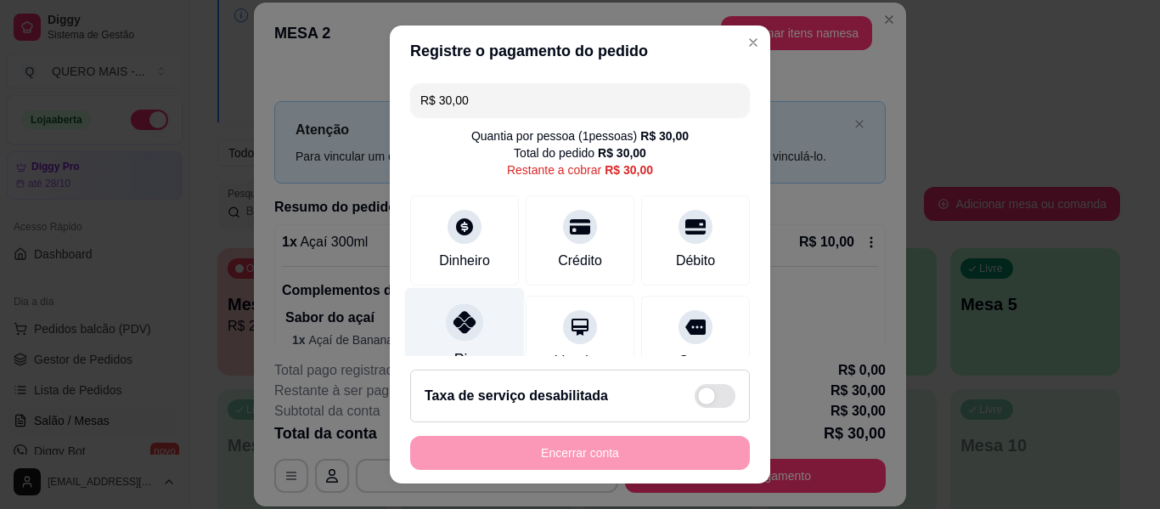
click at [460, 325] on icon at bounding box center [465, 322] width 22 height 22
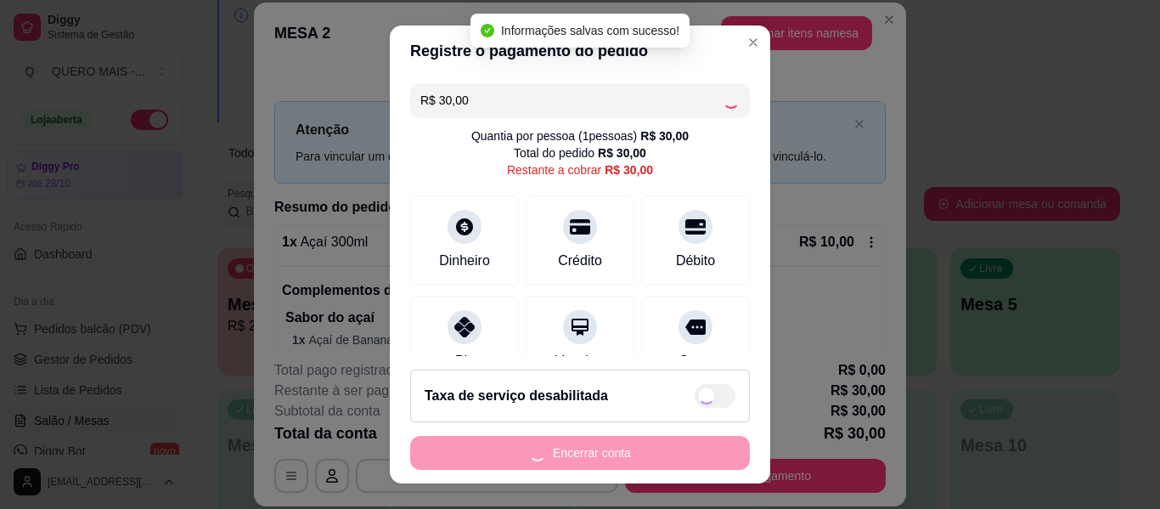
type input "R$ 0,00"
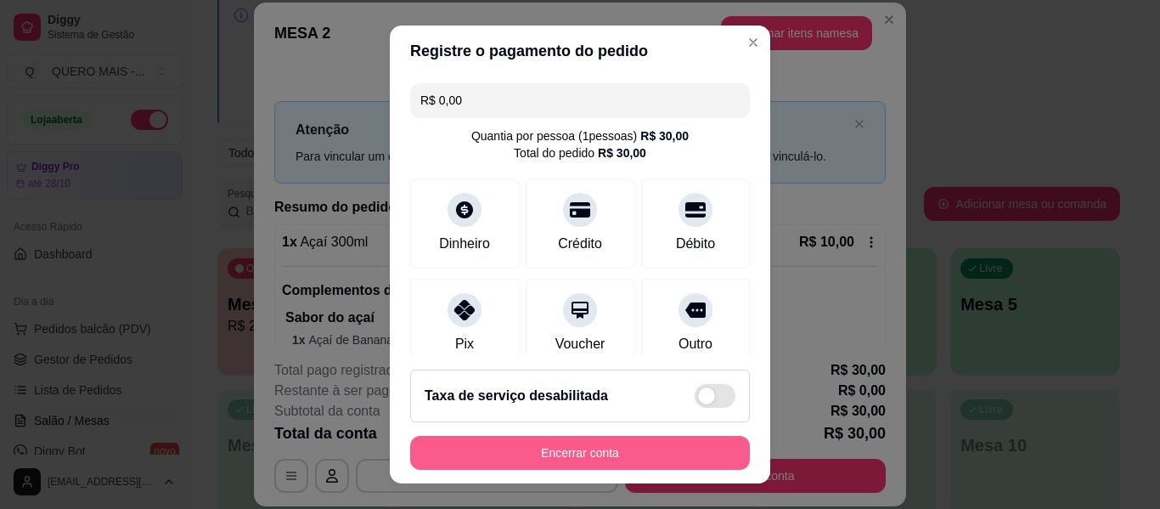
click at [559, 458] on button "Encerrar conta" at bounding box center [580, 453] width 340 height 34
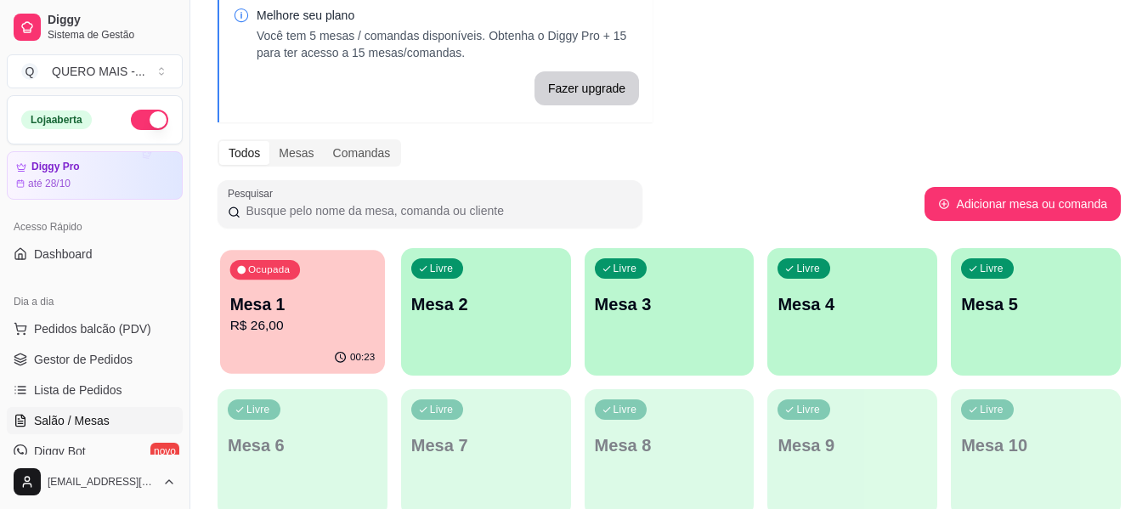
click at [274, 350] on div "00:23" at bounding box center [302, 357] width 165 height 32
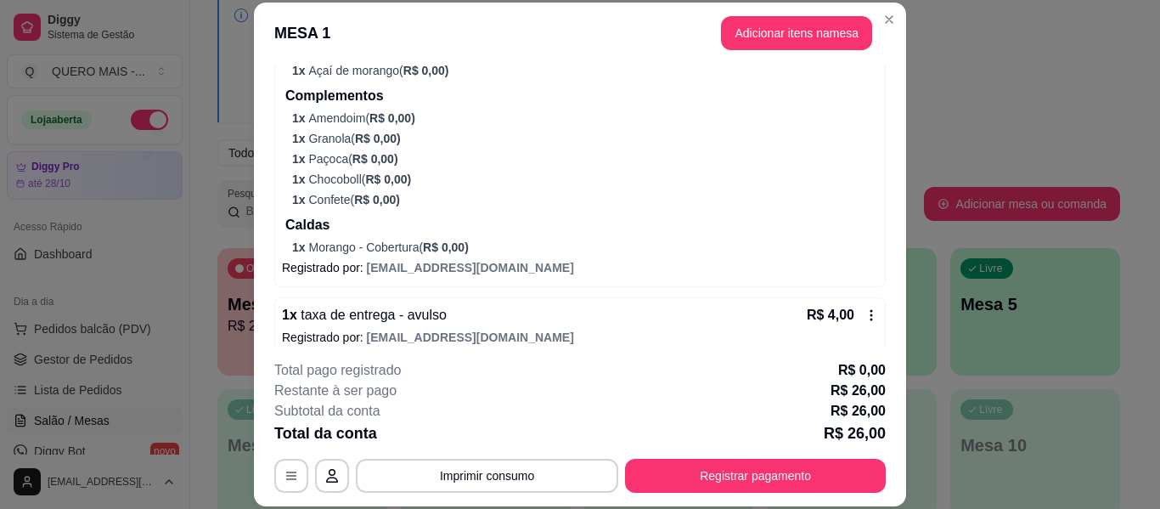
scroll to position [397, 0]
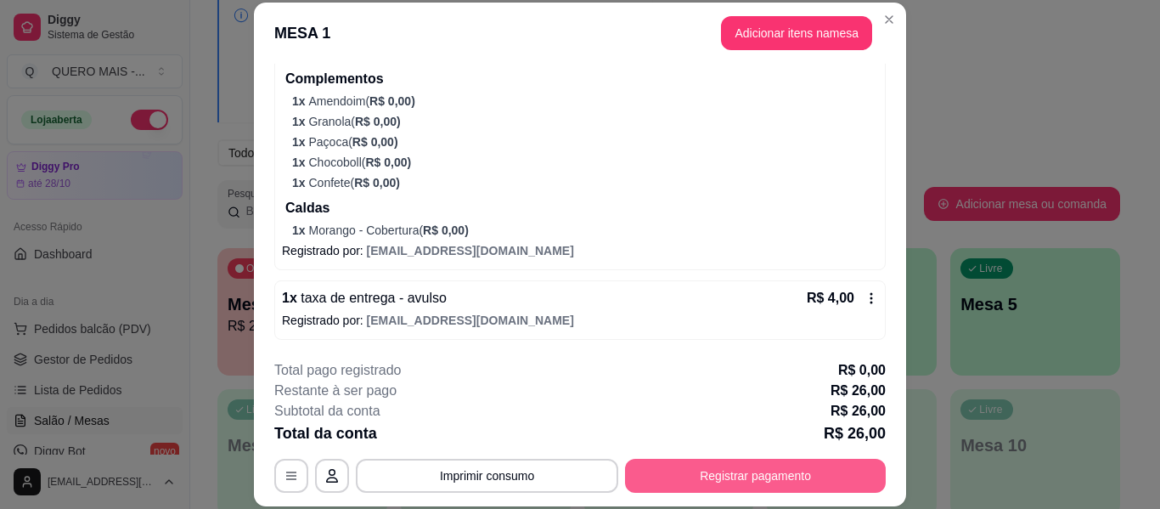
click at [745, 471] on button "Registrar pagamento" at bounding box center [755, 476] width 261 height 34
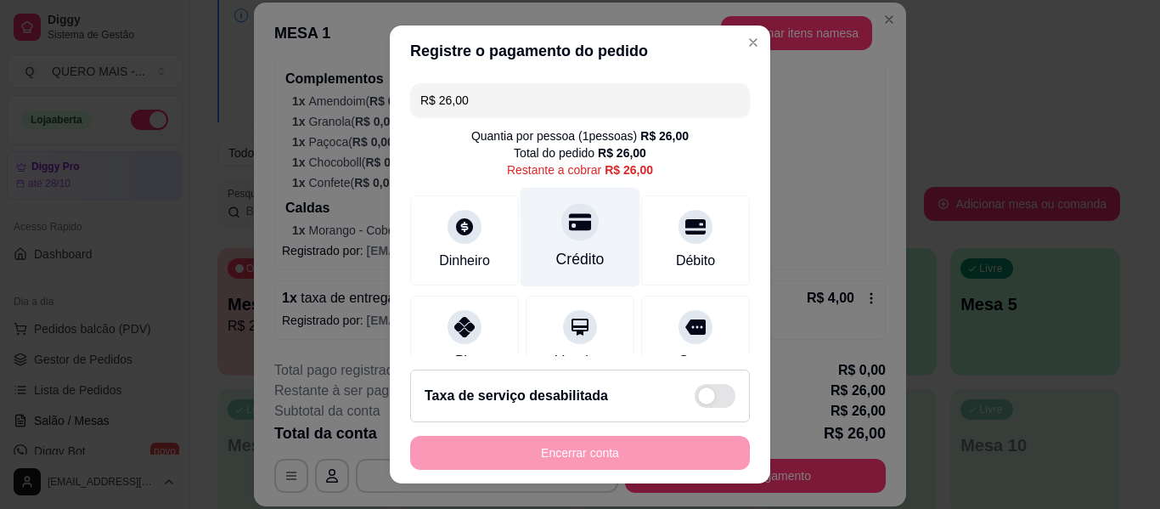
click at [547, 242] on div "Crédito" at bounding box center [581, 237] width 120 height 99
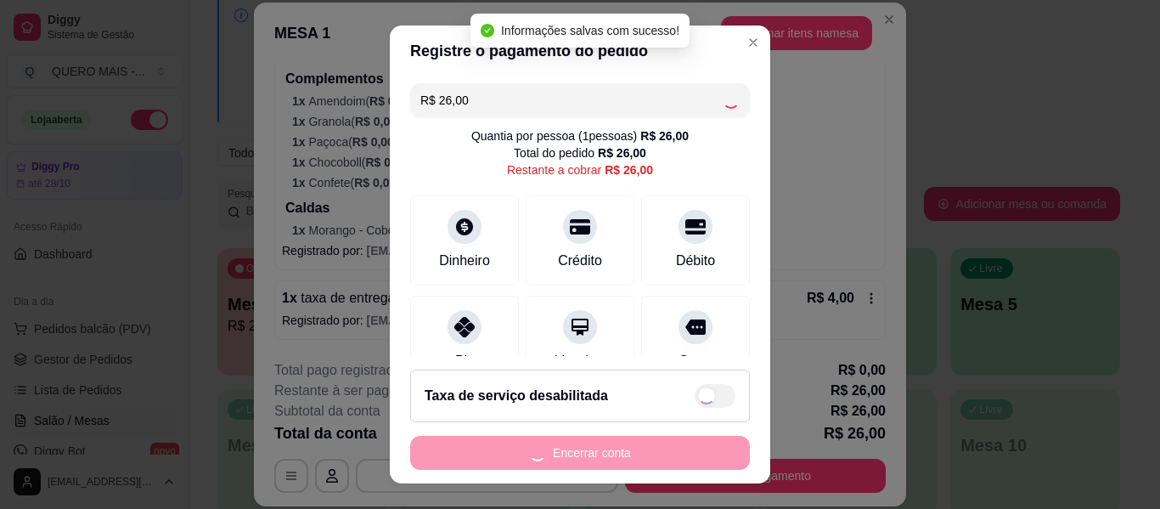
type input "R$ 0,00"
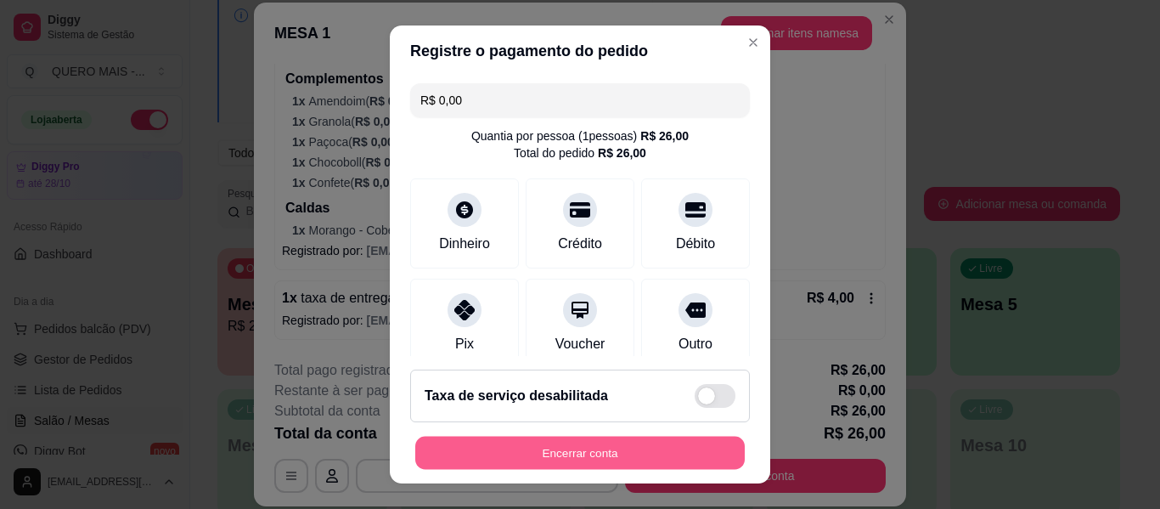
click at [558, 460] on button "Encerrar conta" at bounding box center [580, 453] width 330 height 33
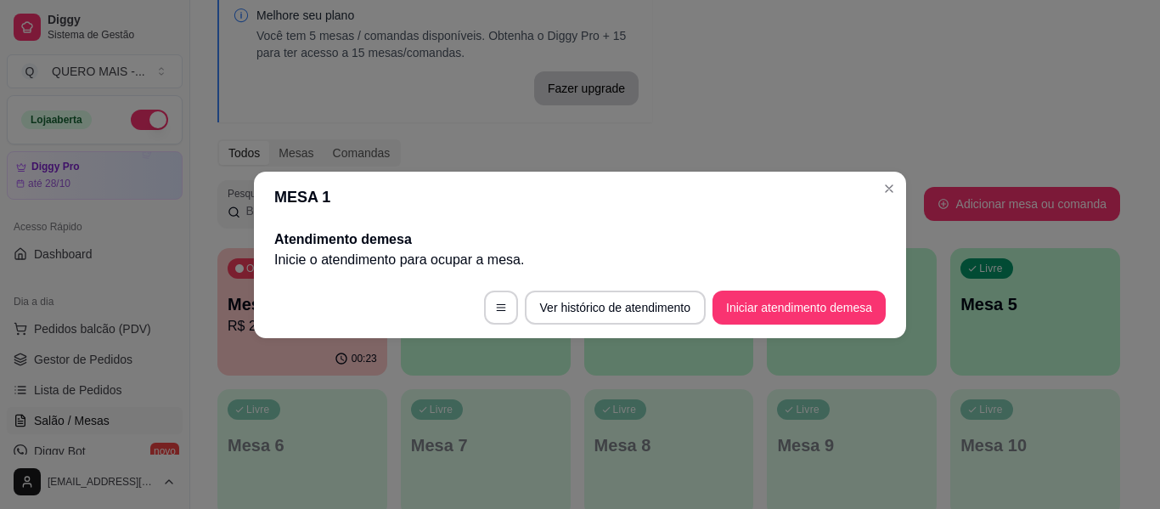
scroll to position [0, 0]
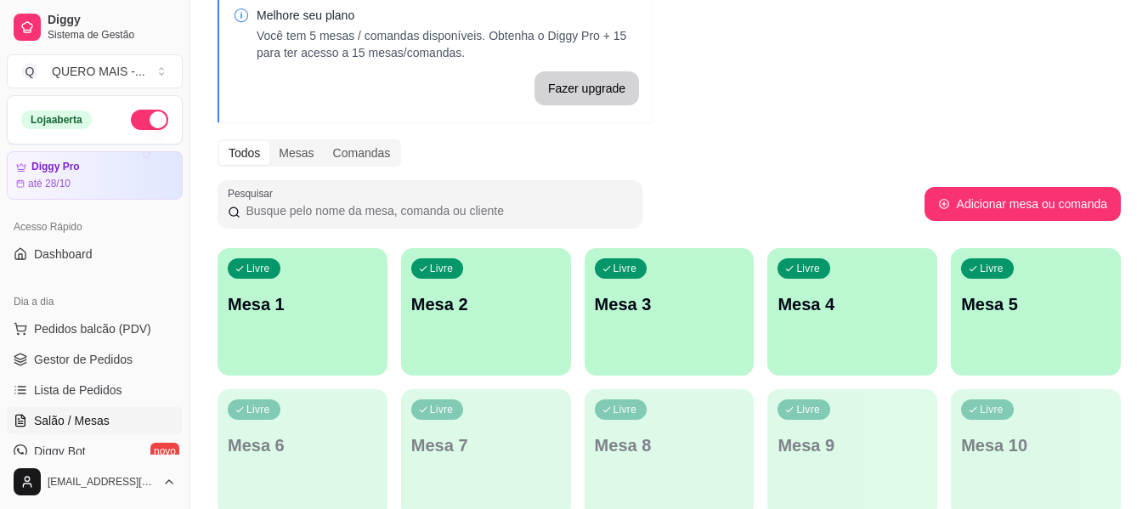
click at [342, 333] on div "Livre Mesa 1" at bounding box center [302, 301] width 170 height 107
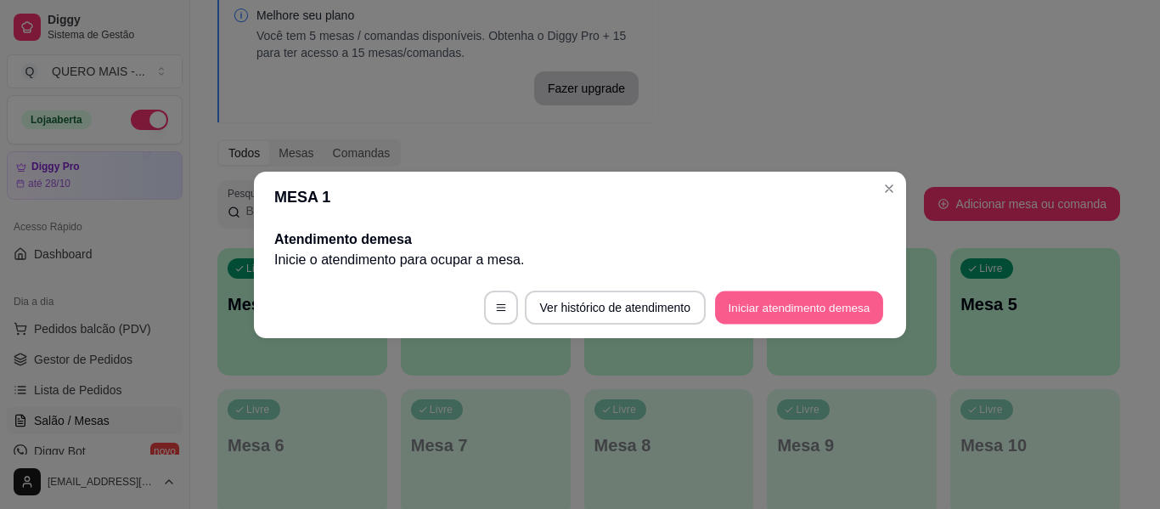
click at [814, 304] on button "Iniciar atendimento de mesa" at bounding box center [799, 306] width 168 height 33
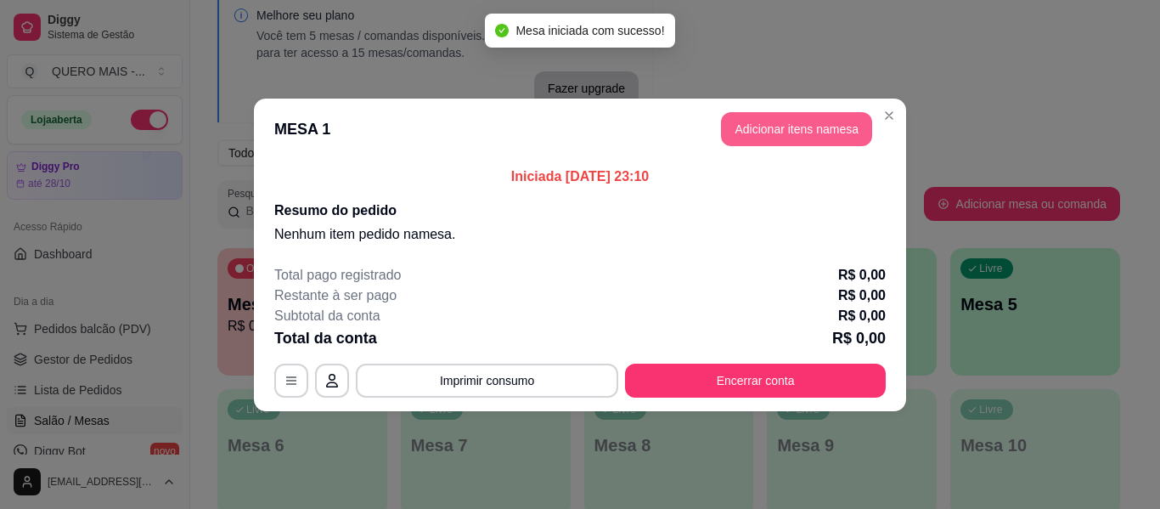
click at [800, 123] on button "Adicionar itens na mesa" at bounding box center [796, 129] width 151 height 34
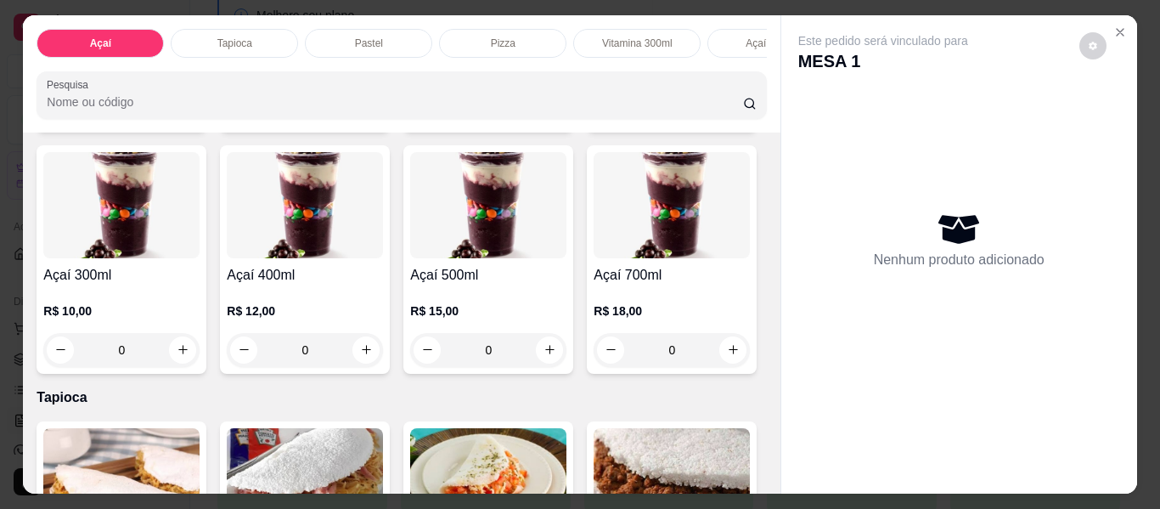
scroll to position [510, 0]
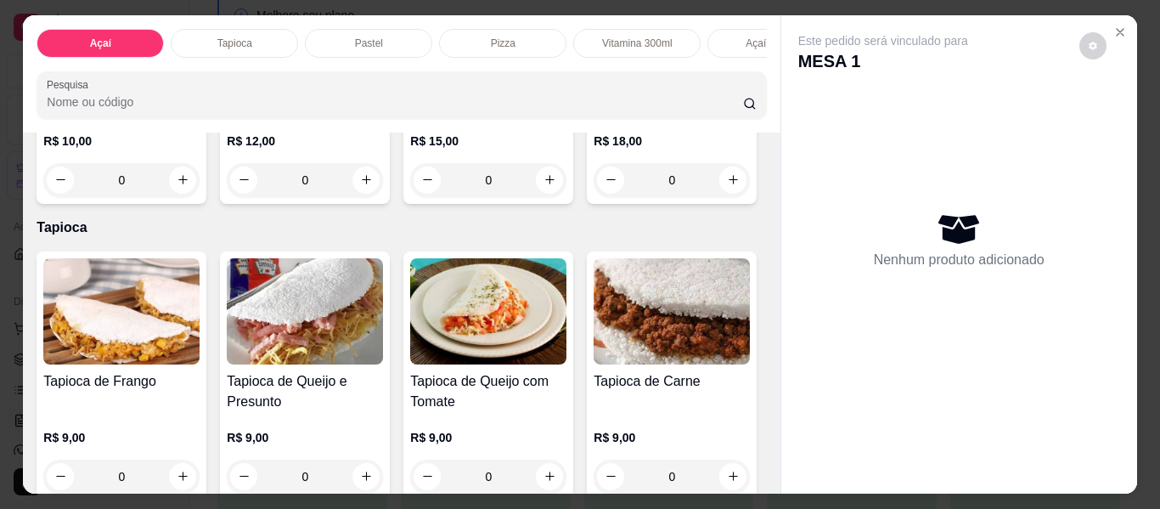
click at [410, 197] on div "0" at bounding box center [488, 180] width 156 height 34
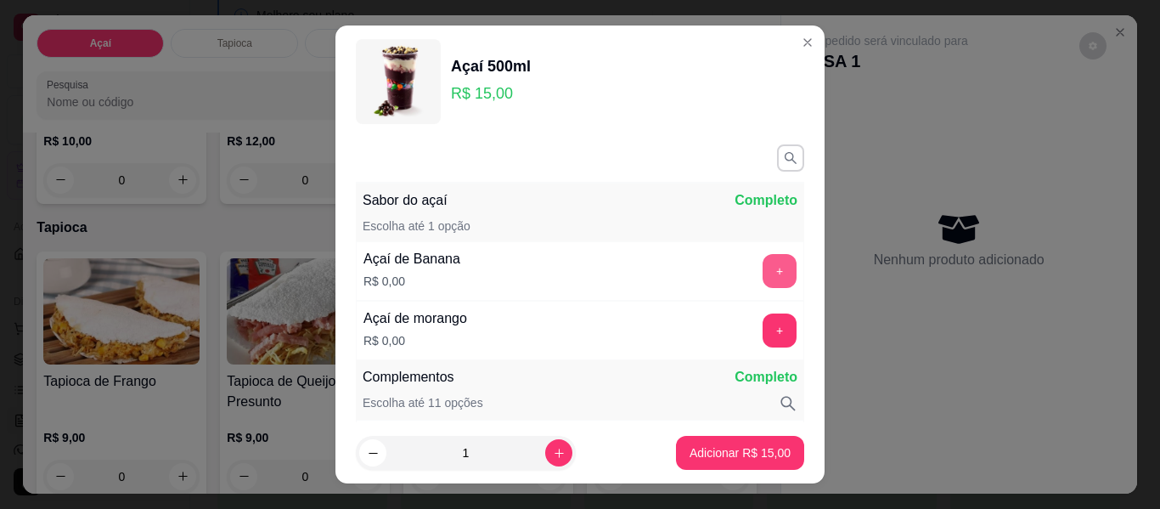
click at [763, 263] on button "+" at bounding box center [780, 271] width 34 height 34
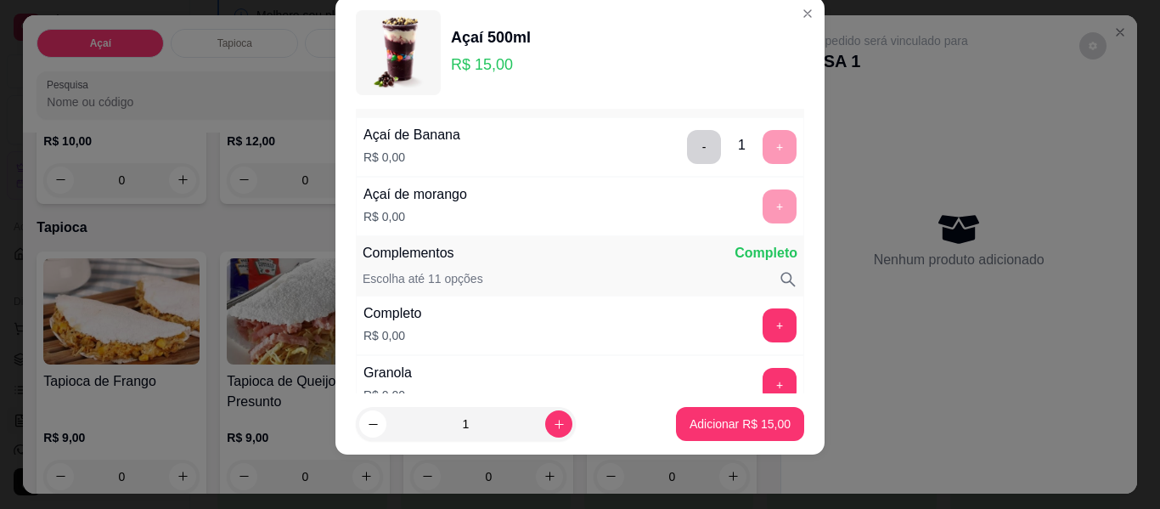
scroll to position [53, 0]
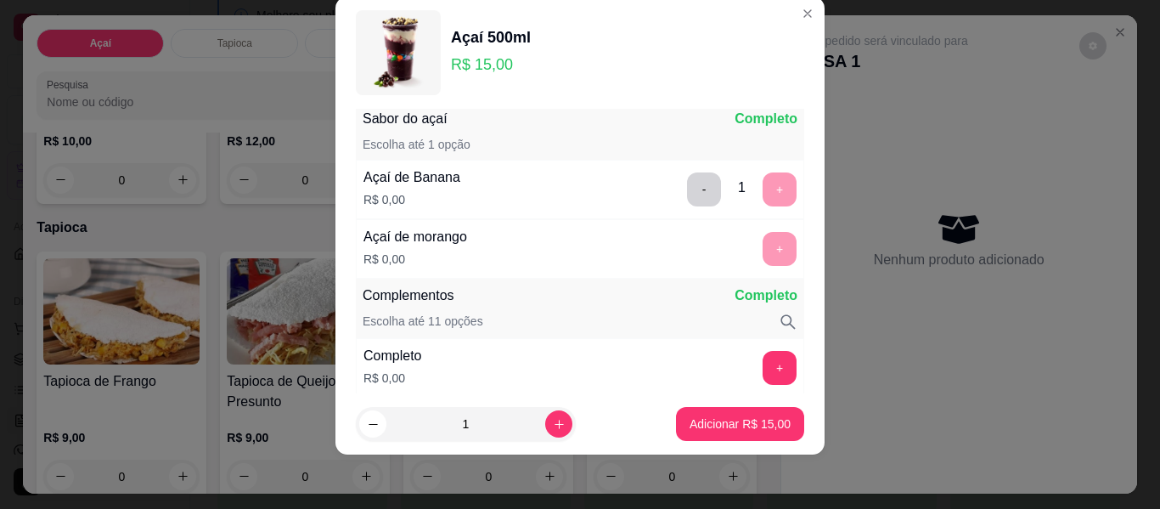
click at [756, 244] on div "+" at bounding box center [780, 249] width 48 height 34
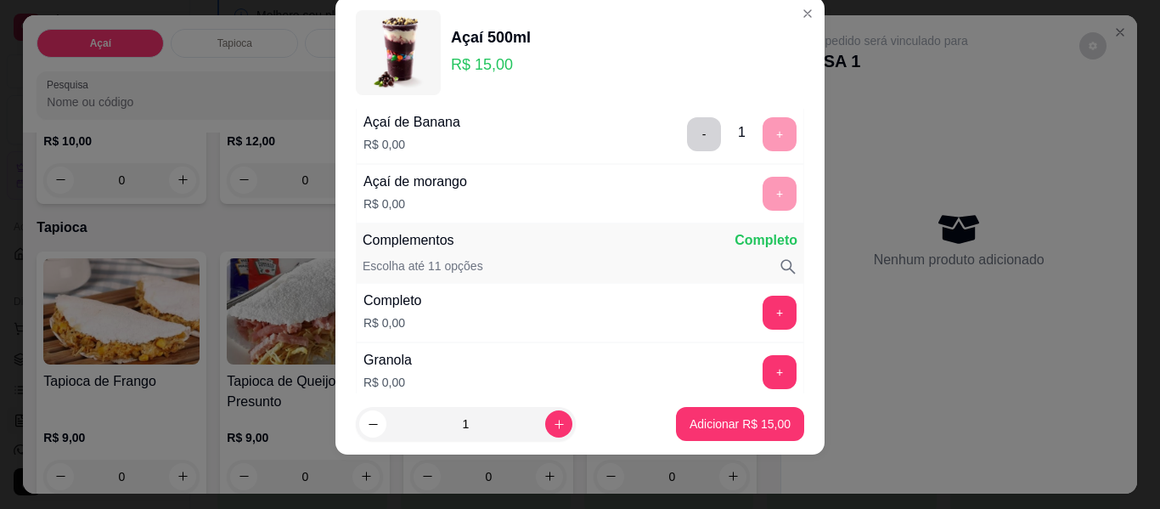
scroll to position [138, 0]
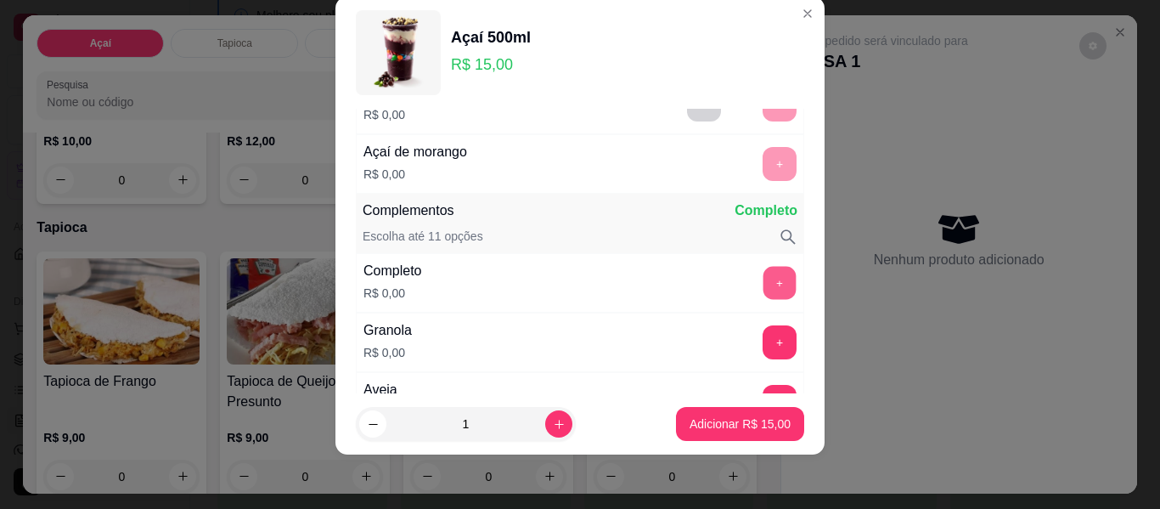
click at [764, 284] on button "+" at bounding box center [780, 283] width 33 height 33
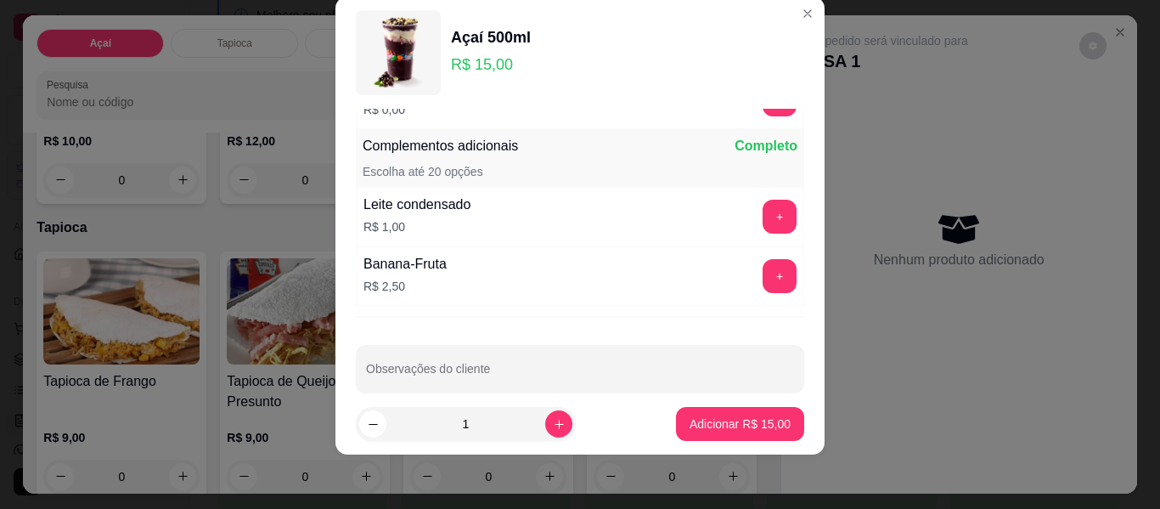
scroll to position [1472, 0]
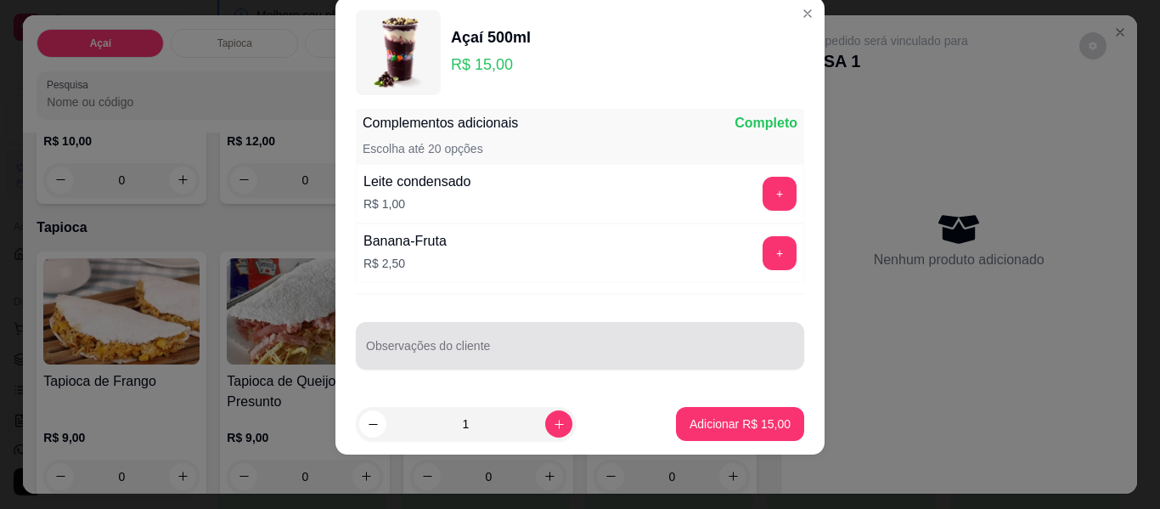
click at [630, 338] on div at bounding box center [580, 346] width 428 height 34
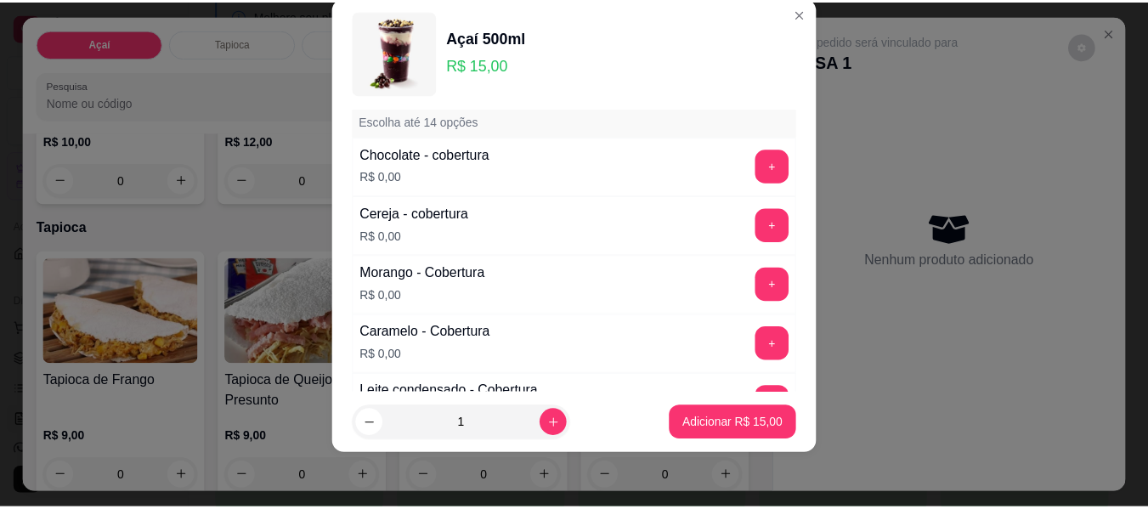
scroll to position [1047, 0]
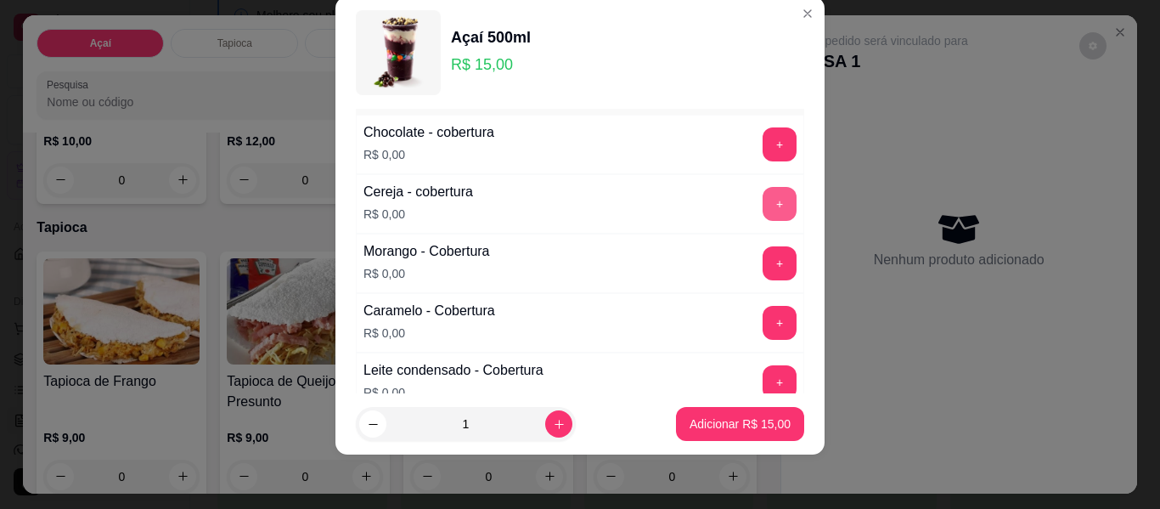
type input "sem flocos de arroz e sem aveia"
click at [763, 213] on button "+" at bounding box center [780, 204] width 34 height 34
click at [763, 150] on button "+" at bounding box center [780, 144] width 34 height 34
click at [764, 367] on button "+" at bounding box center [780, 382] width 33 height 33
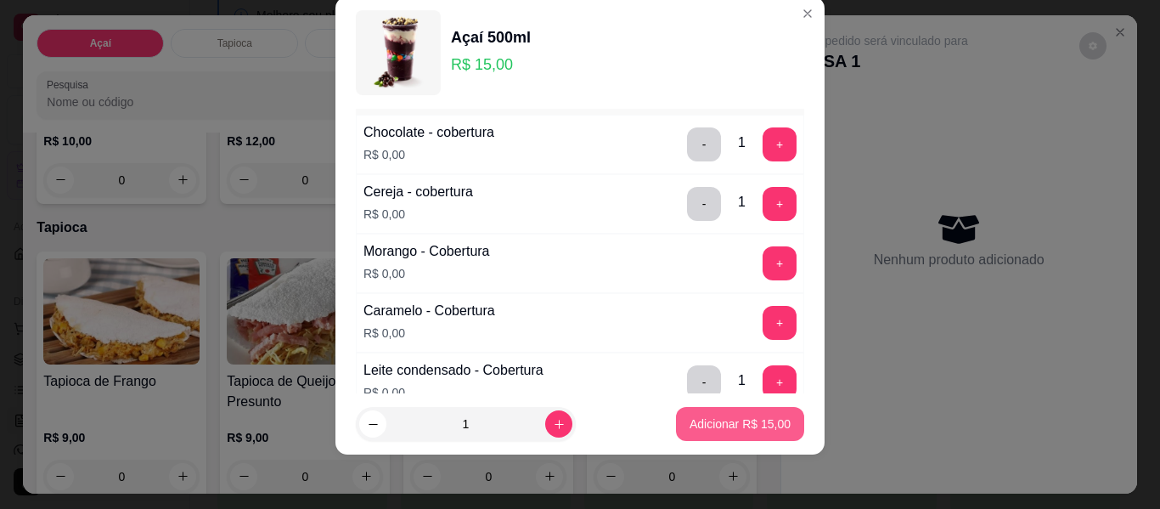
click at [758, 430] on p "Adicionar R$ 15,00" at bounding box center [740, 423] width 101 height 17
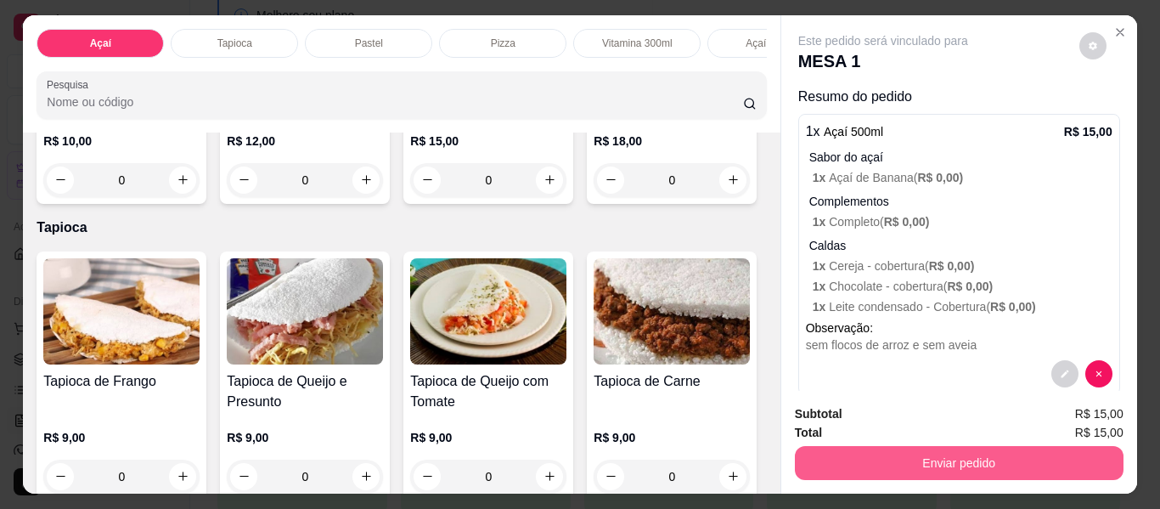
click at [963, 454] on button "Enviar pedido" at bounding box center [959, 463] width 329 height 34
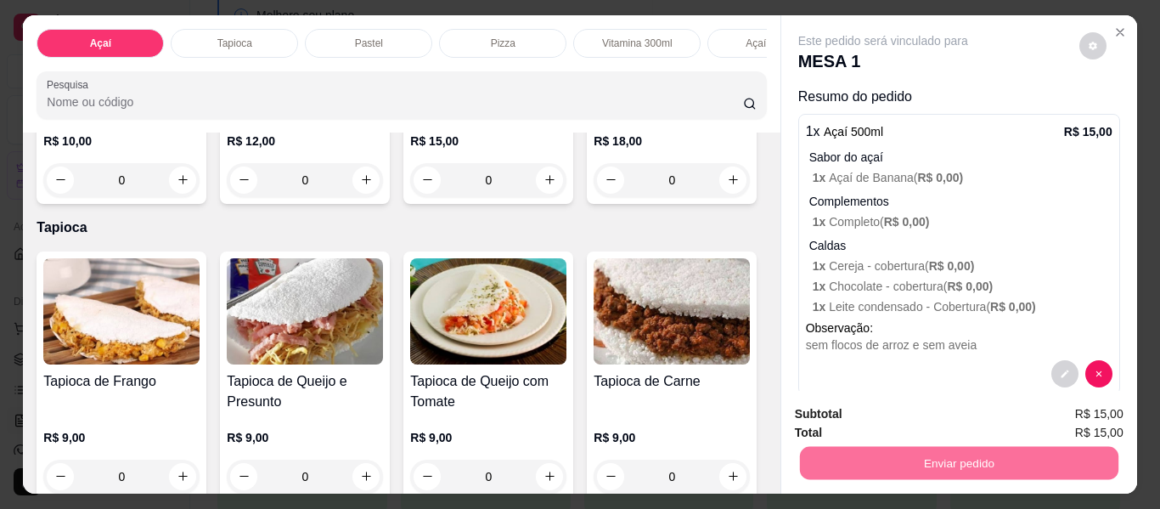
click at [1052, 414] on button "Enviar pedido" at bounding box center [1079, 413] width 93 height 31
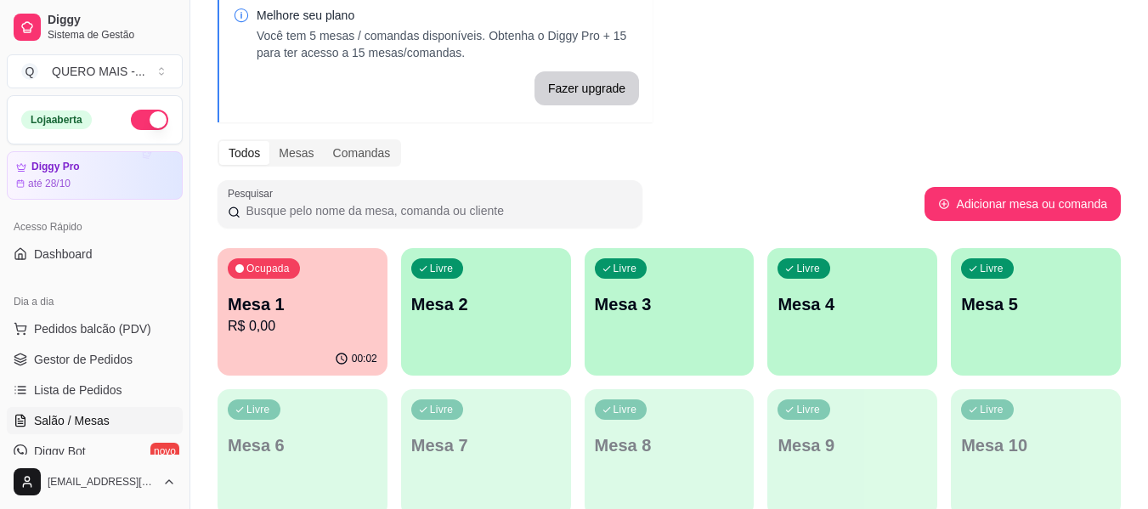
click at [138, 127] on button "button" at bounding box center [149, 120] width 37 height 20
click at [307, 341] on div "Ocupada Mesa 1 R$ 15,00" at bounding box center [302, 295] width 170 height 94
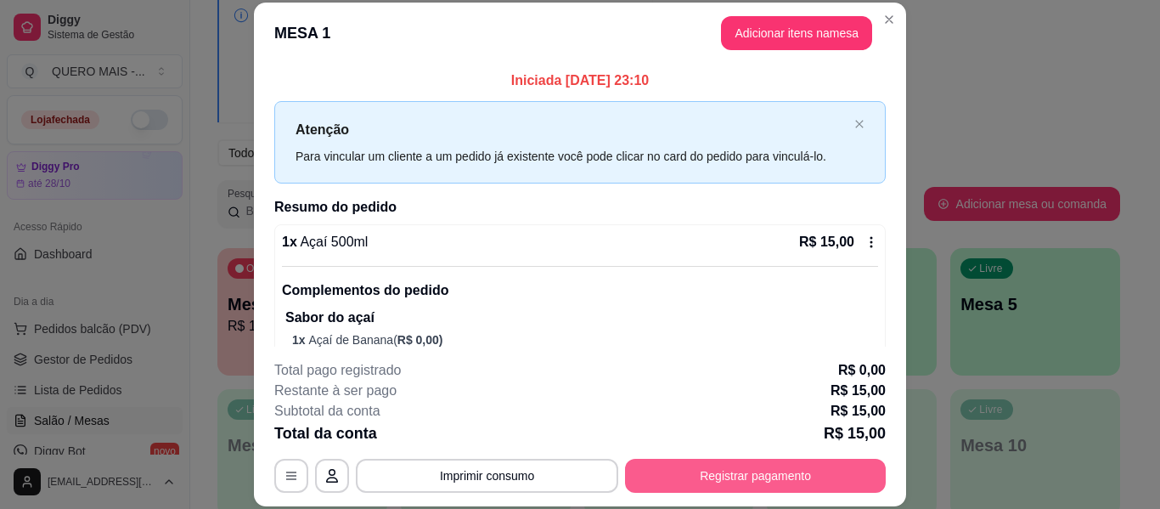
click at [776, 483] on button "Registrar pagamento" at bounding box center [755, 476] width 261 height 34
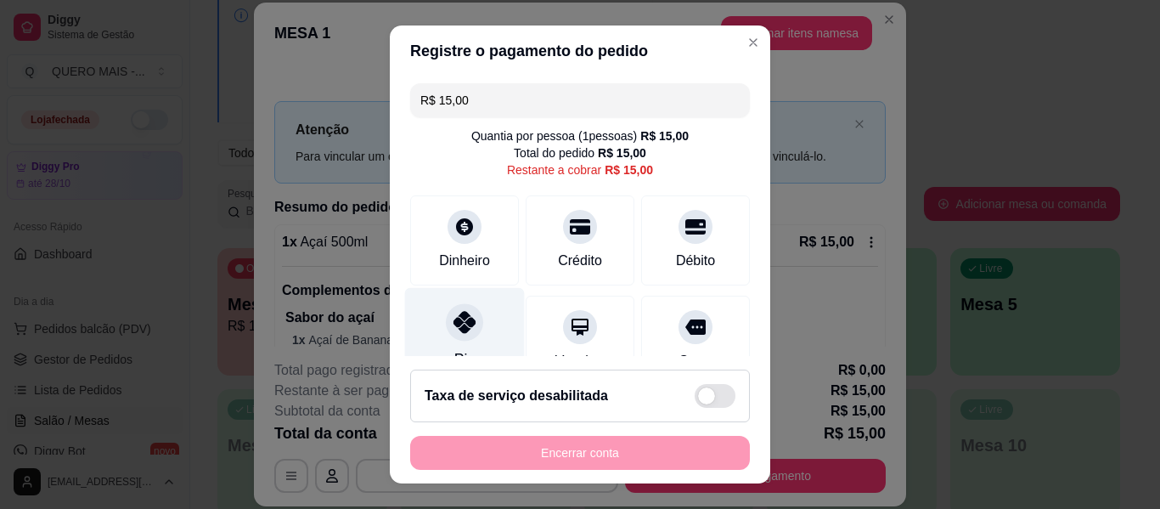
click at [447, 336] on div at bounding box center [464, 321] width 37 height 37
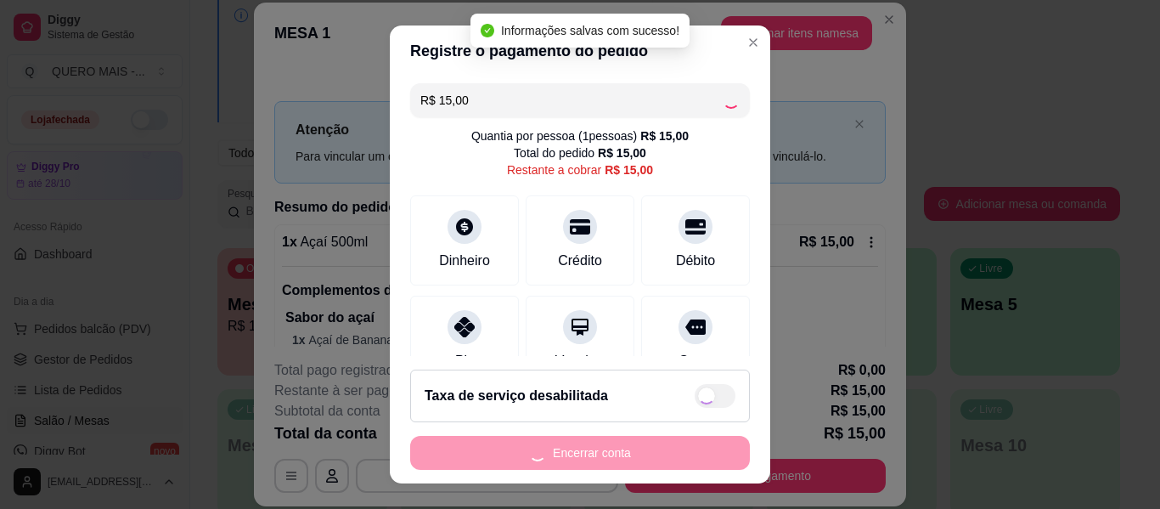
type input "R$ 0,00"
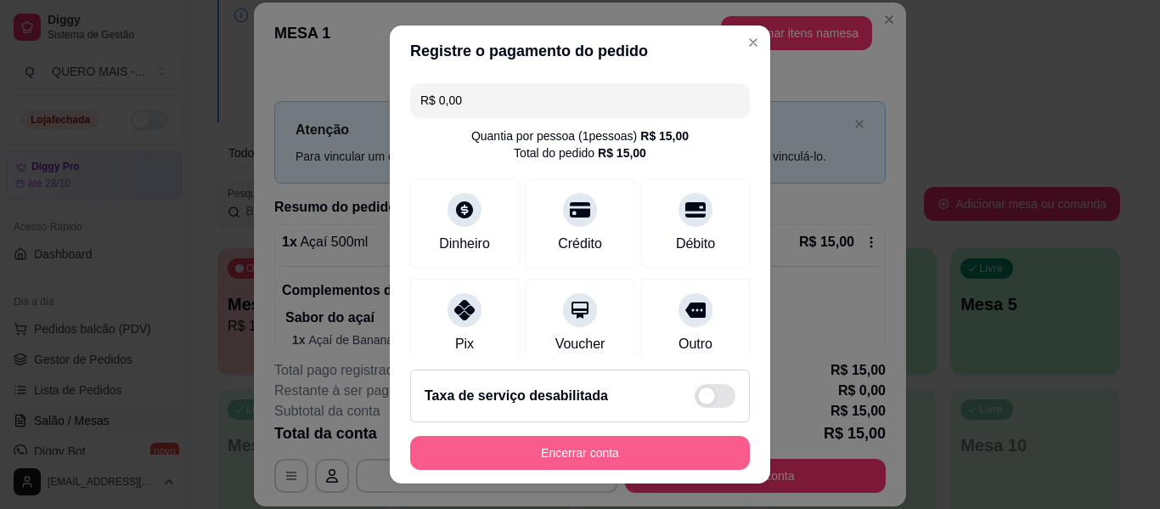
click at [638, 447] on button "Encerrar conta" at bounding box center [580, 453] width 340 height 34
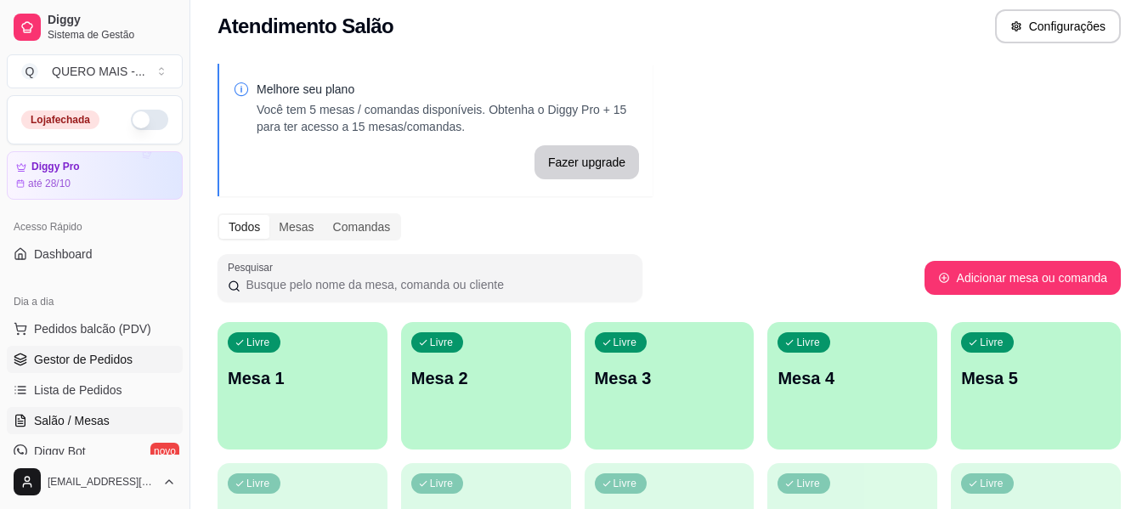
scroll to position [0, 0]
